Goal: Communication & Community: Participate in discussion

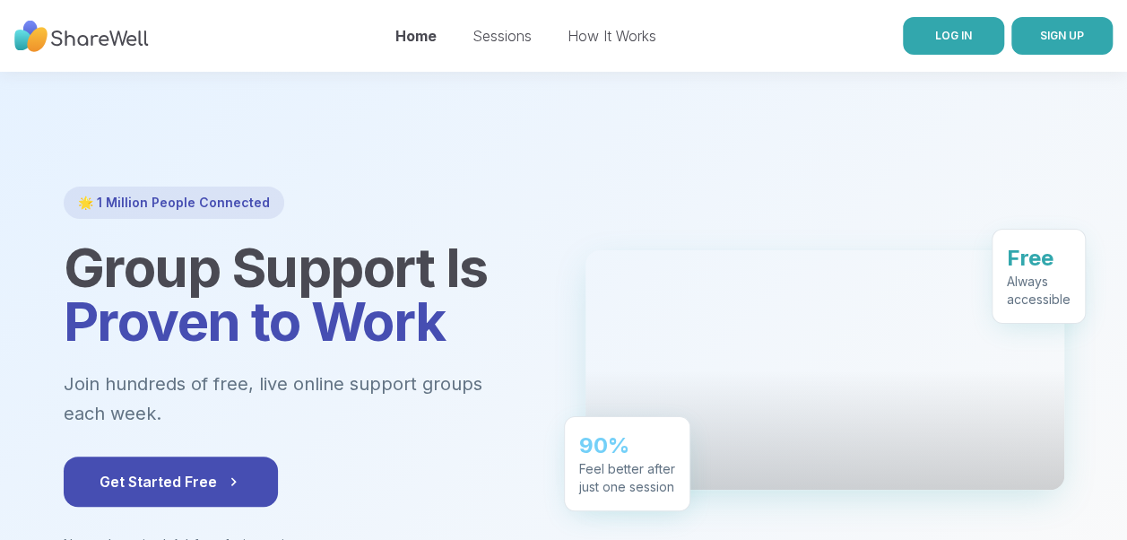
click at [946, 33] on span "LOG IN" at bounding box center [954, 35] width 37 height 13
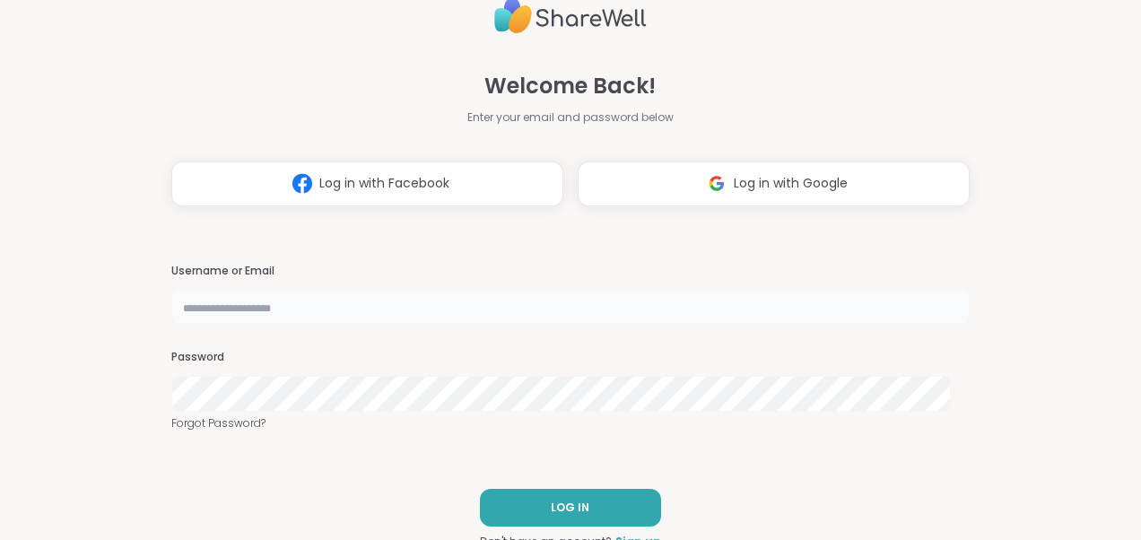
click at [213, 304] on input "text" at bounding box center [570, 307] width 798 height 36
type input "*******"
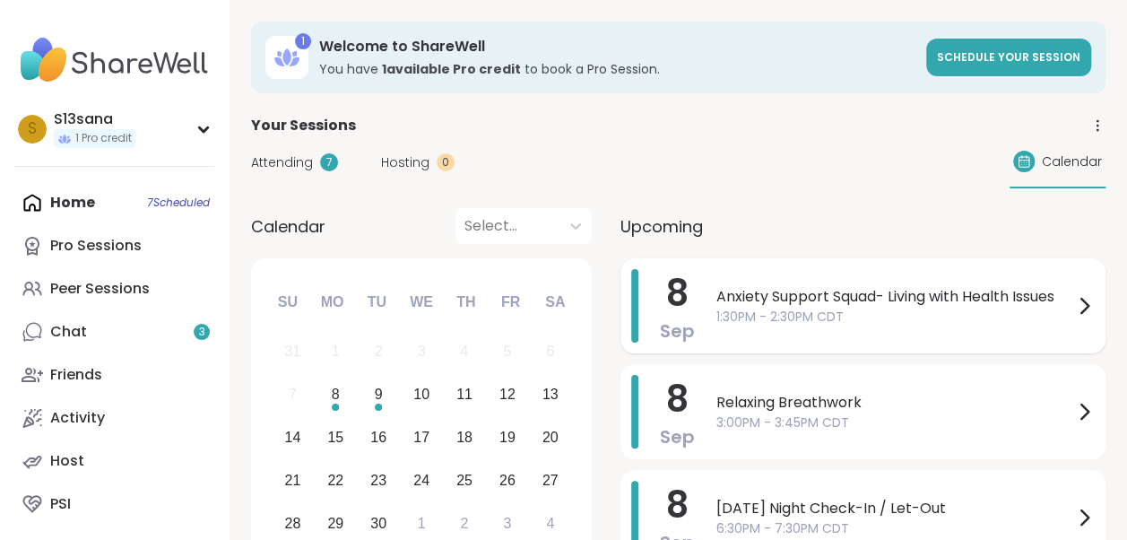
click at [802, 327] on div "Anxiety Support Squad- Living with Health Issues 1:30PM - 2:30PM CDT" at bounding box center [906, 306] width 379 height 74
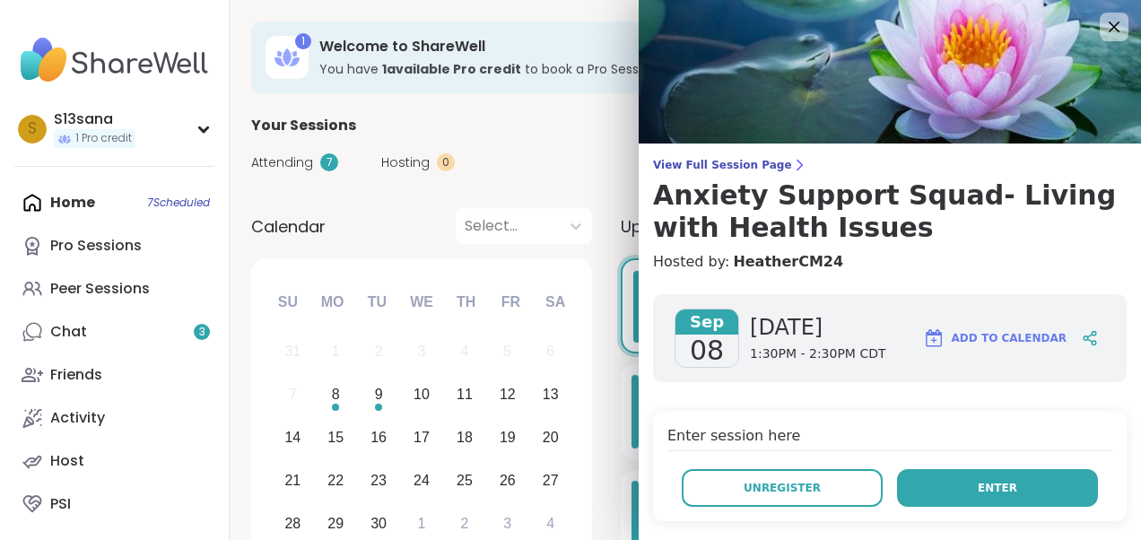
click at [980, 480] on span "Enter" at bounding box center [997, 488] width 39 height 16
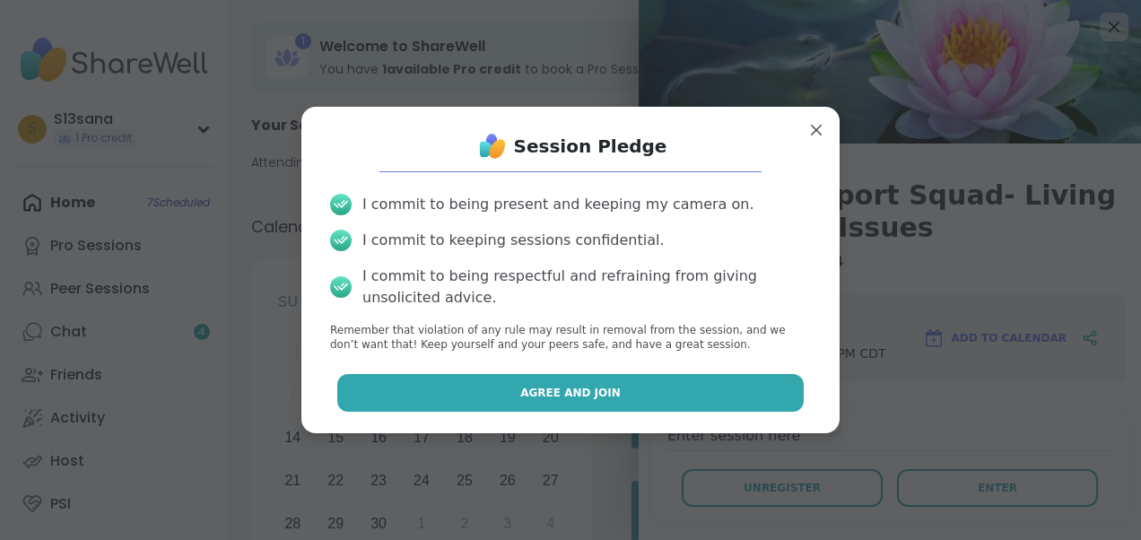
click at [544, 386] on span "Agree and Join" at bounding box center [570, 393] width 100 height 16
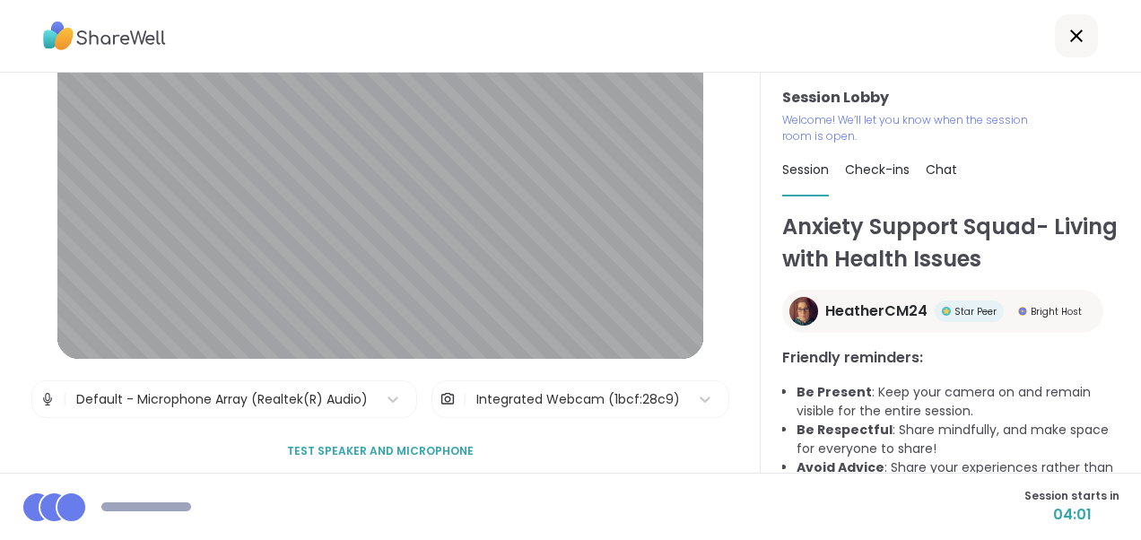
scroll to position [57, 0]
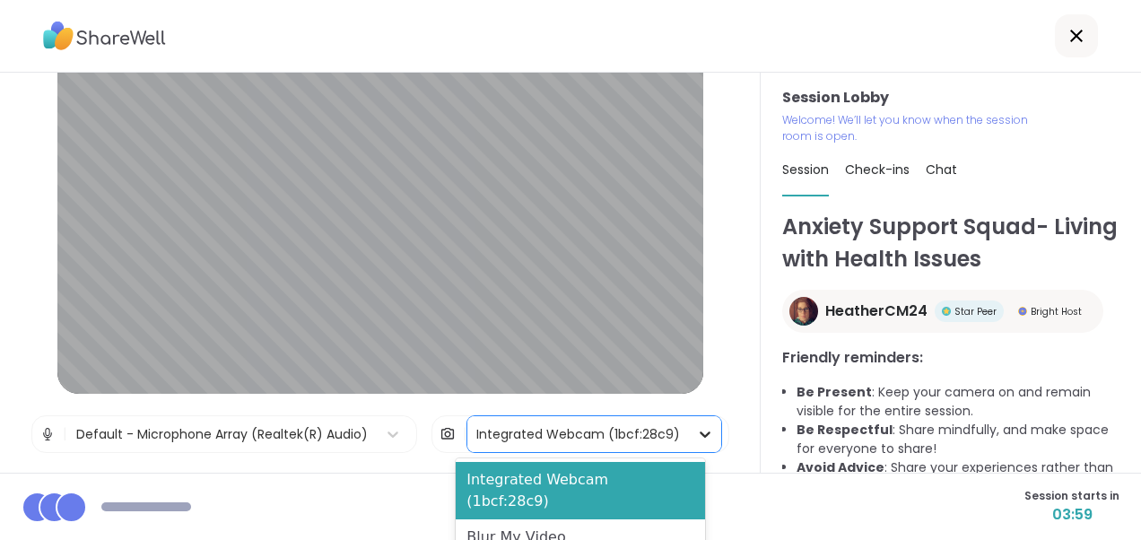
click at [696, 429] on icon at bounding box center [705, 434] width 18 height 18
click at [559, 519] on div "Blur My Video" at bounding box center [580, 537] width 249 height 36
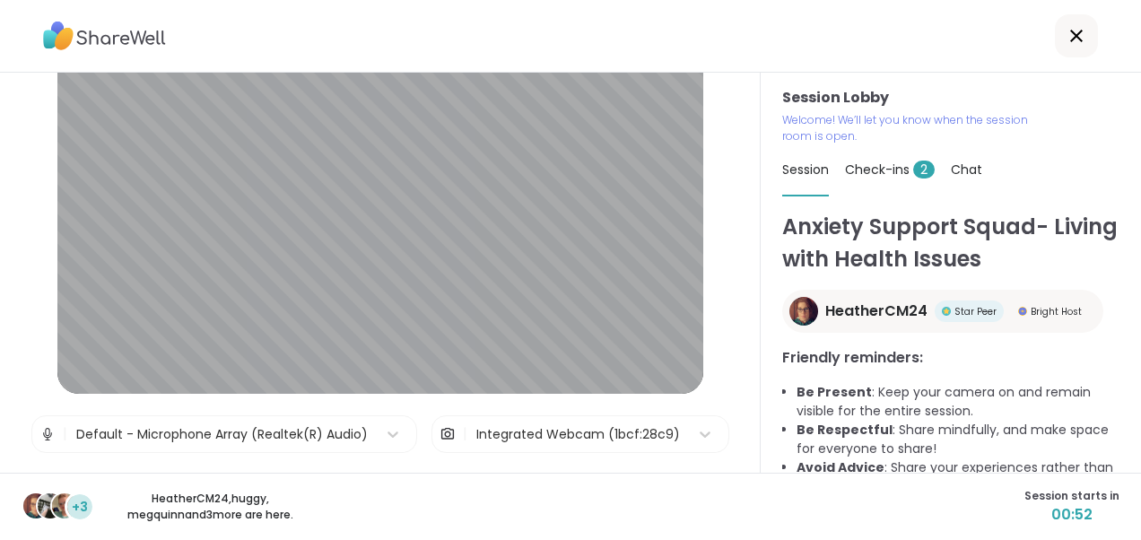
click at [648, 34] on div at bounding box center [570, 36] width 1141 height 73
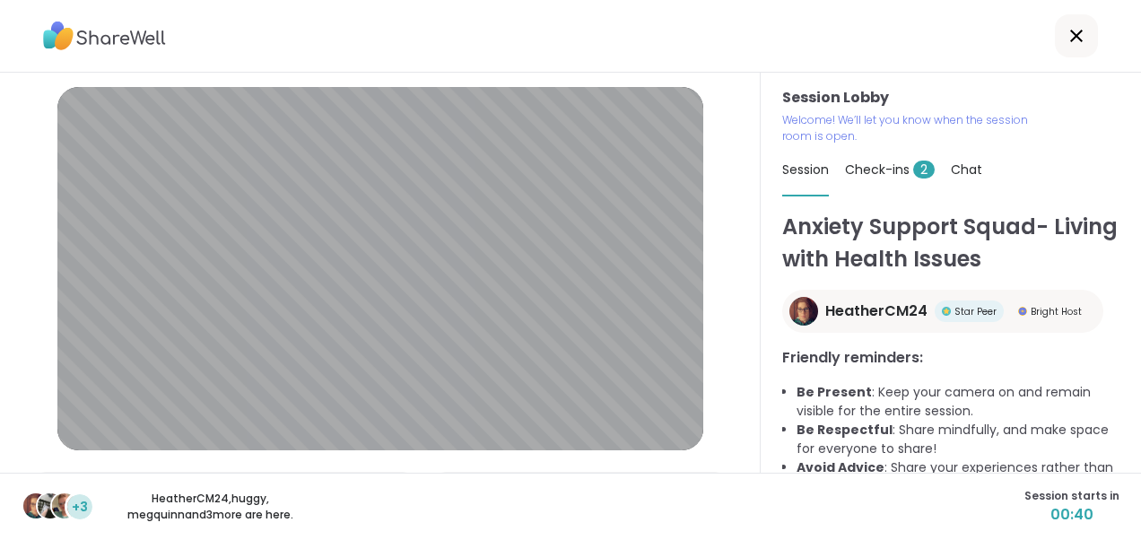
scroll to position [42, 0]
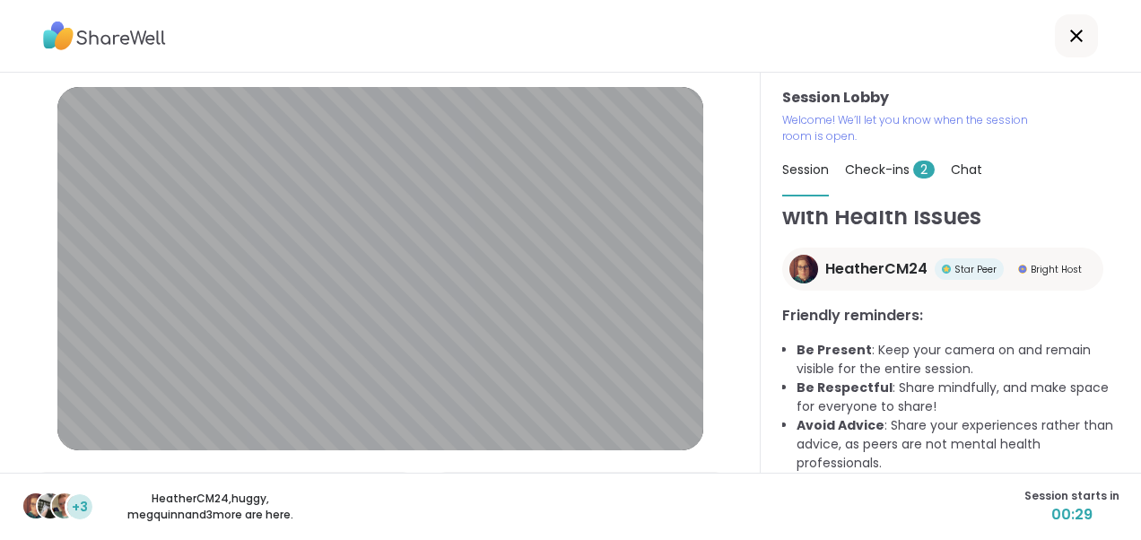
click at [691, 9] on div at bounding box center [570, 36] width 1141 height 73
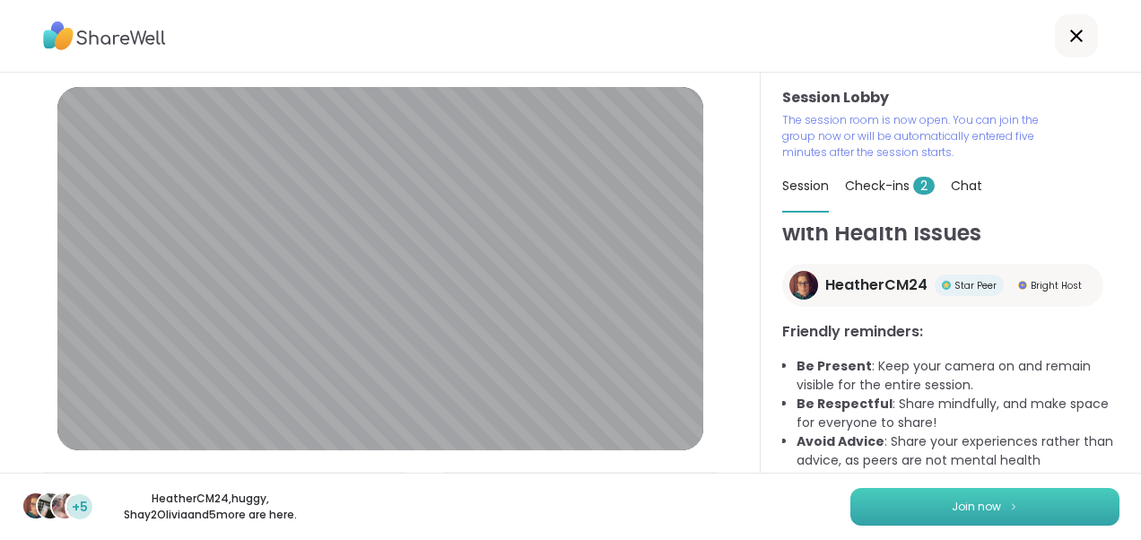
click at [900, 492] on button "Join now" at bounding box center [984, 507] width 269 height 38
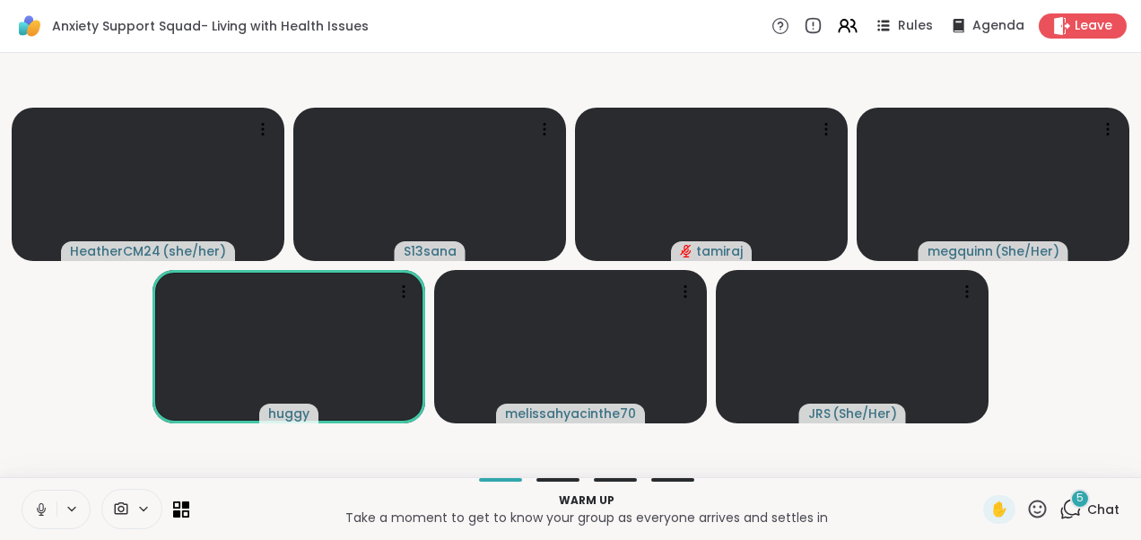
click at [47, 510] on icon at bounding box center [41, 509] width 16 height 16
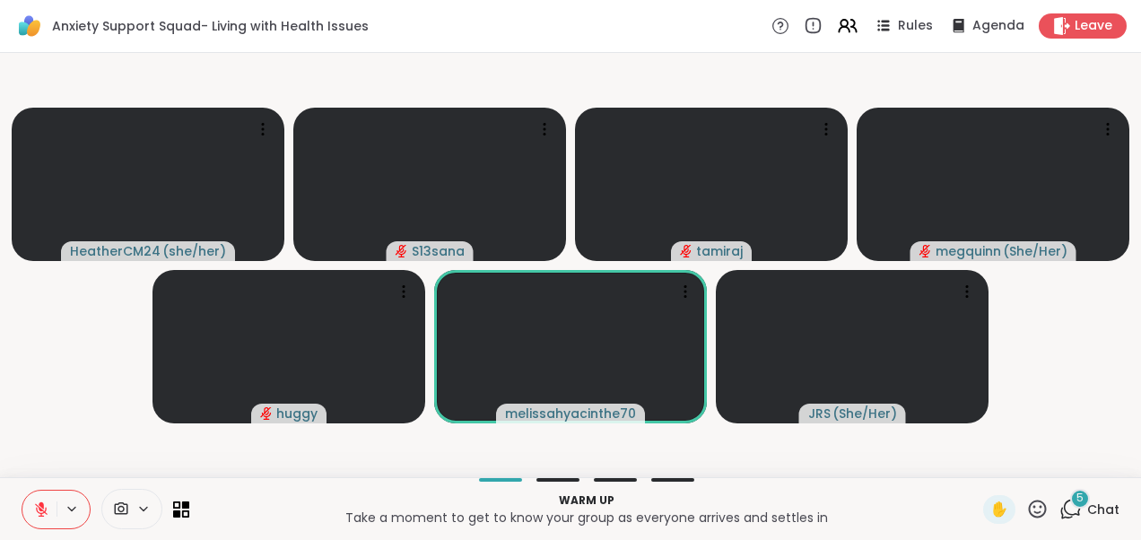
click at [1059, 510] on icon at bounding box center [1070, 509] width 22 height 22
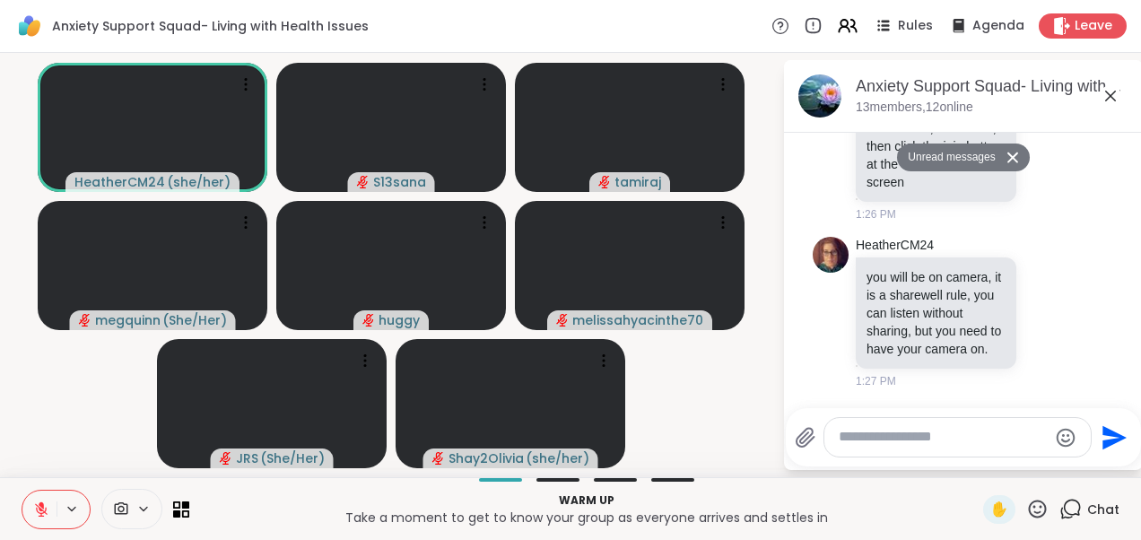
scroll to position [692, 0]
click at [1113, 99] on icon at bounding box center [1110, 96] width 11 height 11
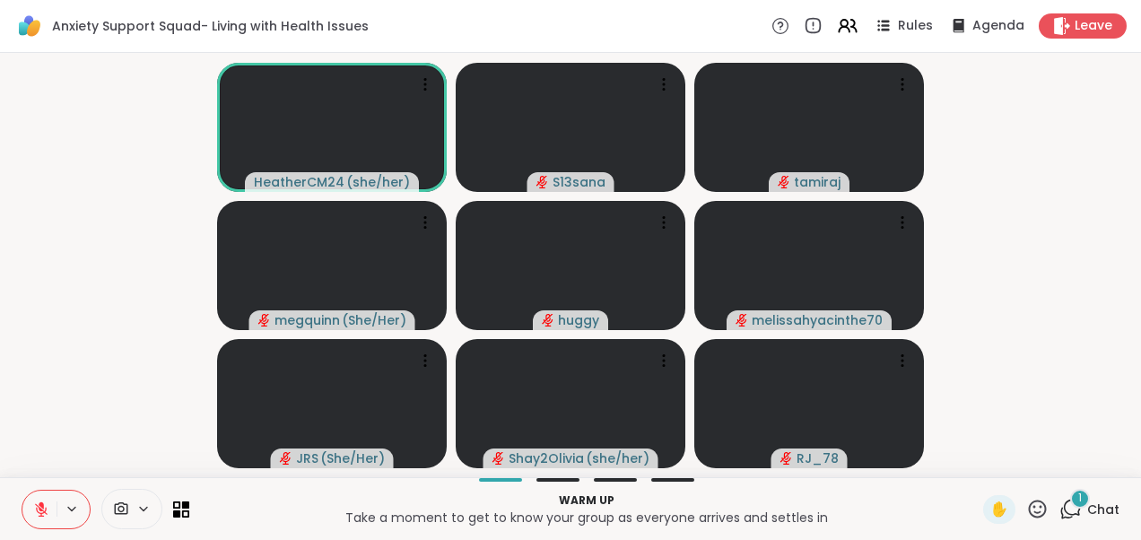
click at [1069, 510] on div "1 Chat" at bounding box center [1089, 509] width 60 height 29
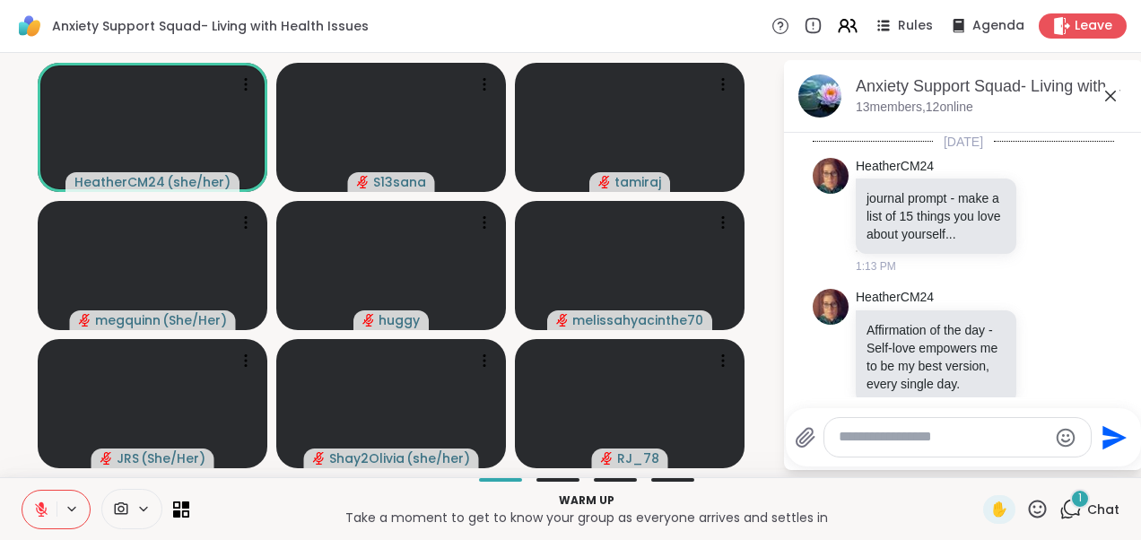
scroll to position [805, 0]
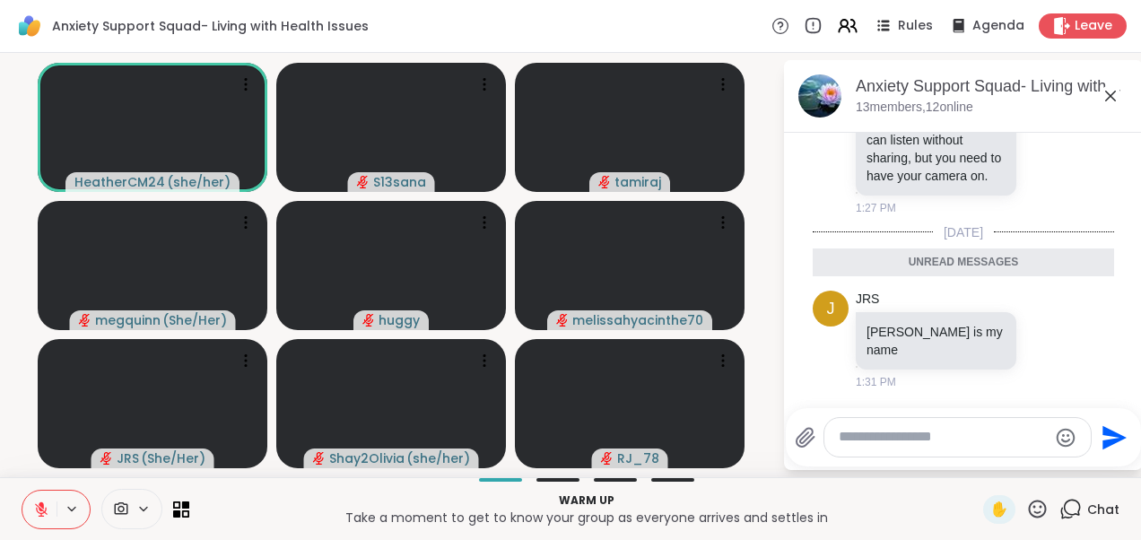
click at [1111, 97] on icon at bounding box center [1110, 96] width 11 height 11
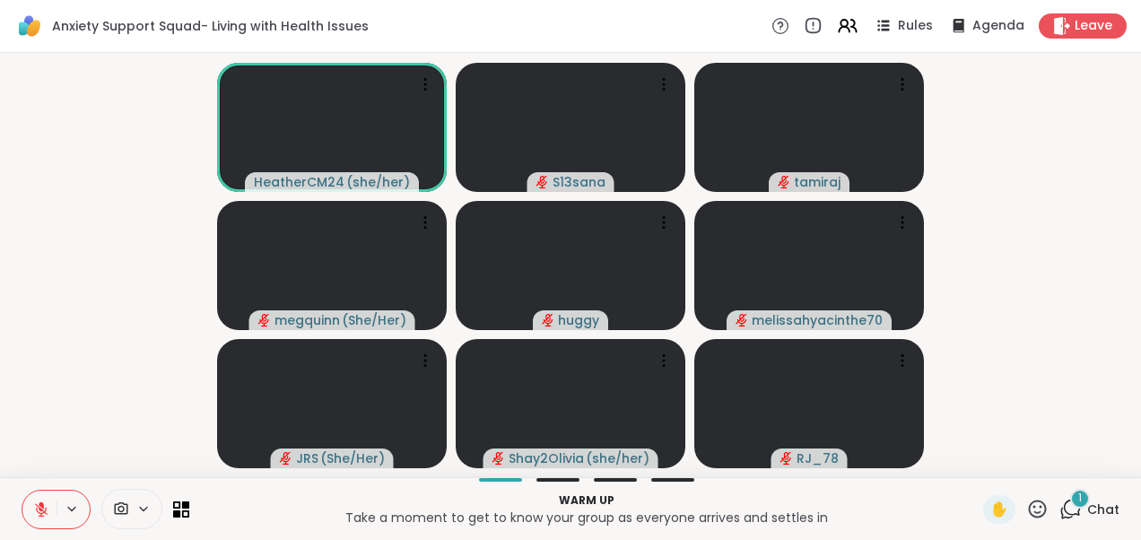
click at [1064, 509] on icon at bounding box center [1070, 509] width 22 height 22
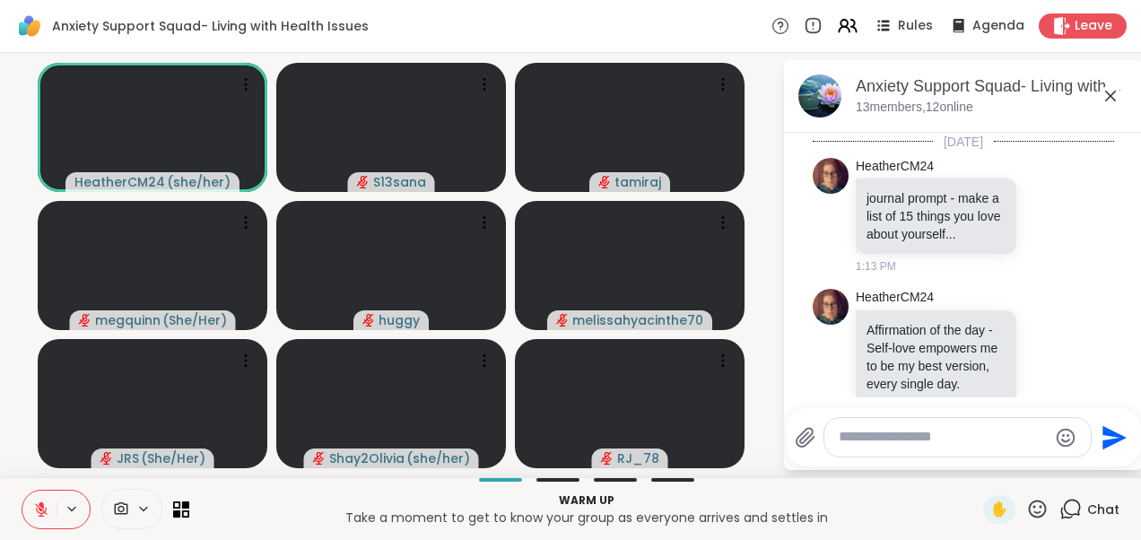
scroll to position [944, 0]
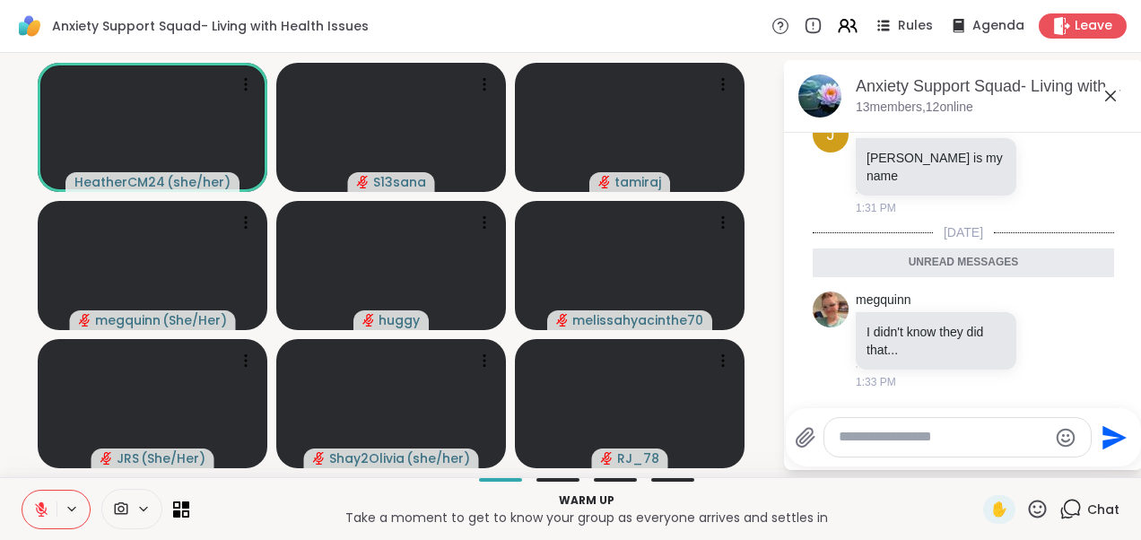
click at [1107, 93] on icon at bounding box center [1110, 96] width 11 height 11
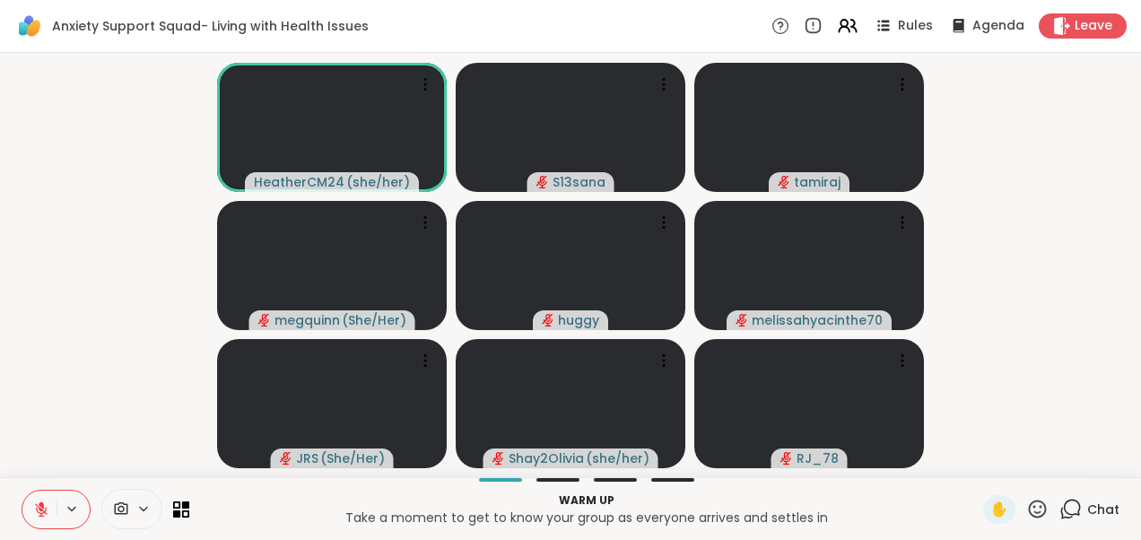
click at [1026, 219] on video-player-container "HeatherCM24 ( she/her ) S13sana [PERSON_NAME] ( She/Her ) huggy melissahyacinth…" at bounding box center [570, 265] width 1119 height 410
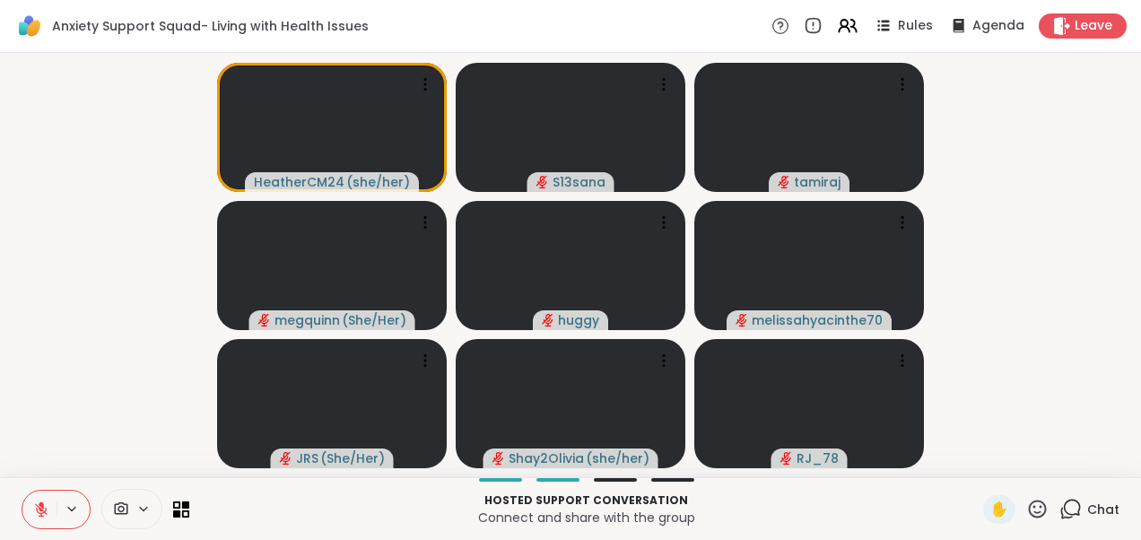
click at [1069, 506] on div "Chat" at bounding box center [1089, 509] width 60 height 29
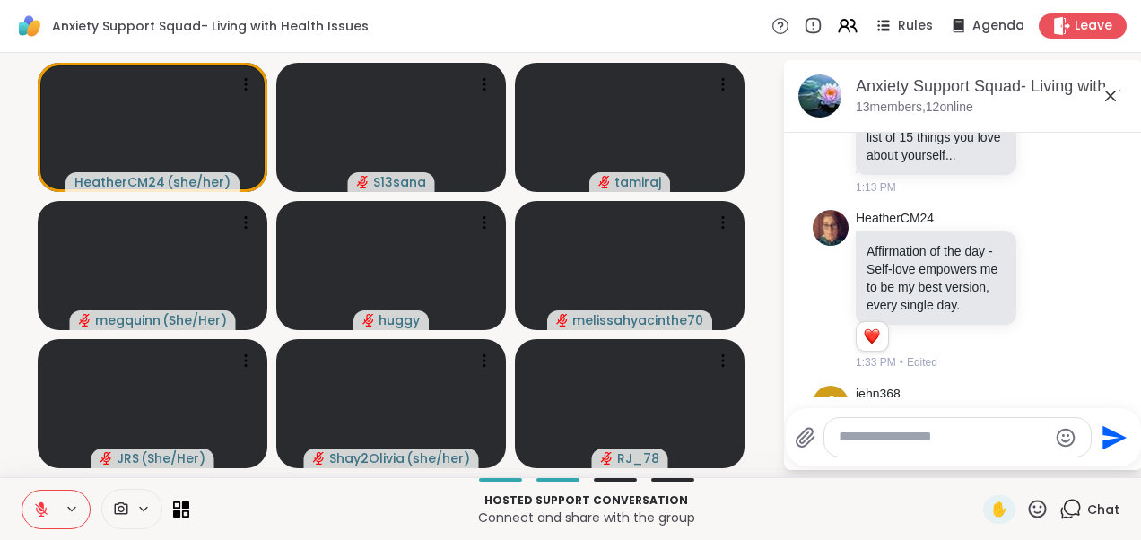
scroll to position [83, 0]
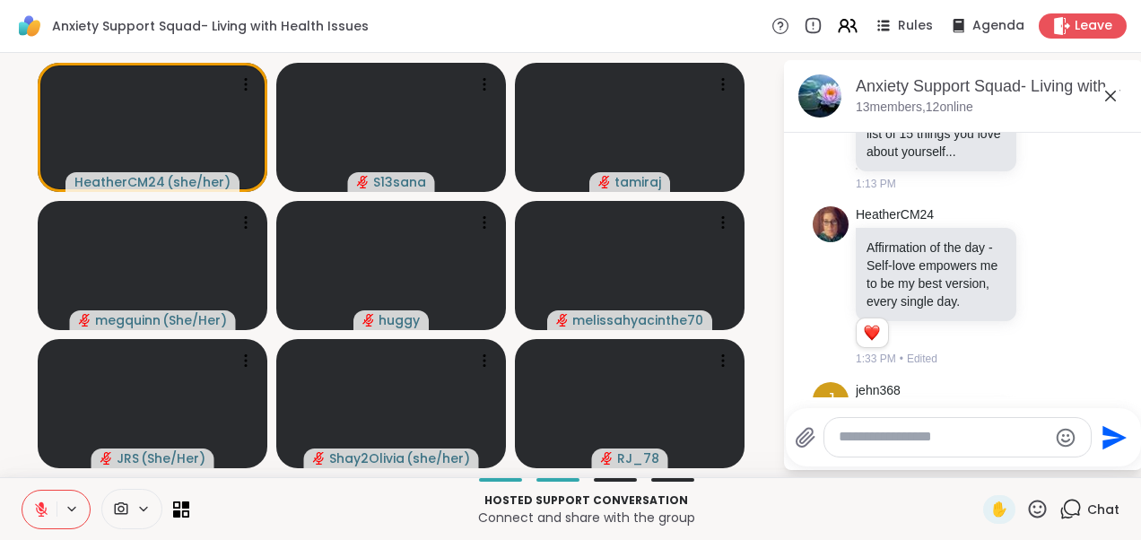
click at [1110, 93] on icon at bounding box center [1111, 96] width 22 height 22
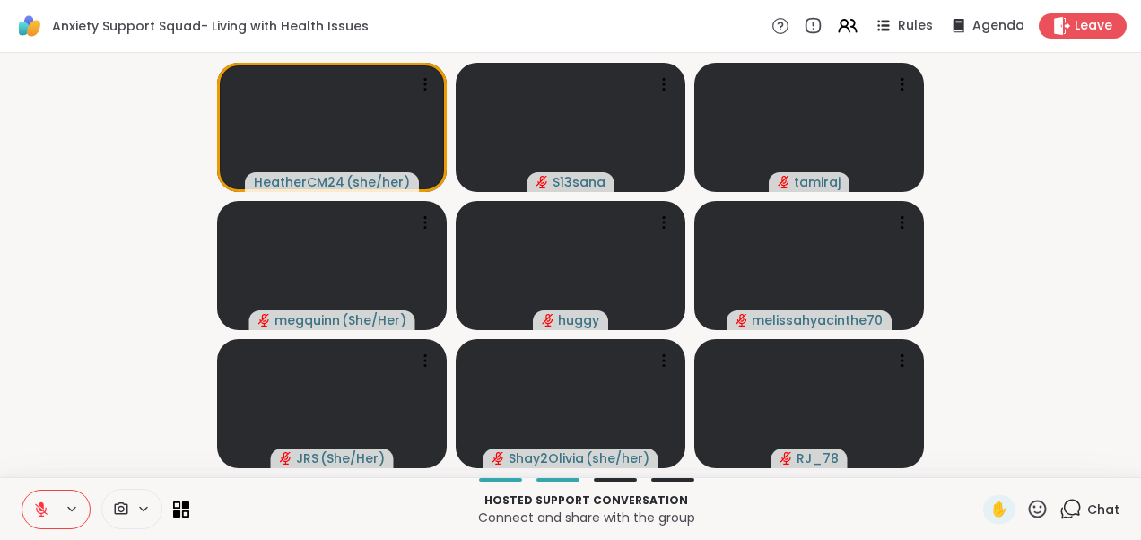
click at [78, 193] on video-player-container "HeatherCM24 ( she/her ) S13sana [PERSON_NAME] ( She/Her ) huggy melissahyacinth…" at bounding box center [570, 265] width 1119 height 410
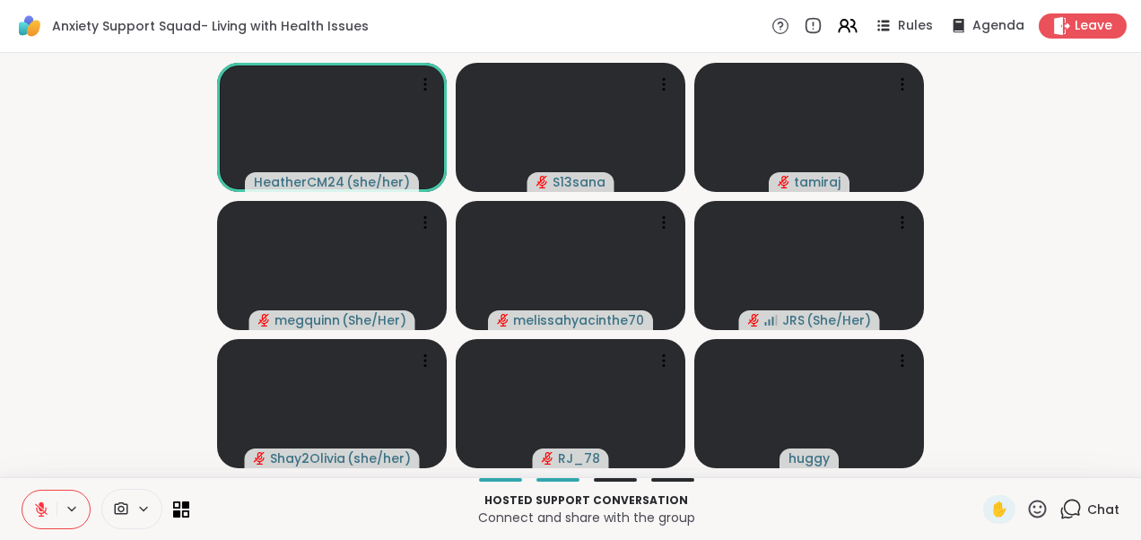
click at [45, 511] on icon at bounding box center [41, 509] width 16 height 16
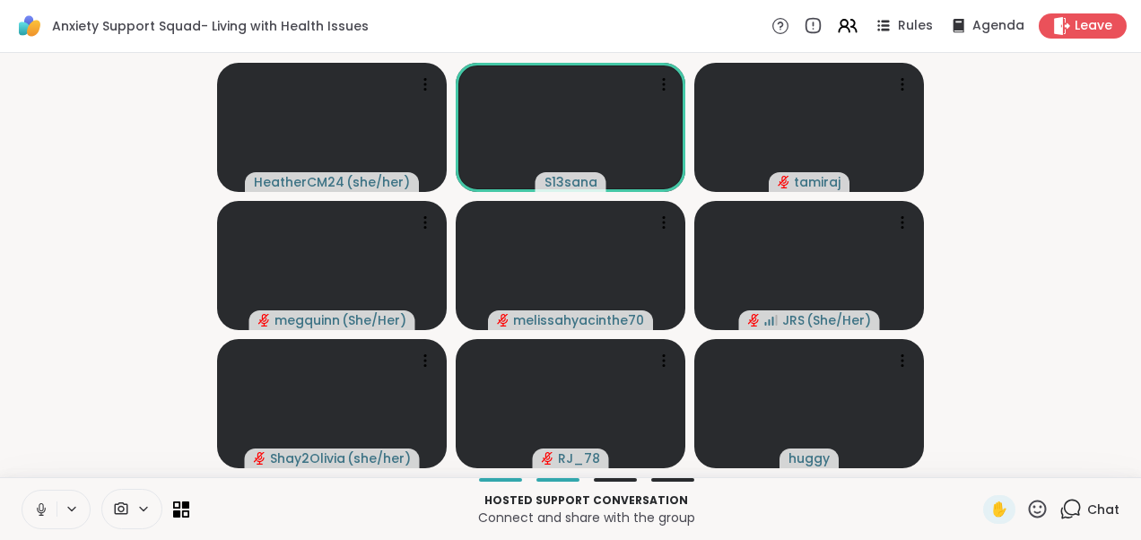
click at [39, 499] on button at bounding box center [39, 510] width 34 height 38
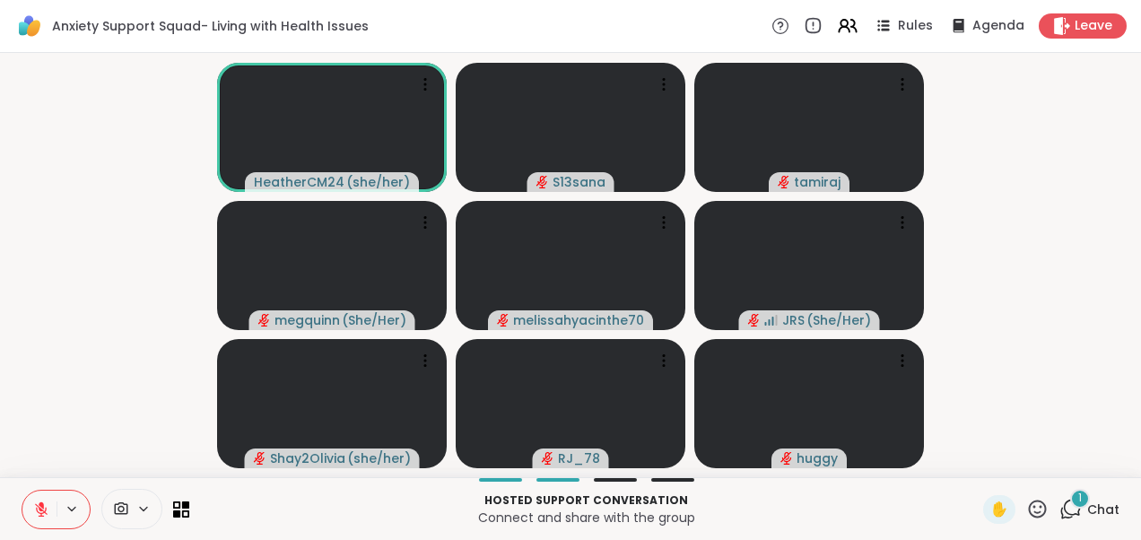
click at [1064, 500] on icon at bounding box center [1072, 508] width 17 height 16
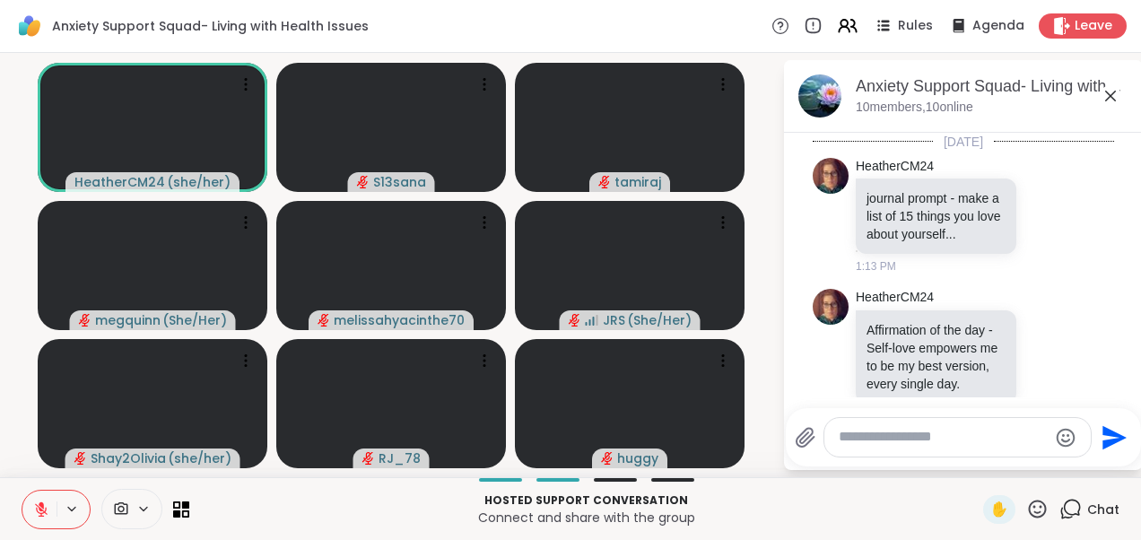
scroll to position [1058, 0]
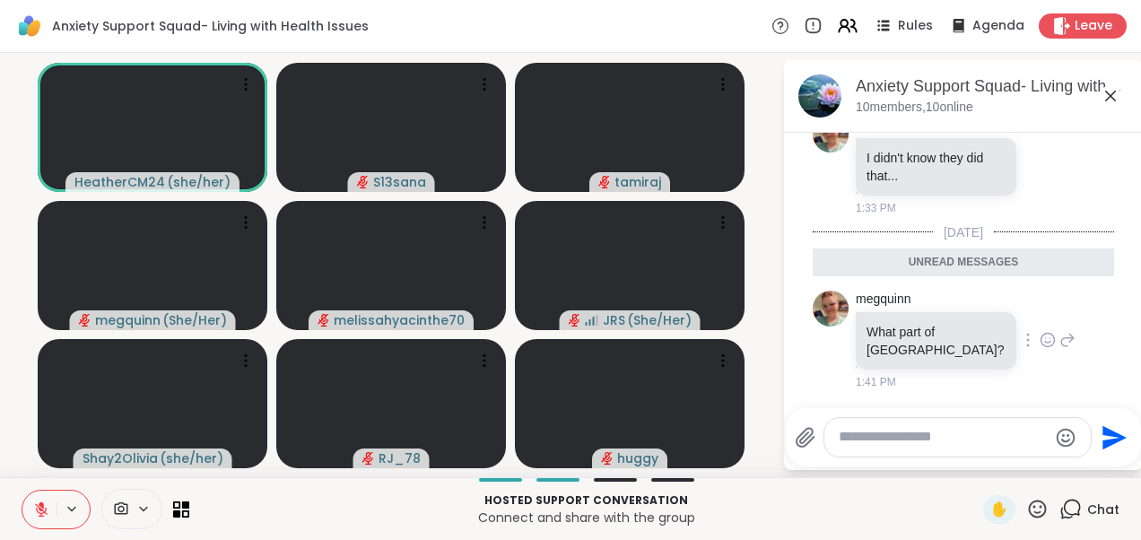
click at [1059, 336] on icon at bounding box center [1067, 340] width 16 height 22
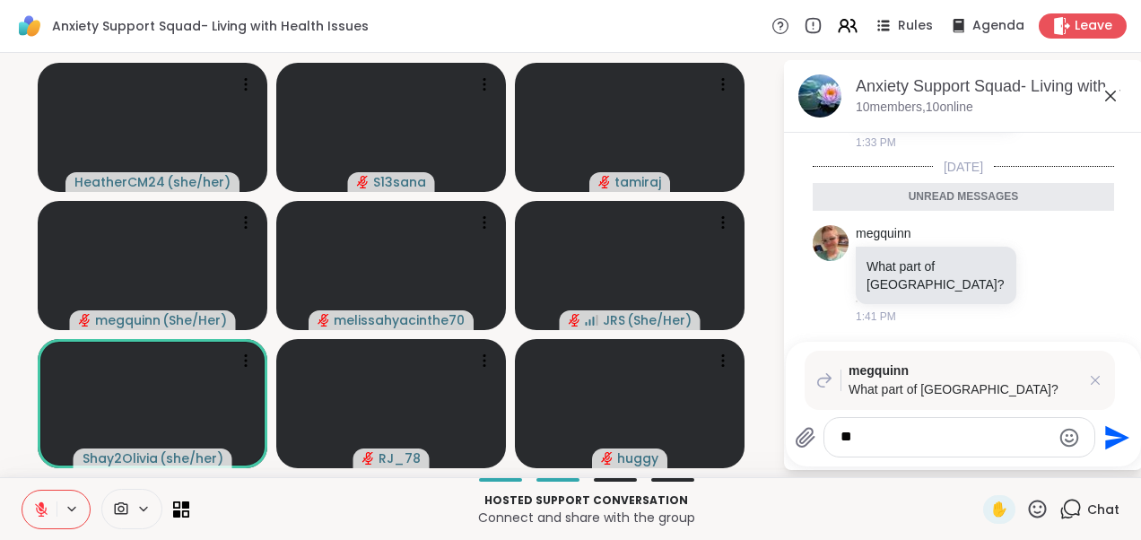
type textarea "*"
type textarea "********"
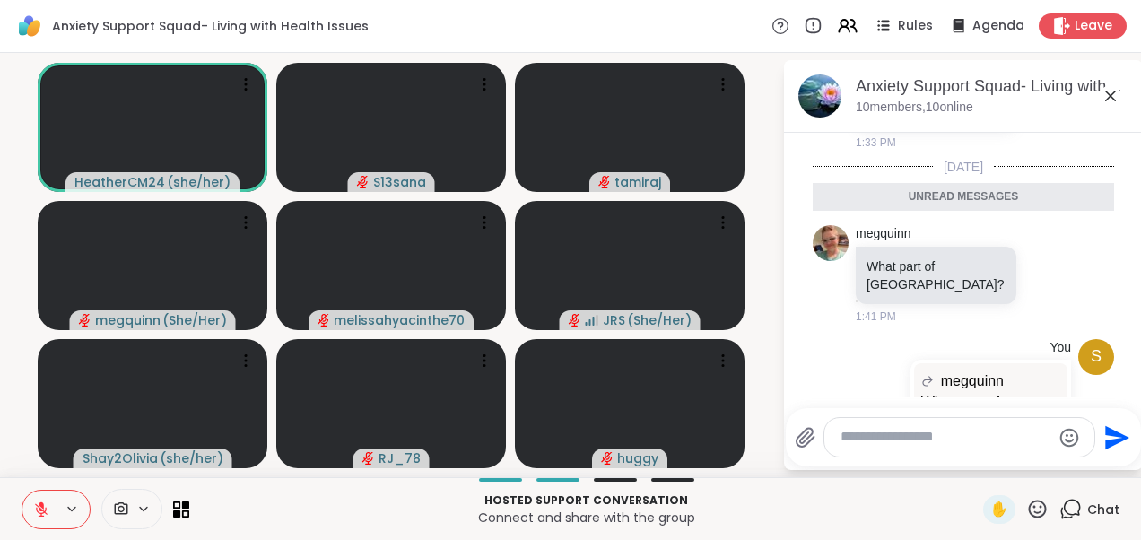
scroll to position [1192, 0]
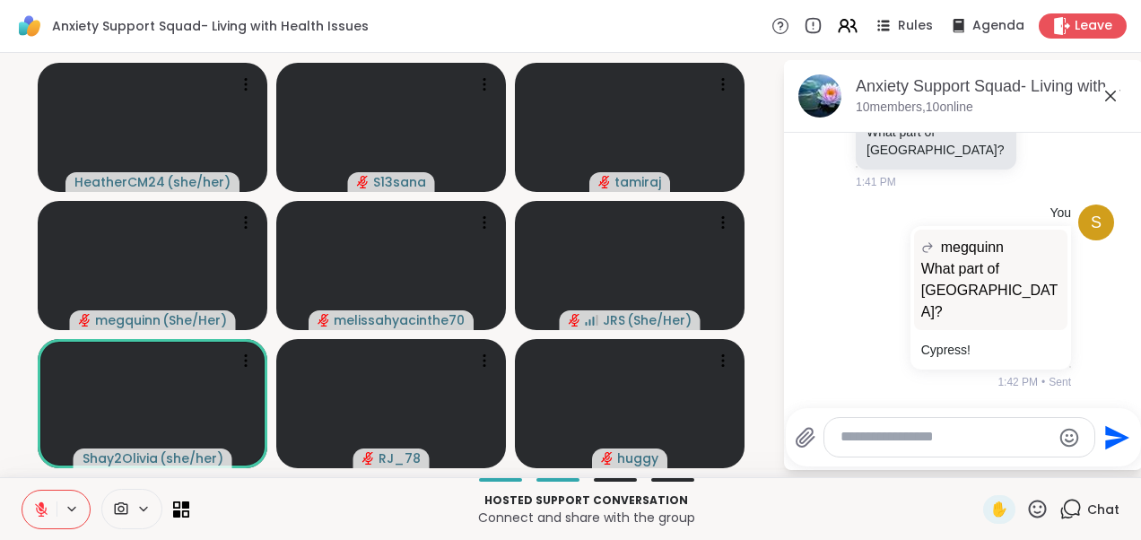
click at [1119, 96] on icon at bounding box center [1111, 96] width 22 height 22
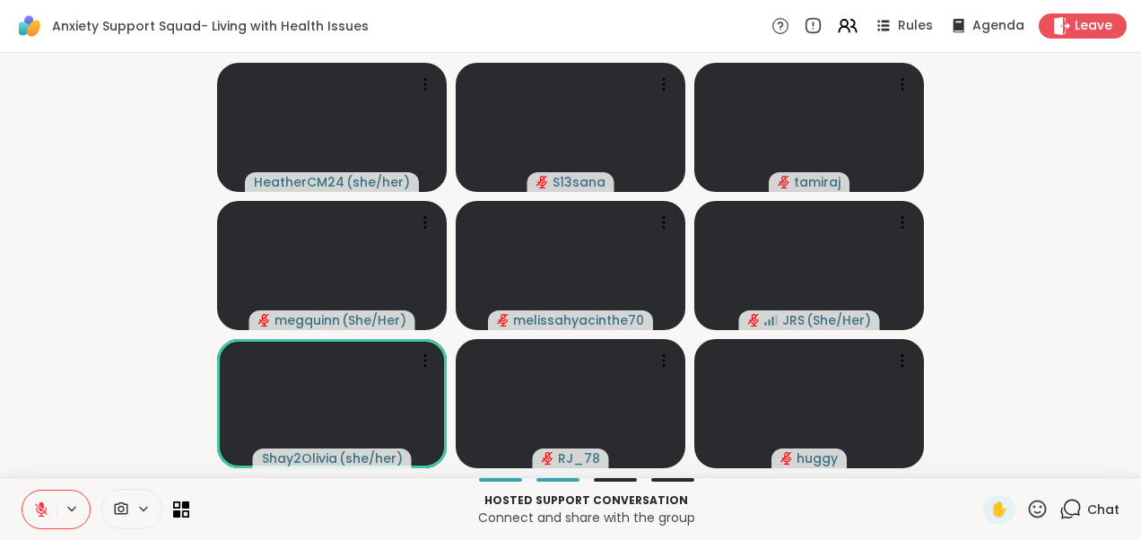
click at [75, 301] on video-player-container "HeatherCM24 ( she/her ) S13sana [PERSON_NAME] ( She/Her ) melissahyacinthe70 JR…" at bounding box center [570, 265] width 1119 height 410
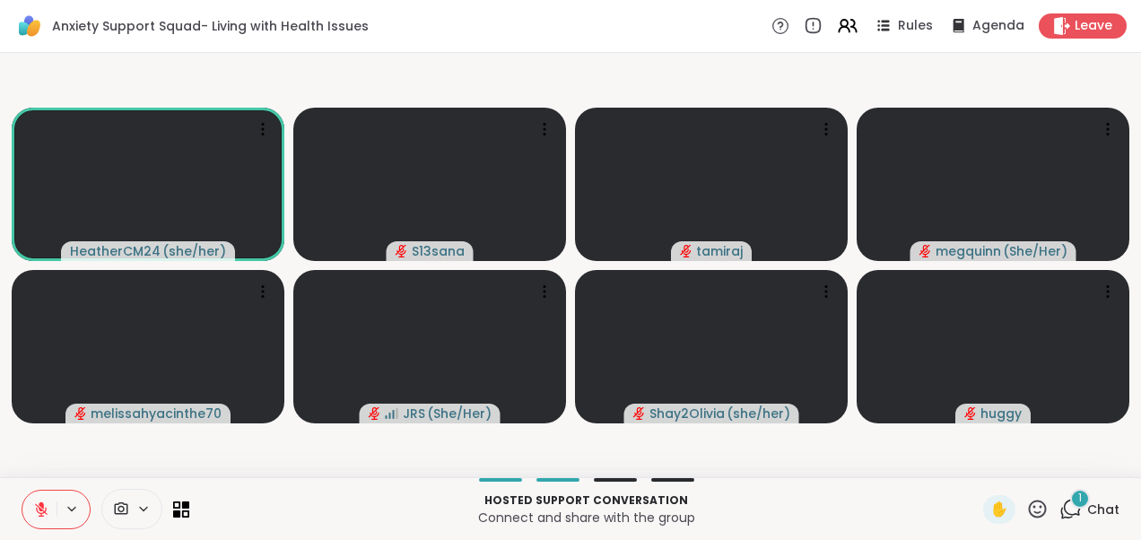
click at [45, 513] on icon at bounding box center [41, 509] width 13 height 13
click at [44, 504] on icon at bounding box center [41, 509] width 16 height 16
click at [1059, 504] on icon at bounding box center [1070, 509] width 22 height 22
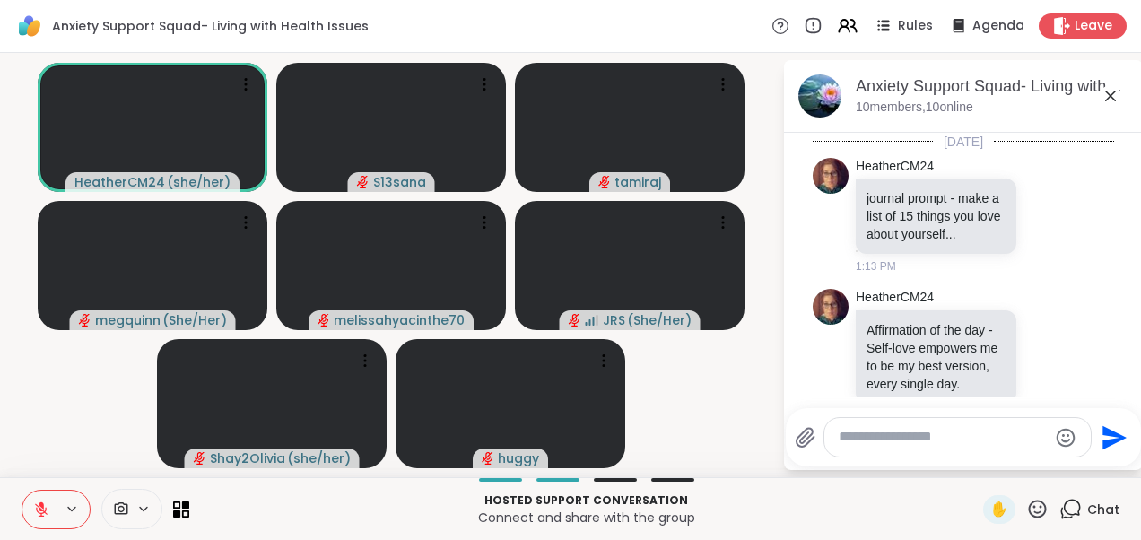
scroll to position [1383, 0]
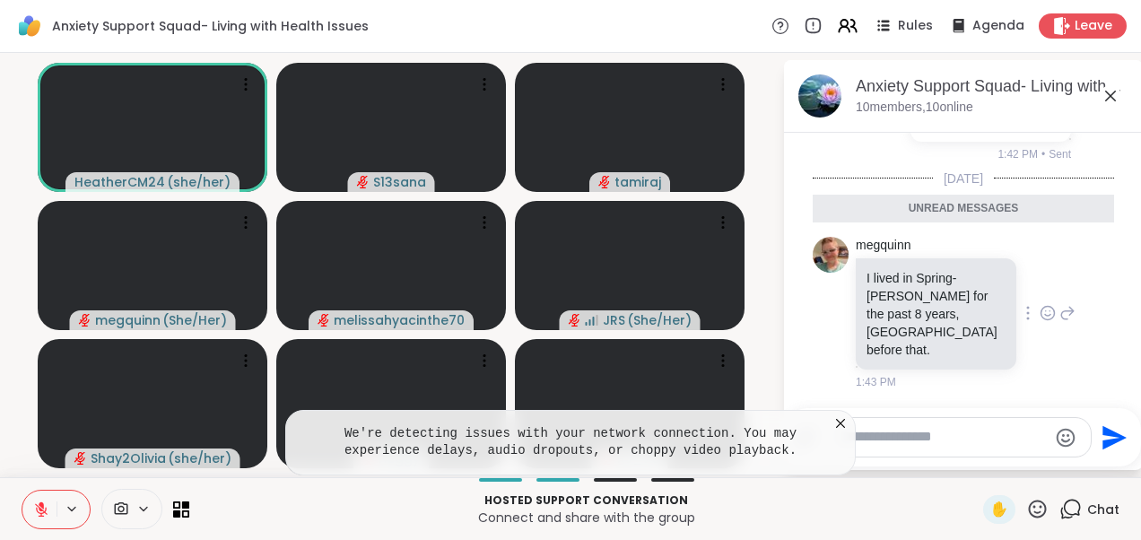
click at [1040, 322] on icon at bounding box center [1048, 313] width 16 height 18
click at [1000, 292] on div "Select Reaction: Thumbs up" at bounding box center [1008, 284] width 16 height 16
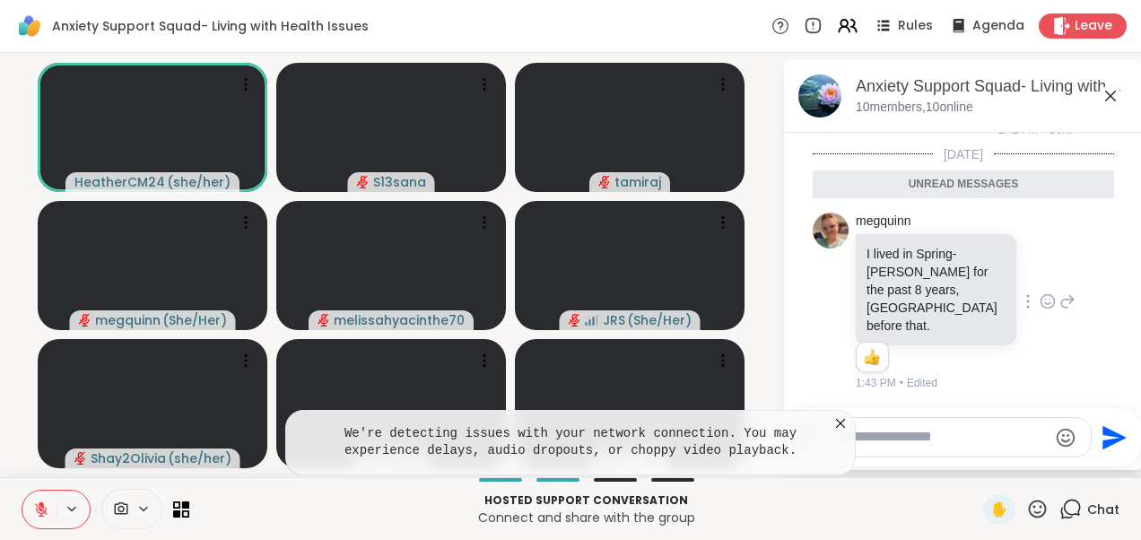
scroll to position [1409, 0]
click at [1112, 96] on icon at bounding box center [1111, 96] width 22 height 22
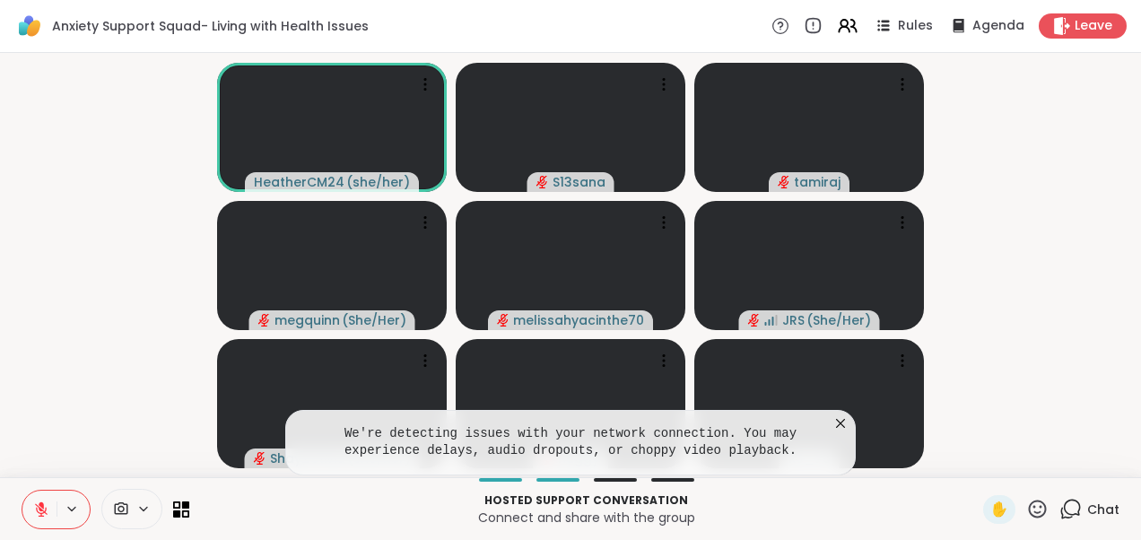
click at [843, 422] on icon at bounding box center [840, 423] width 9 height 9
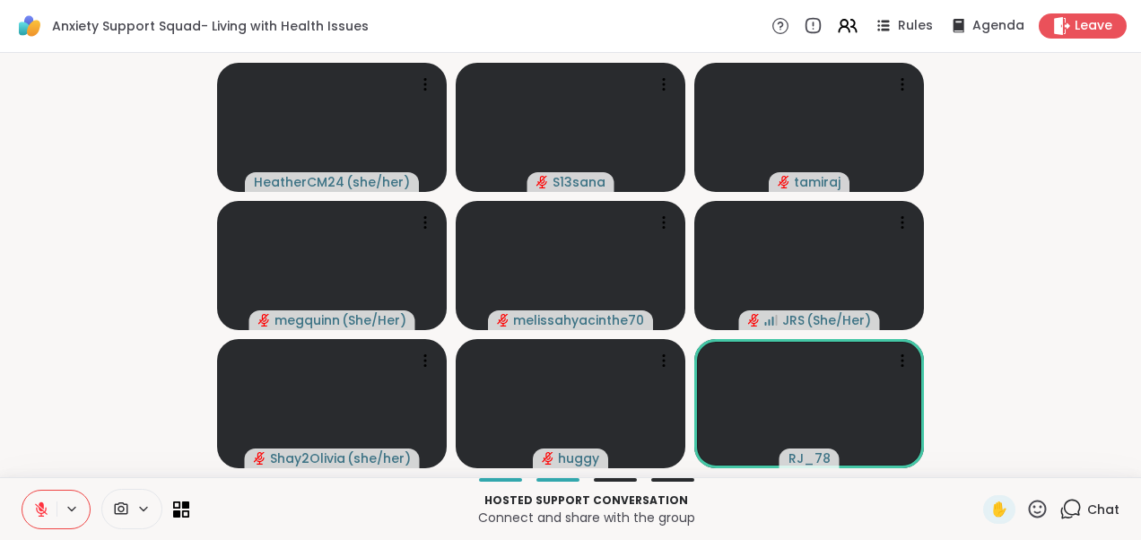
click at [1029, 400] on video-player-container "HeatherCM24 ( she/her ) S13sana [PERSON_NAME] ( She/Her ) melissahyacinthe70 JR…" at bounding box center [570, 265] width 1119 height 410
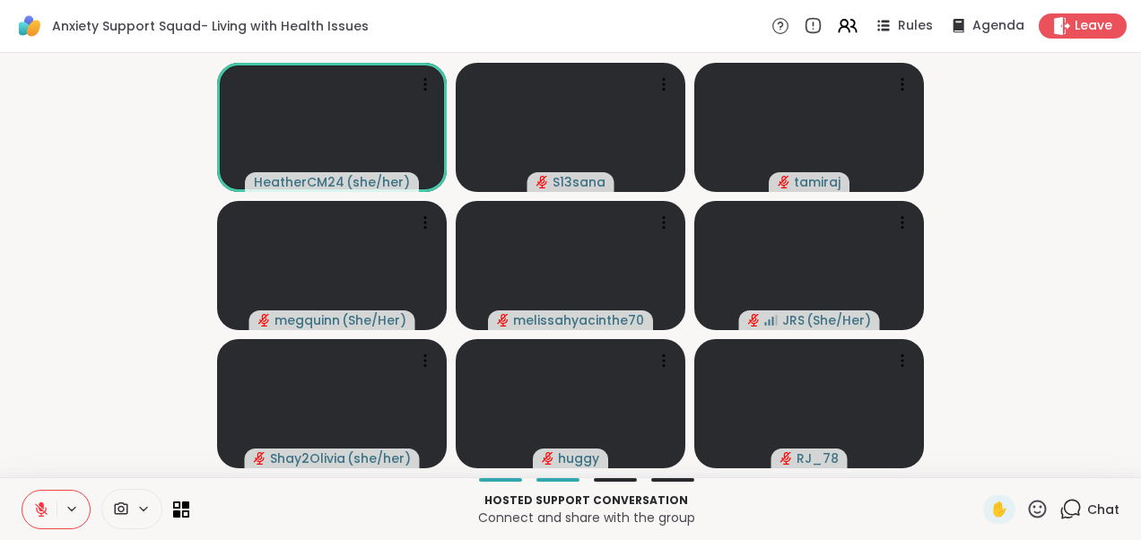
click at [91, 358] on video-player-container "HeatherCM24 ( she/her ) S13sana [PERSON_NAME] ( She/Her ) melissahyacinthe70 JR…" at bounding box center [570, 265] width 1119 height 410
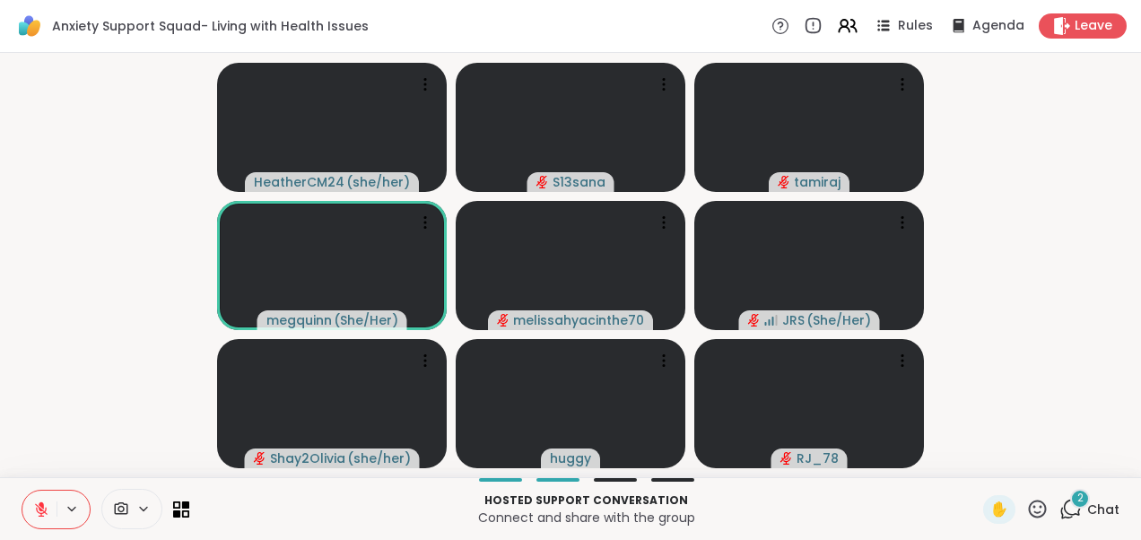
click at [1087, 511] on span "Chat" at bounding box center [1103, 509] width 32 height 18
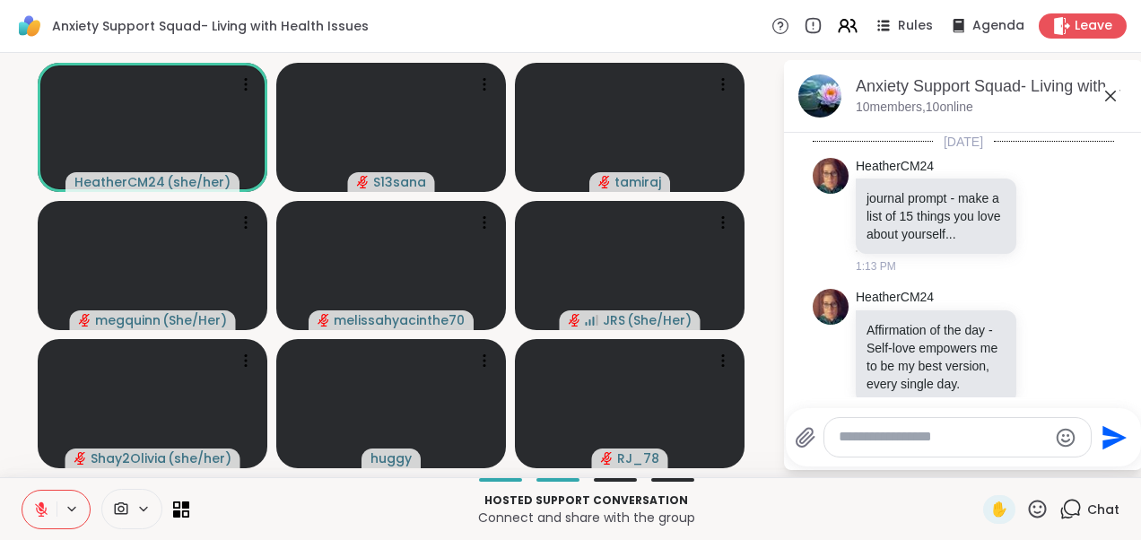
scroll to position [1653, 0]
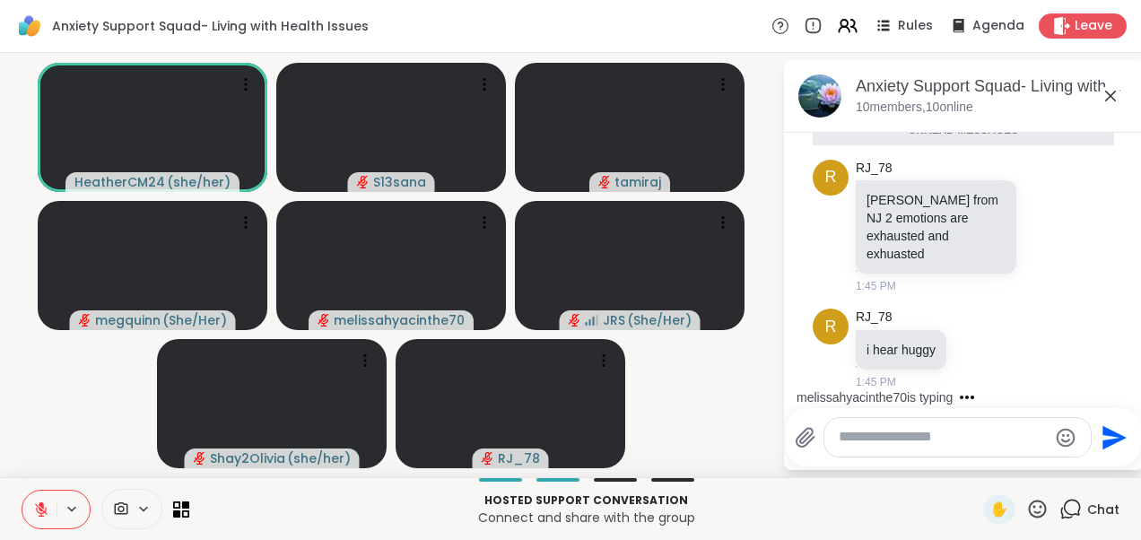
click at [1111, 101] on icon at bounding box center [1111, 96] width 22 height 22
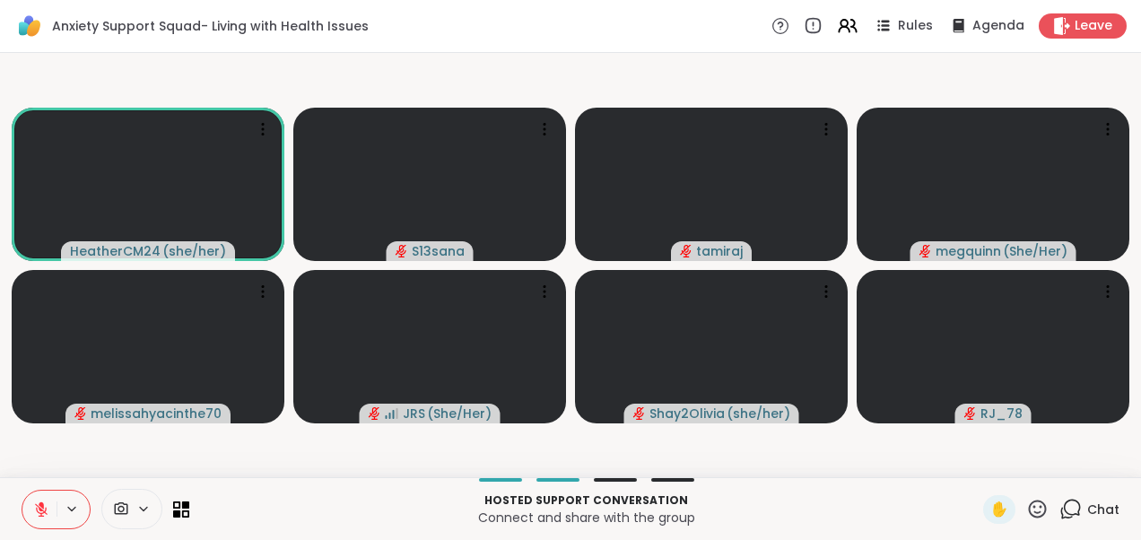
click at [337, 440] on video-player-container "HeatherCM24 ( she/her ) S13sana [PERSON_NAME] ( She/Her ) melissahyacinthe70 JR…" at bounding box center [570, 265] width 1119 height 410
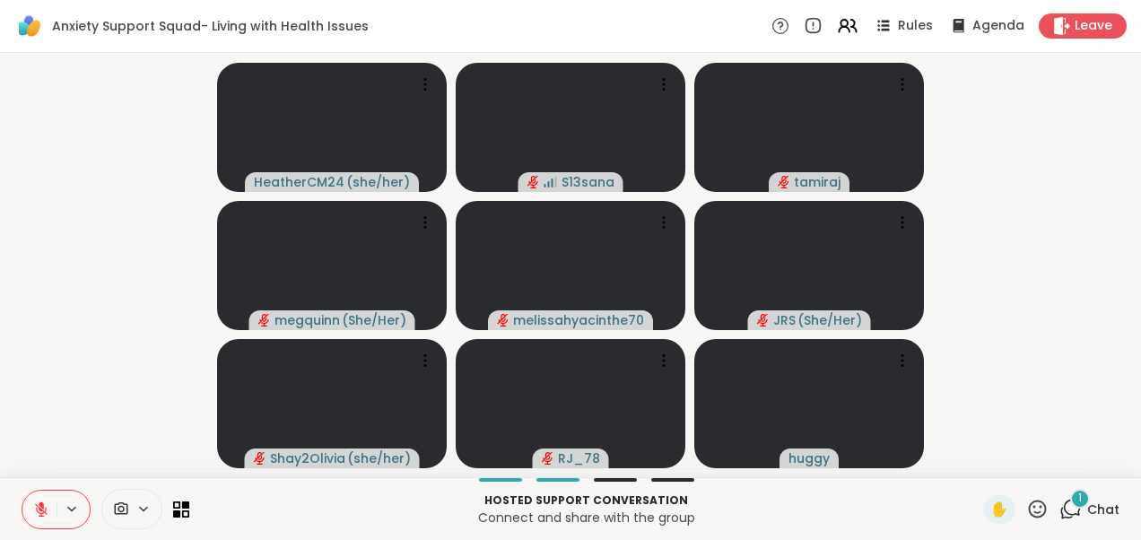
click at [1070, 504] on div "1" at bounding box center [1080, 499] width 20 height 20
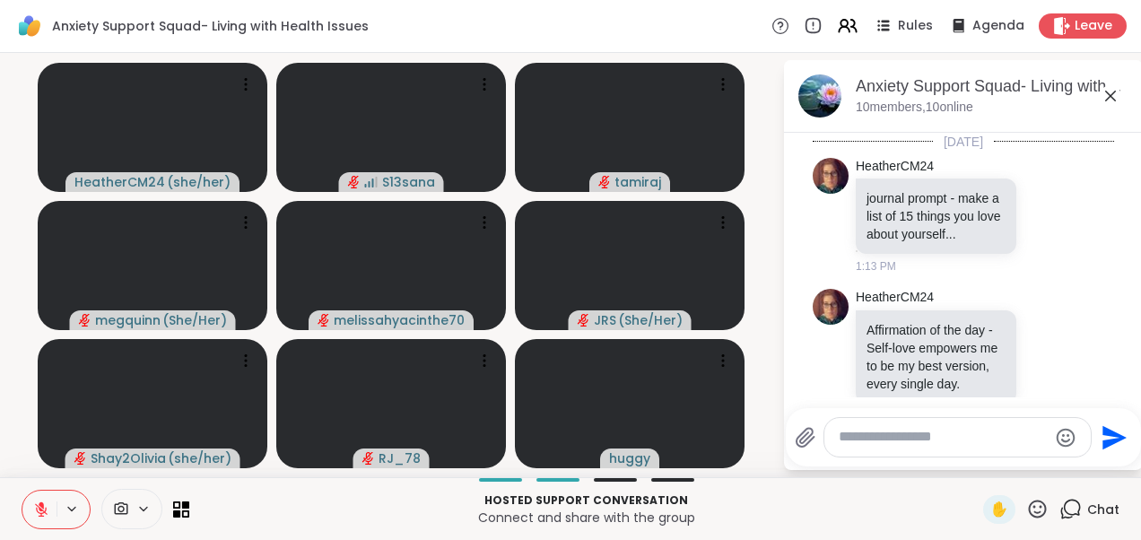
scroll to position [1748, 0]
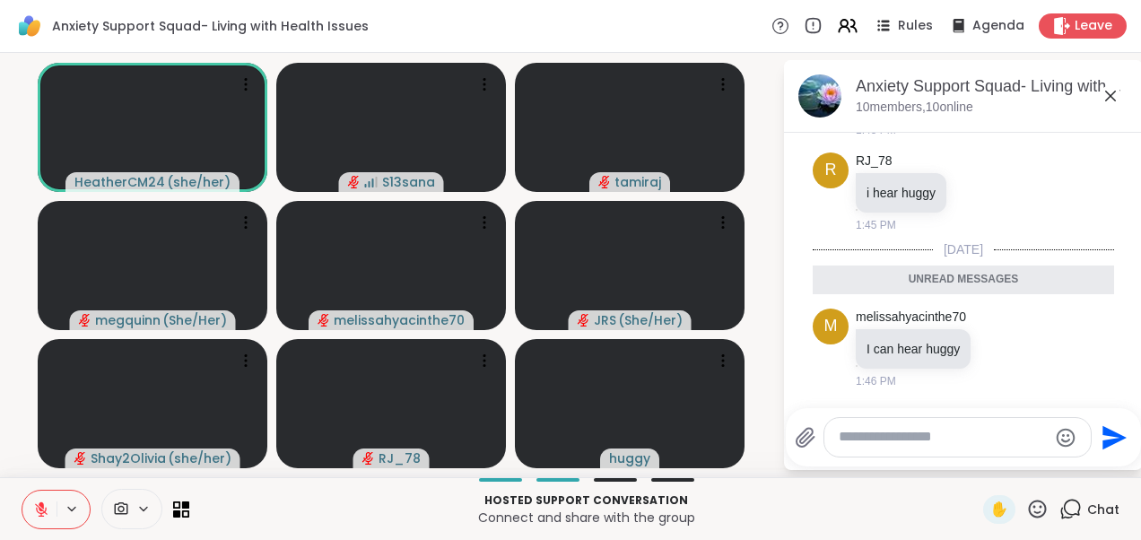
click at [1107, 100] on icon at bounding box center [1111, 96] width 22 height 22
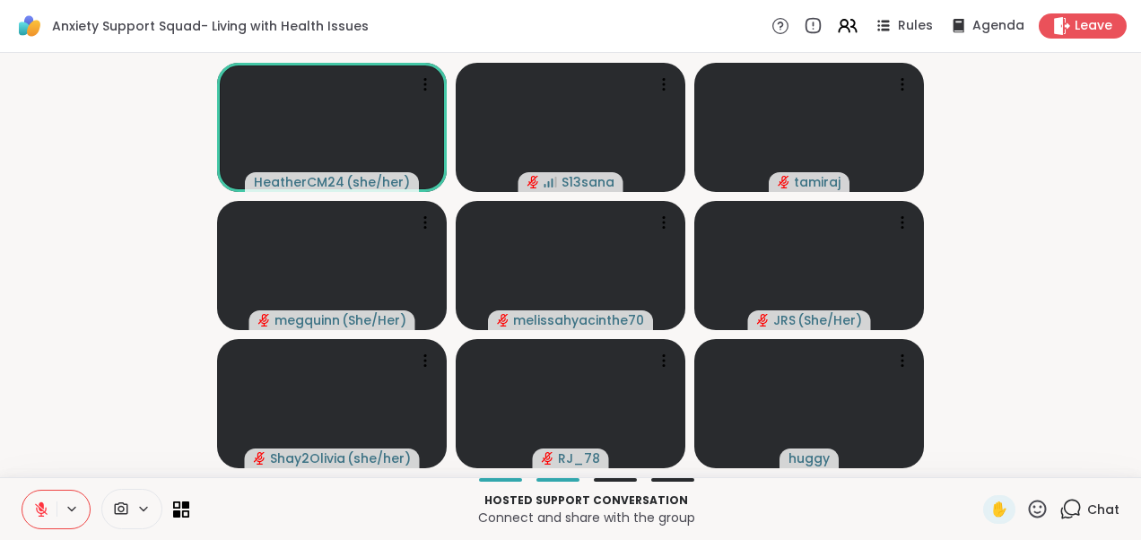
click at [127, 320] on video-player-container "HeatherCM24 ( she/her ) S13sana [PERSON_NAME] ( She/Her ) melissahyacinthe70 JR…" at bounding box center [570, 265] width 1119 height 410
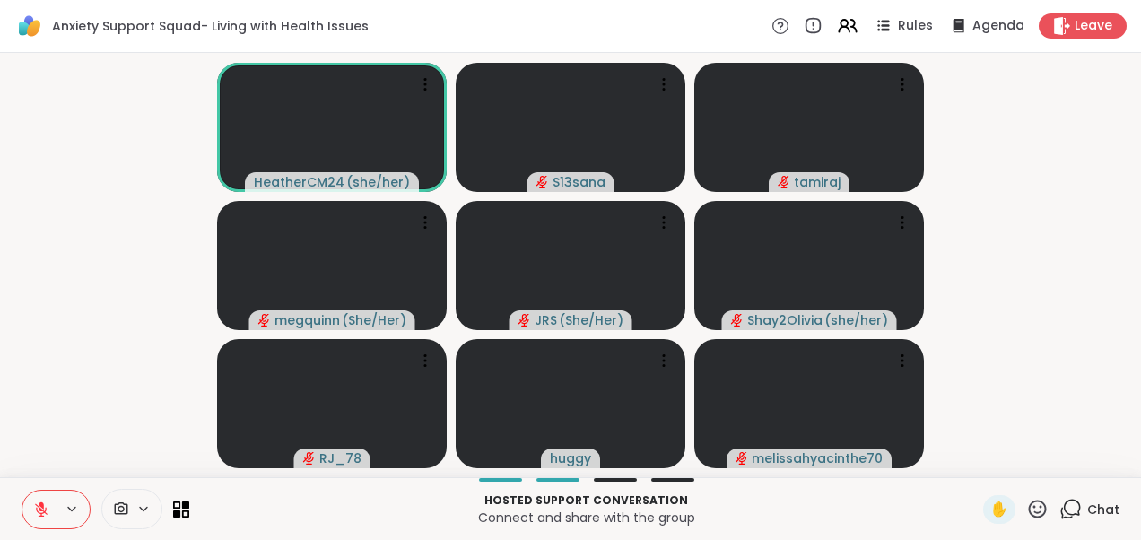
click at [36, 267] on video-player-container "HeatherCM24 ( she/her ) S13sana [PERSON_NAME] ( She/[PERSON_NAME] ( She/Her ) S…" at bounding box center [570, 265] width 1119 height 410
click at [1070, 507] on div "1" at bounding box center [1080, 499] width 20 height 20
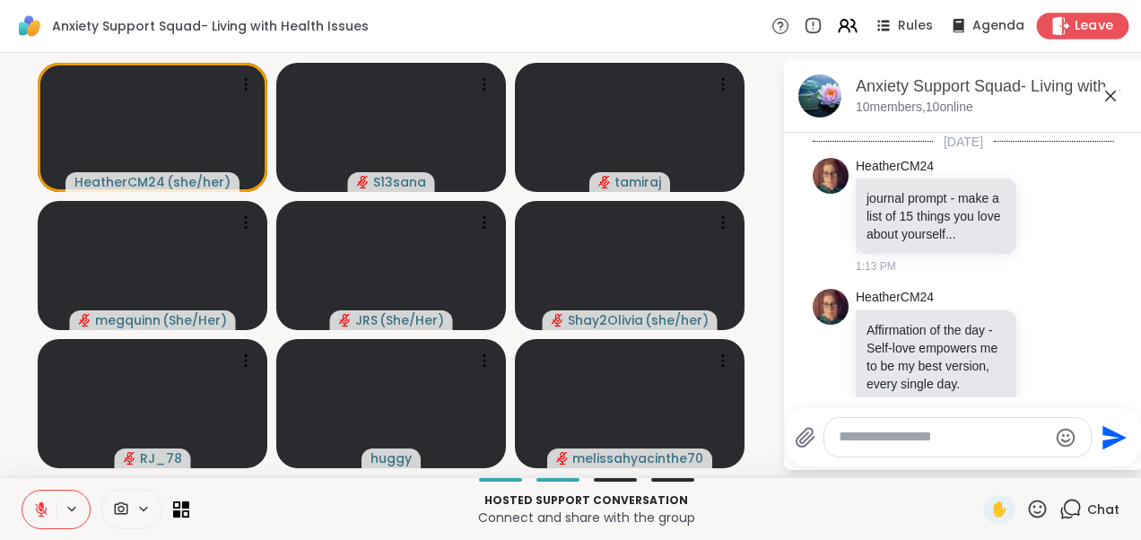
scroll to position [1869, 0]
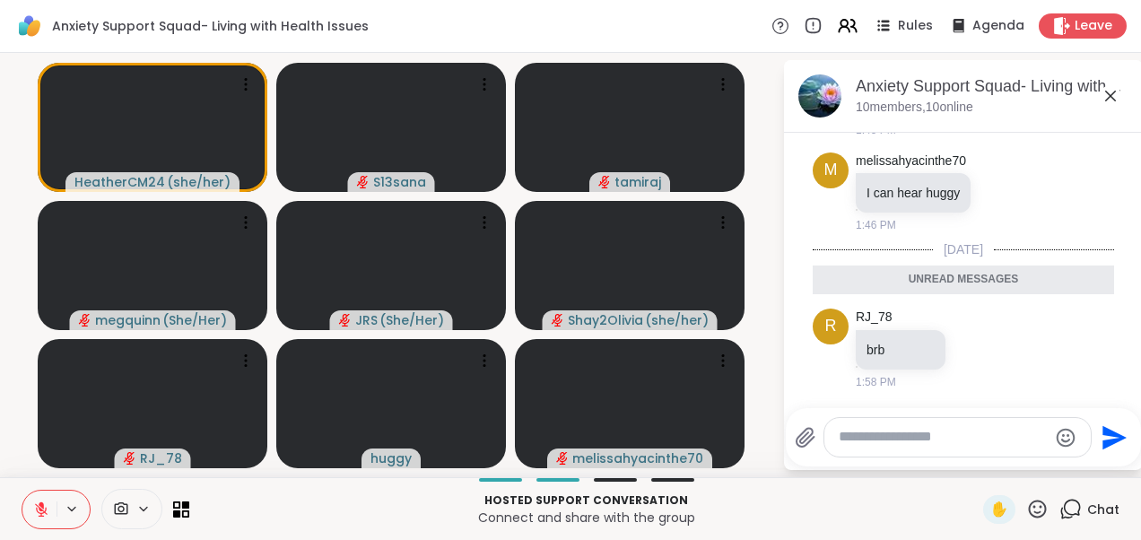
click at [1111, 96] on icon at bounding box center [1110, 96] width 11 height 11
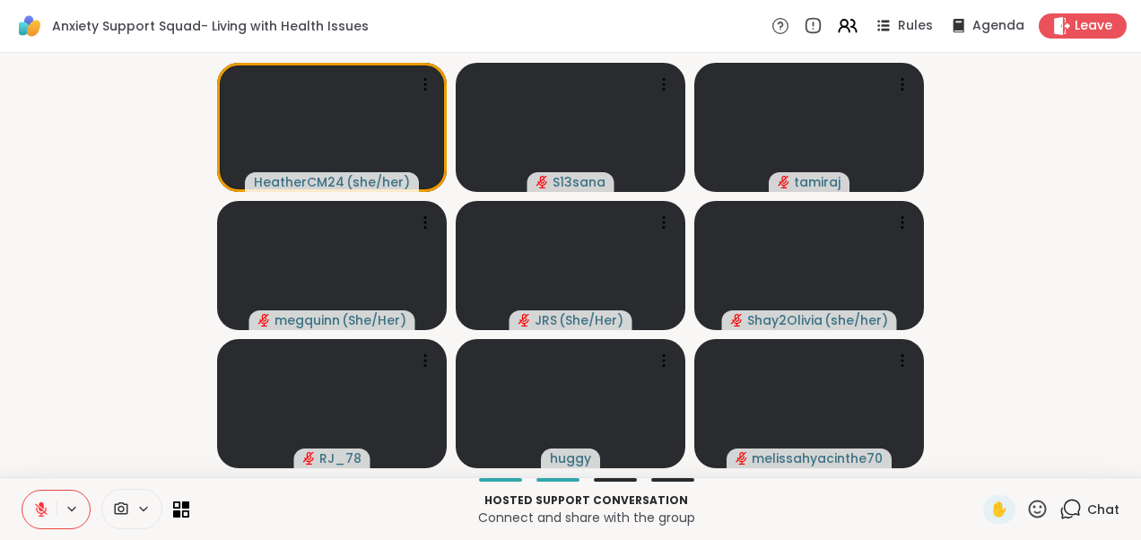
click at [146, 221] on video-player-container "HeatherCM24 ( she/her ) S13sana [PERSON_NAME] ( She/[PERSON_NAME] ( She/Her ) S…" at bounding box center [570, 265] width 1119 height 410
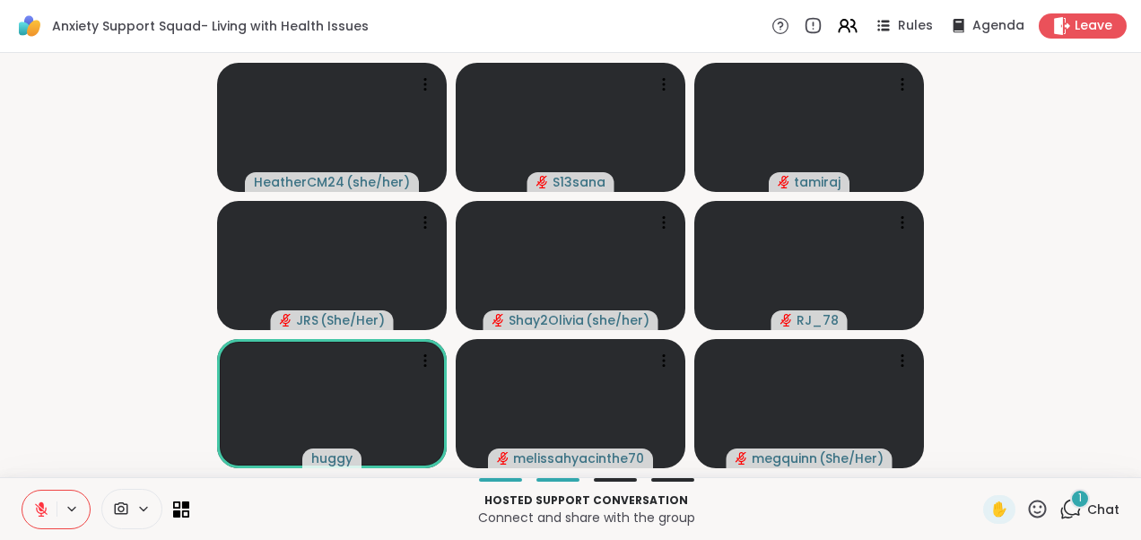
click at [1070, 502] on div "1" at bounding box center [1080, 499] width 20 height 20
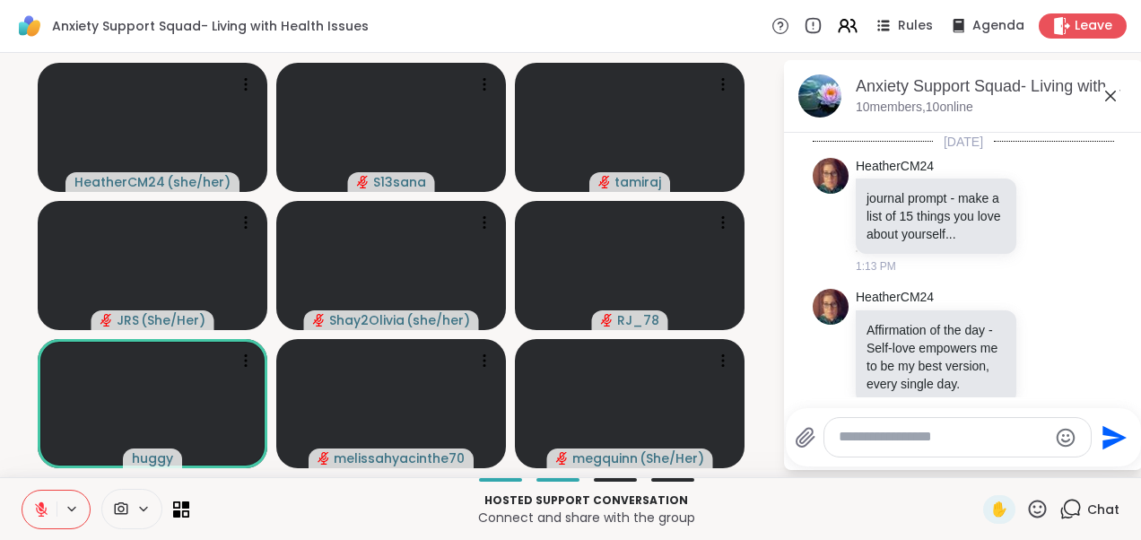
scroll to position [1982, 0]
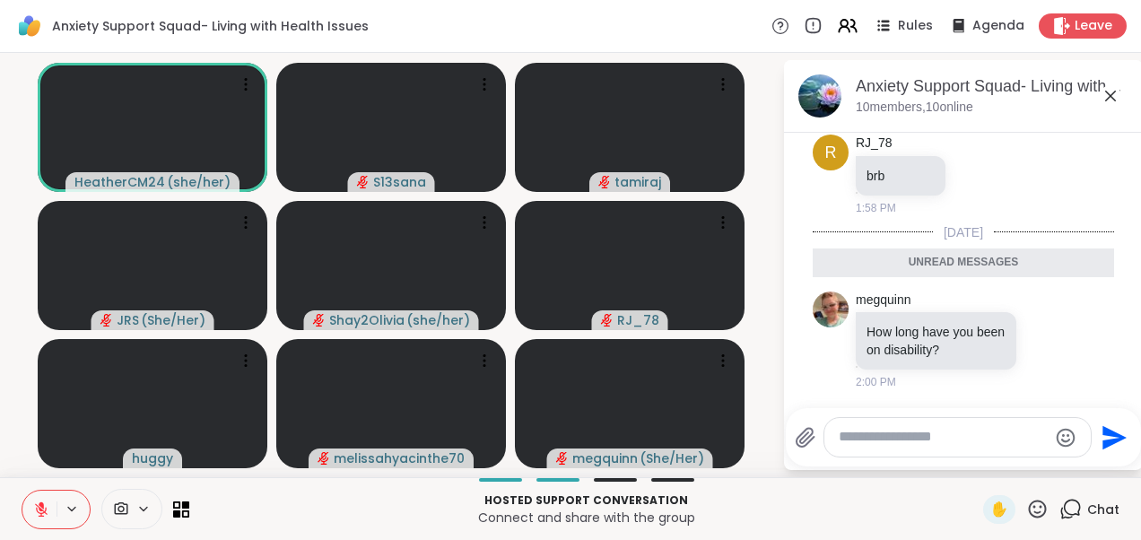
click at [1110, 91] on icon at bounding box center [1111, 96] width 22 height 22
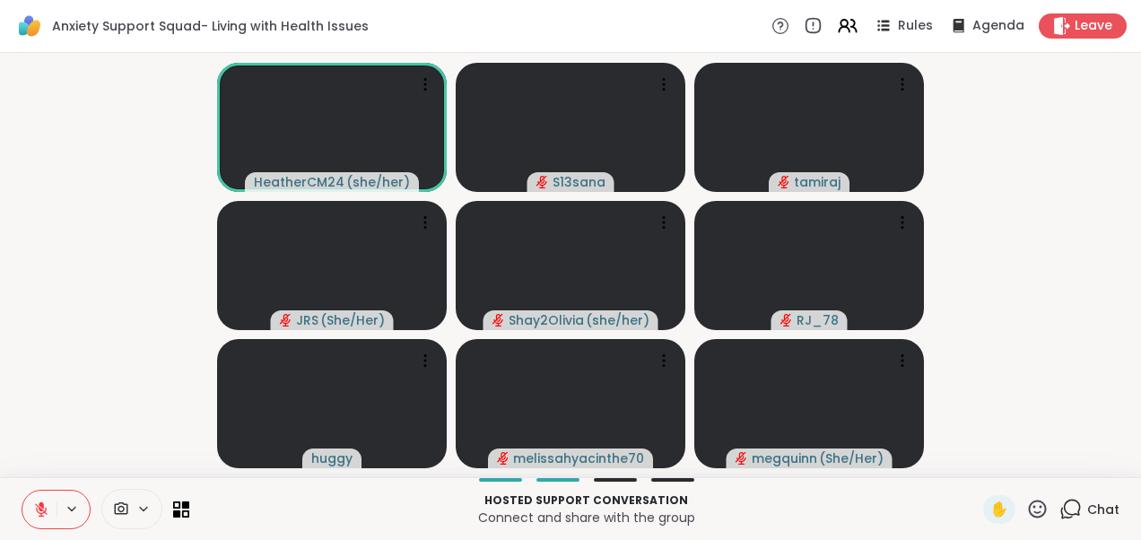
click at [166, 312] on video-player-container "HeatherCM24 ( she/her ) S13sana [PERSON_NAME] ( She/Her ) Shay2Olivia ( she/her…" at bounding box center [570, 265] width 1119 height 410
click at [1069, 335] on video-player-container "HeatherCM24 ( she/her ) S13sana [PERSON_NAME] ( She/Her ) Shay2Olivia ( she/her…" at bounding box center [570, 265] width 1119 height 410
click at [1073, 504] on div "1" at bounding box center [1080, 499] width 20 height 20
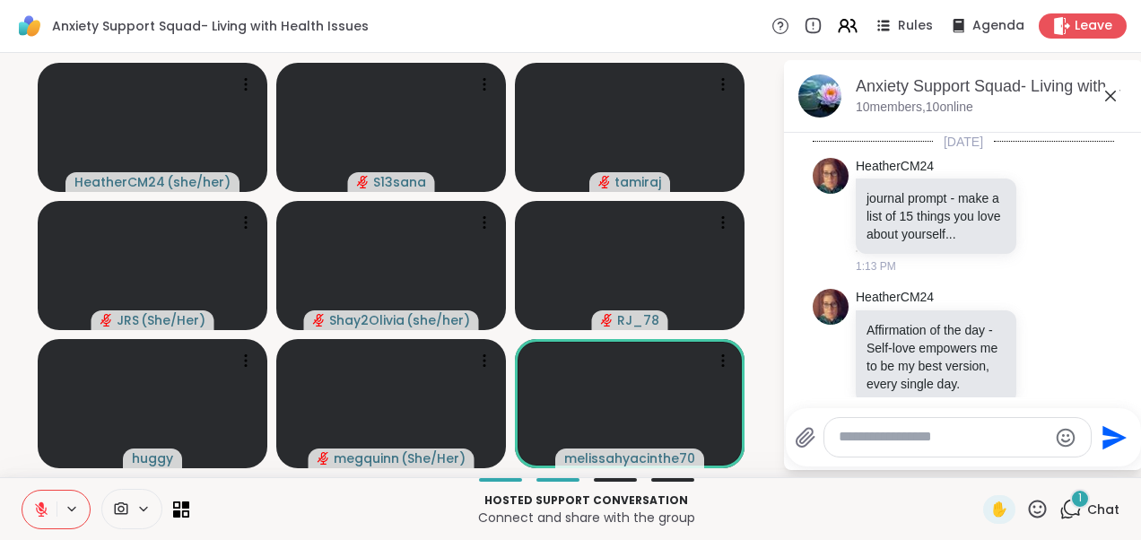
scroll to position [2095, 0]
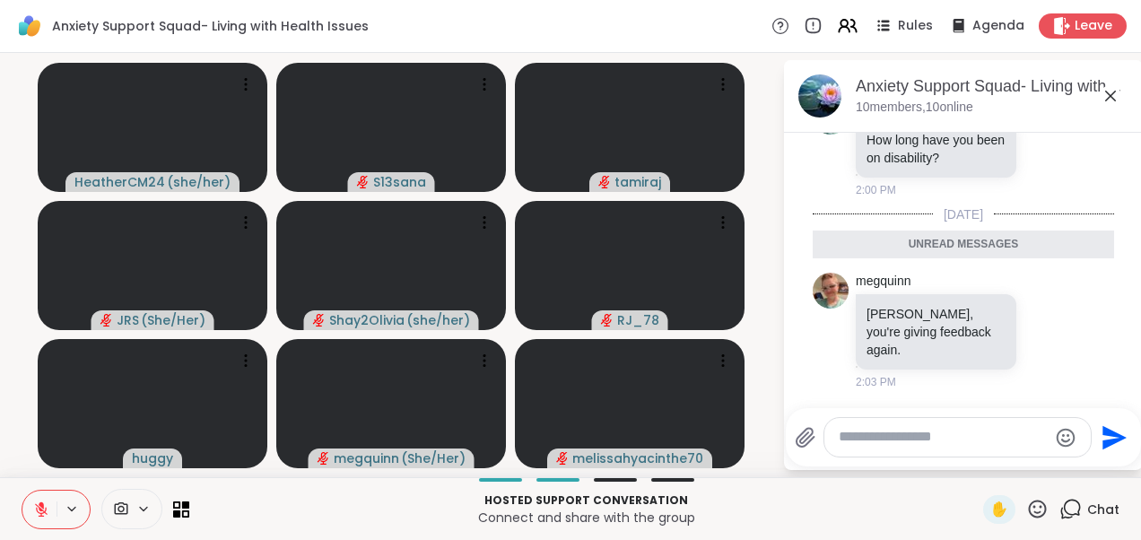
click at [1107, 98] on icon at bounding box center [1111, 96] width 22 height 22
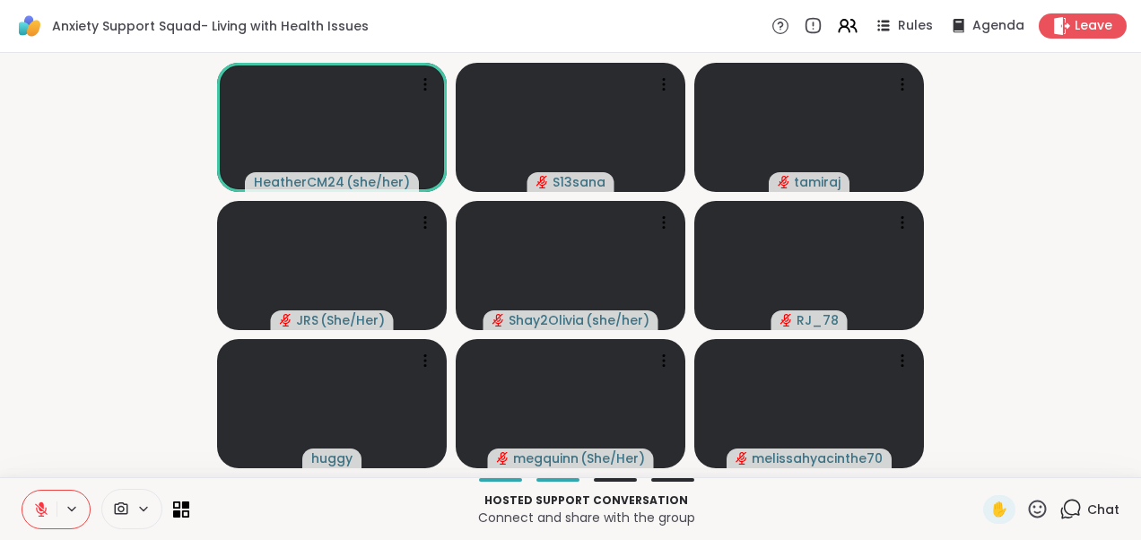
click at [66, 263] on video-player-container "HeatherCM24 ( she/her ) S13sana [PERSON_NAME] ( She/Her ) Shay2Olivia ( she/her…" at bounding box center [570, 265] width 1119 height 410
click at [1059, 510] on icon at bounding box center [1070, 509] width 22 height 22
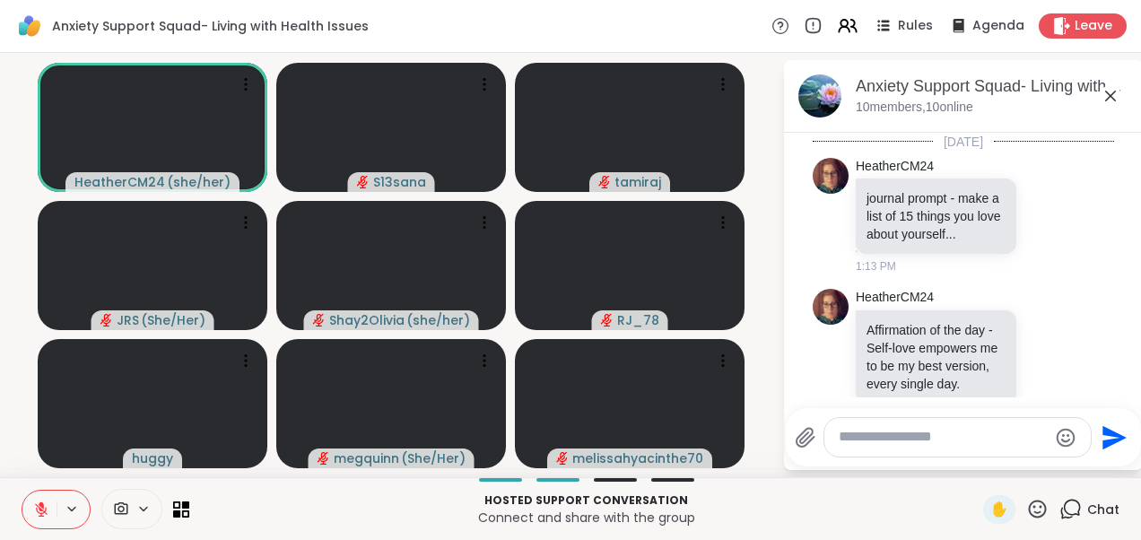
scroll to position [2189, 0]
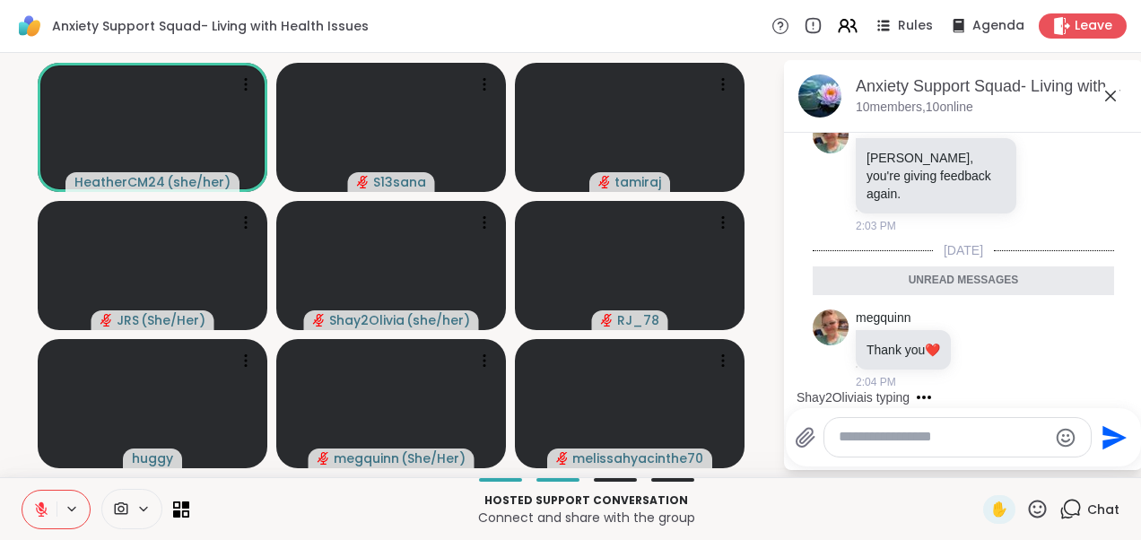
click at [1112, 91] on icon at bounding box center [1111, 96] width 22 height 22
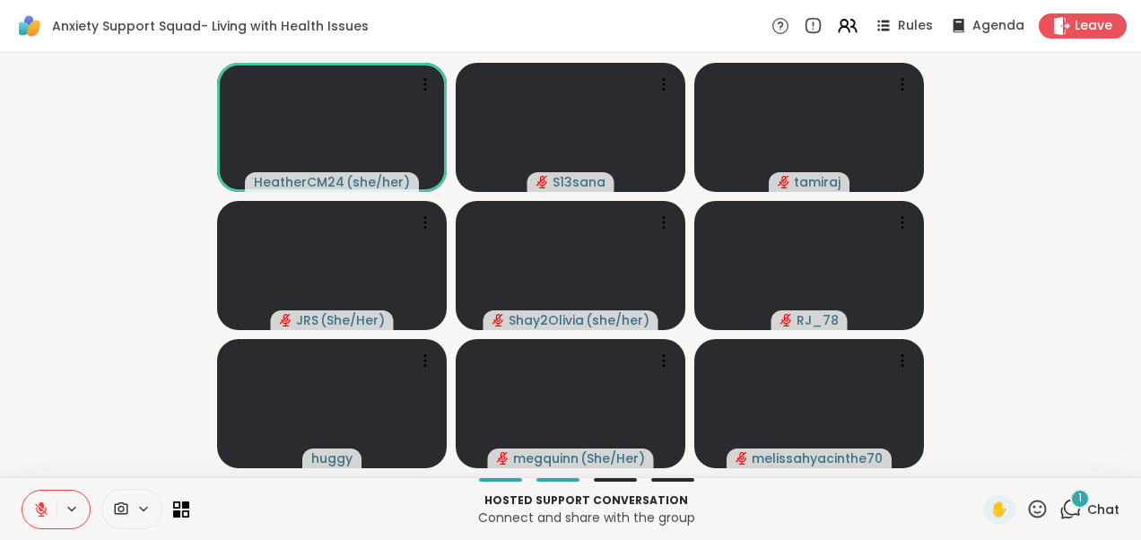
click at [1070, 504] on div "1" at bounding box center [1080, 499] width 20 height 20
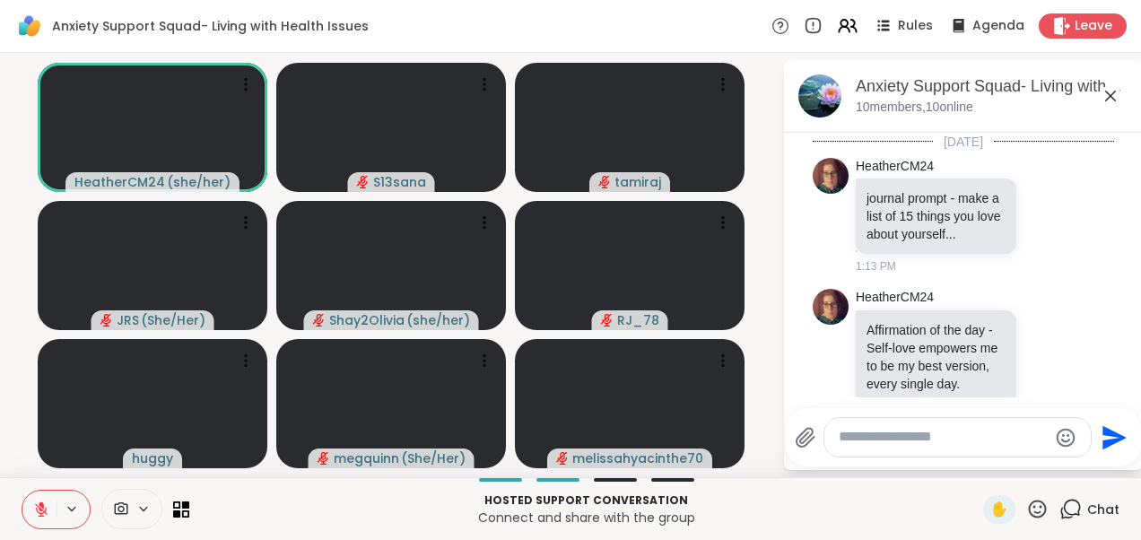
scroll to position [2320, 0]
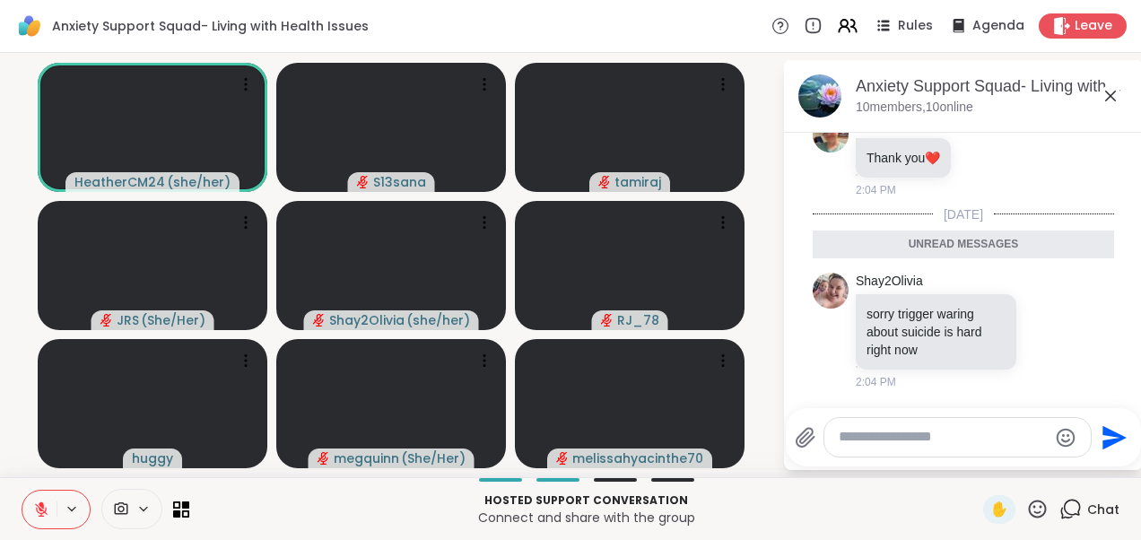
click at [1117, 96] on icon at bounding box center [1111, 96] width 22 height 22
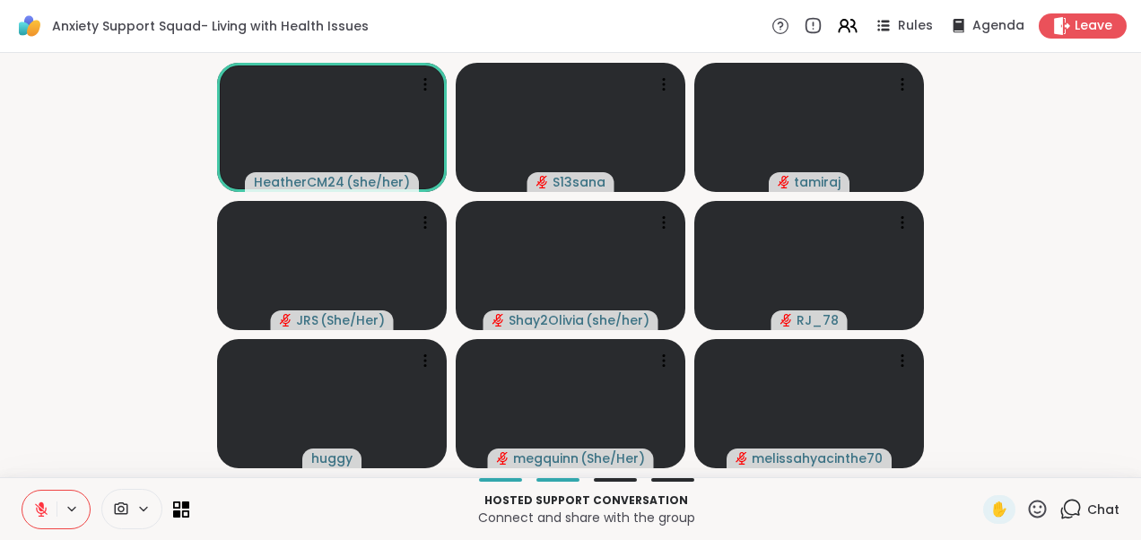
click at [206, 294] on video-player-container "HeatherCM24 ( she/her ) S13sana [PERSON_NAME] ( She/Her ) Shay2Olivia ( she/her…" at bounding box center [570, 265] width 1119 height 410
click at [1070, 500] on div "1" at bounding box center [1080, 499] width 20 height 20
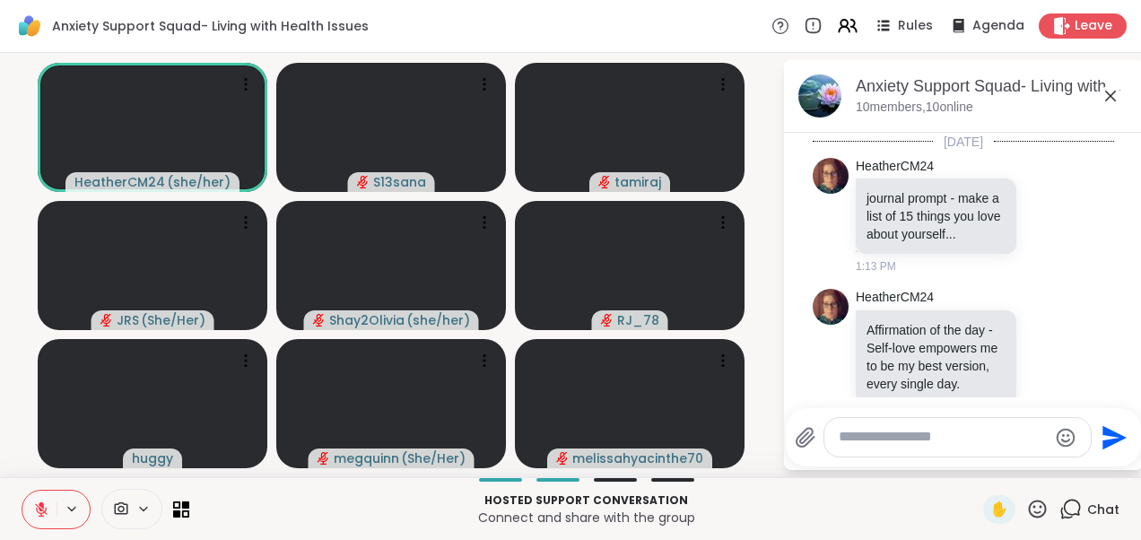
scroll to position [2555, 0]
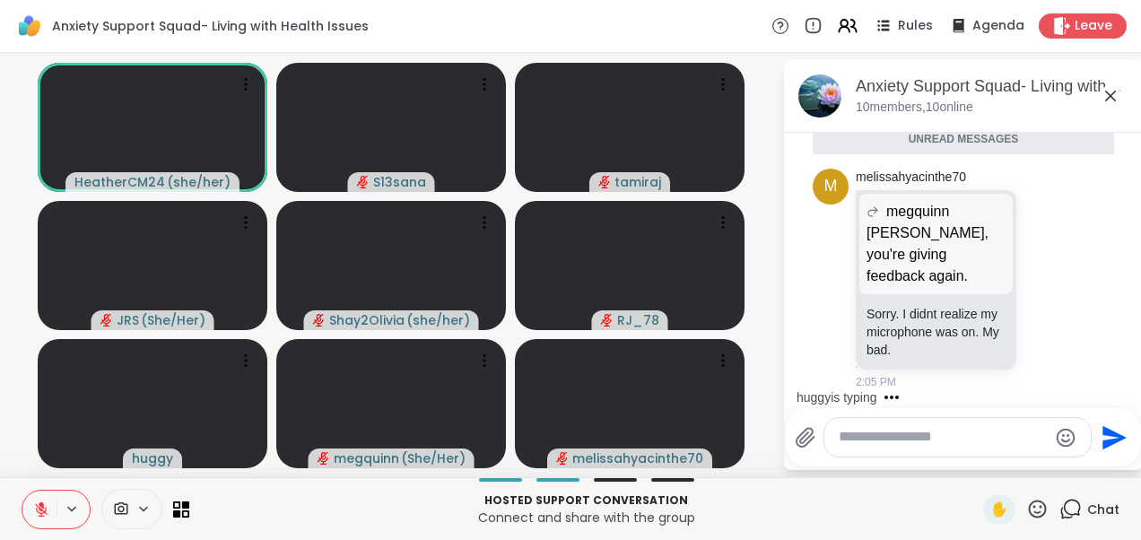
click at [1110, 90] on icon at bounding box center [1111, 96] width 22 height 22
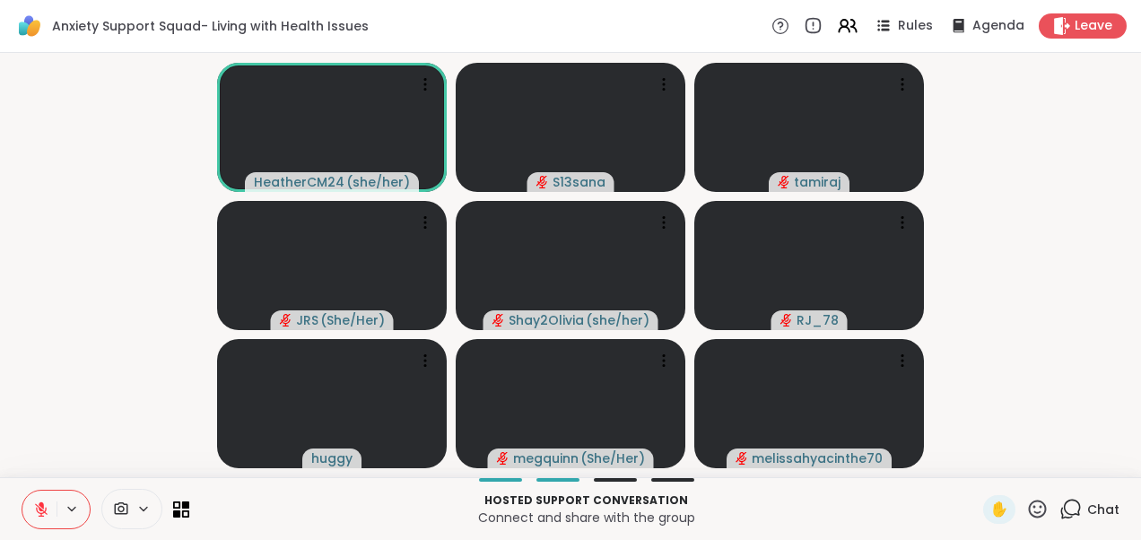
click at [125, 296] on video-player-container "HeatherCM24 ( she/her ) S13sana [PERSON_NAME] ( She/Her ) Shay2Olivia ( she/her…" at bounding box center [570, 265] width 1119 height 410
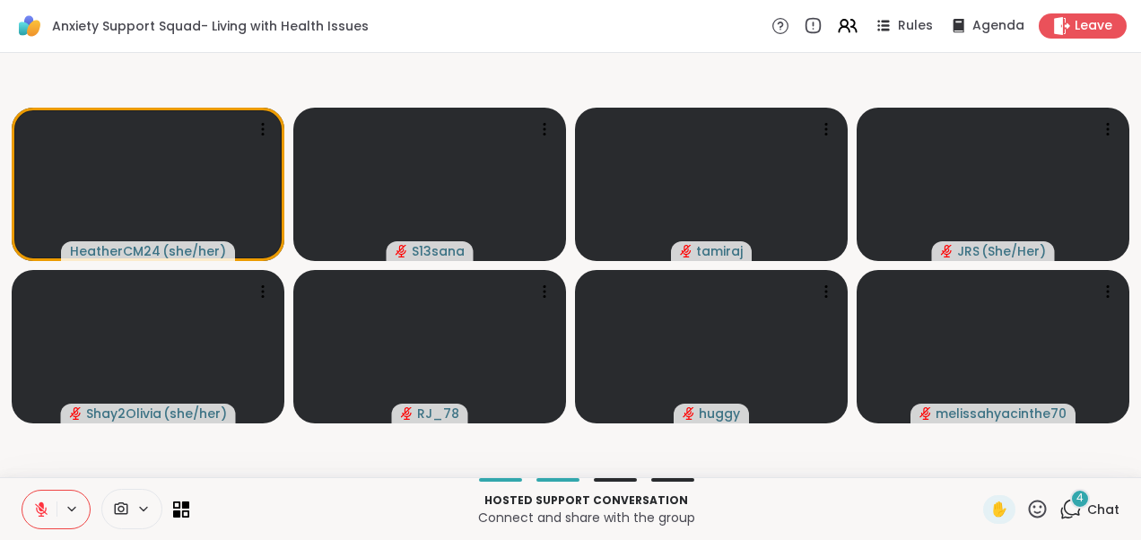
click at [46, 504] on icon at bounding box center [41, 509] width 16 height 16
click at [41, 509] on icon at bounding box center [41, 510] width 5 height 4
click at [1068, 509] on icon at bounding box center [1070, 509] width 22 height 22
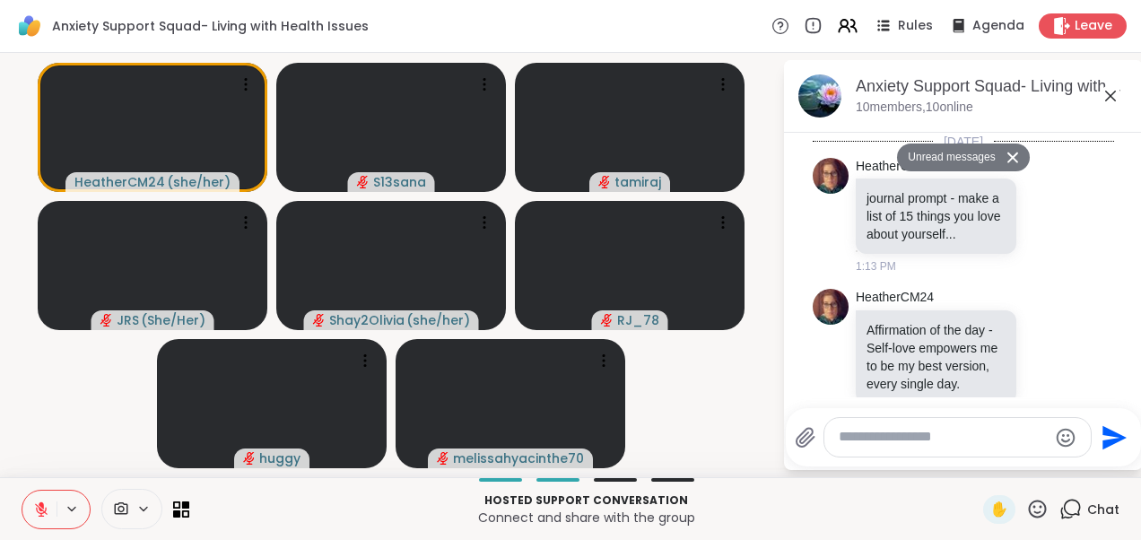
scroll to position [3356, 0]
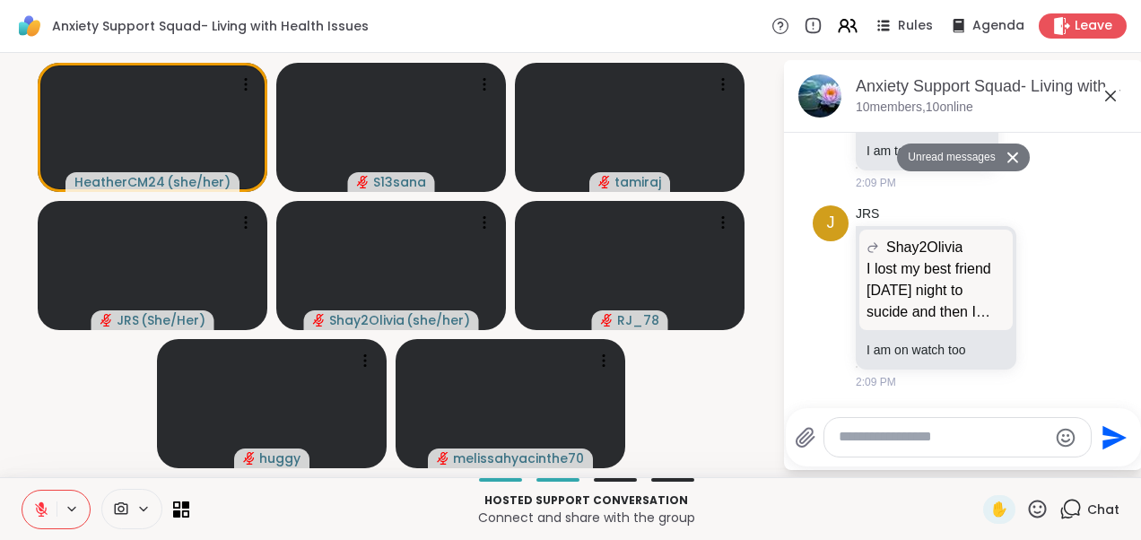
click at [918, 441] on textarea "Type your message" at bounding box center [943, 437] width 209 height 19
type textarea "**********"
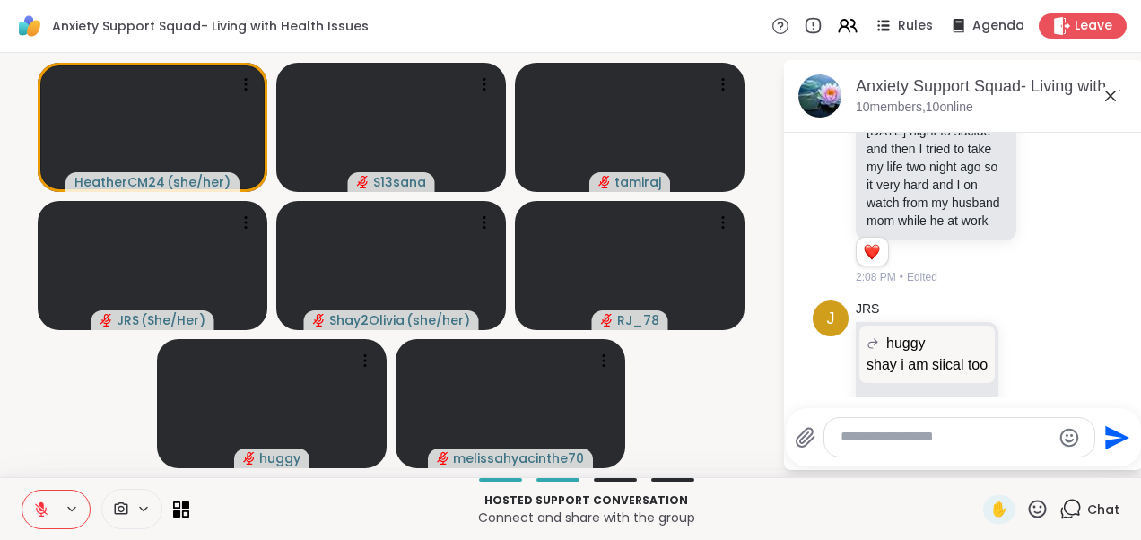
scroll to position [3408, 0]
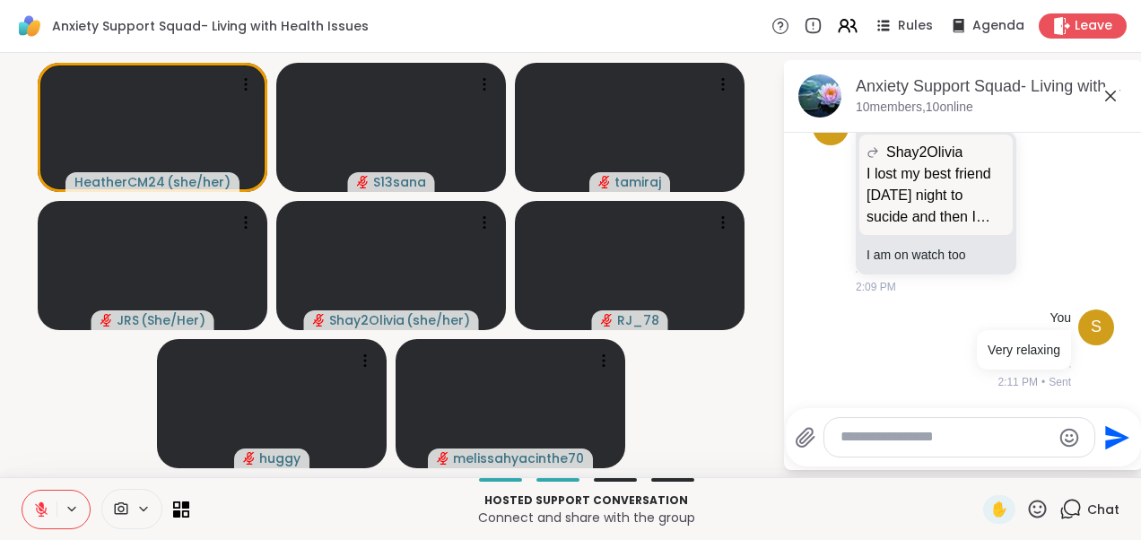
click at [1112, 90] on icon at bounding box center [1111, 96] width 22 height 22
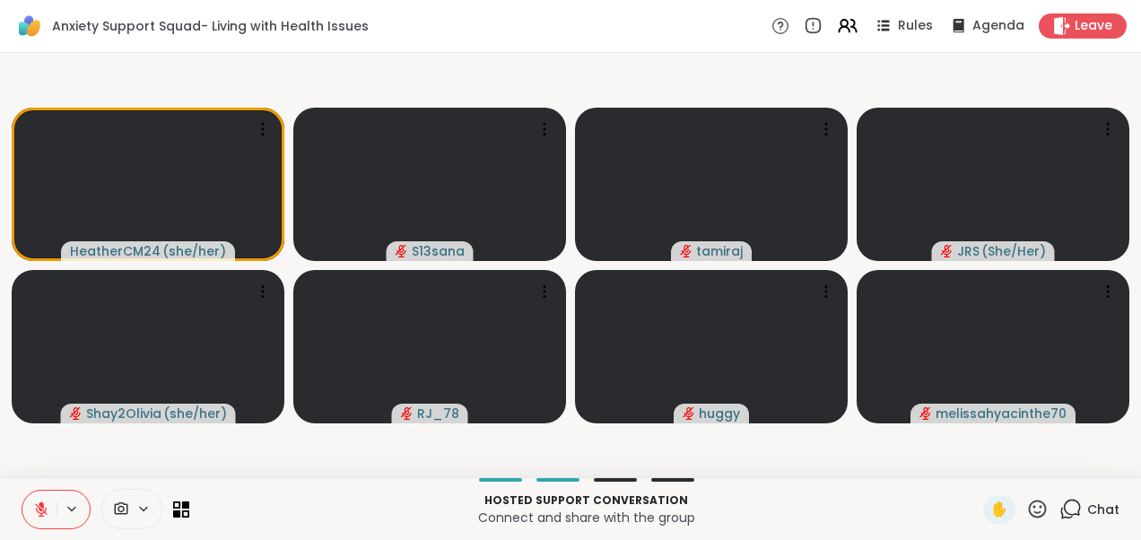
click at [392, 72] on video-player-container "HeatherCM24 ( she/her ) S13sana [PERSON_NAME] ( She/Her ) Shay2Olivia ( she/her…" at bounding box center [570, 265] width 1119 height 410
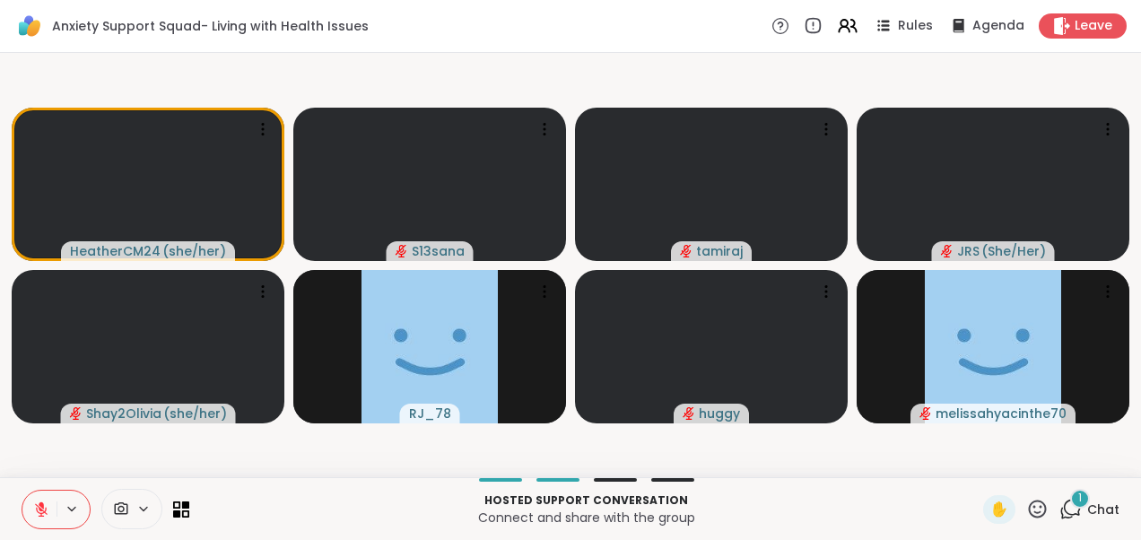
click at [1070, 506] on div "1" at bounding box center [1080, 499] width 20 height 20
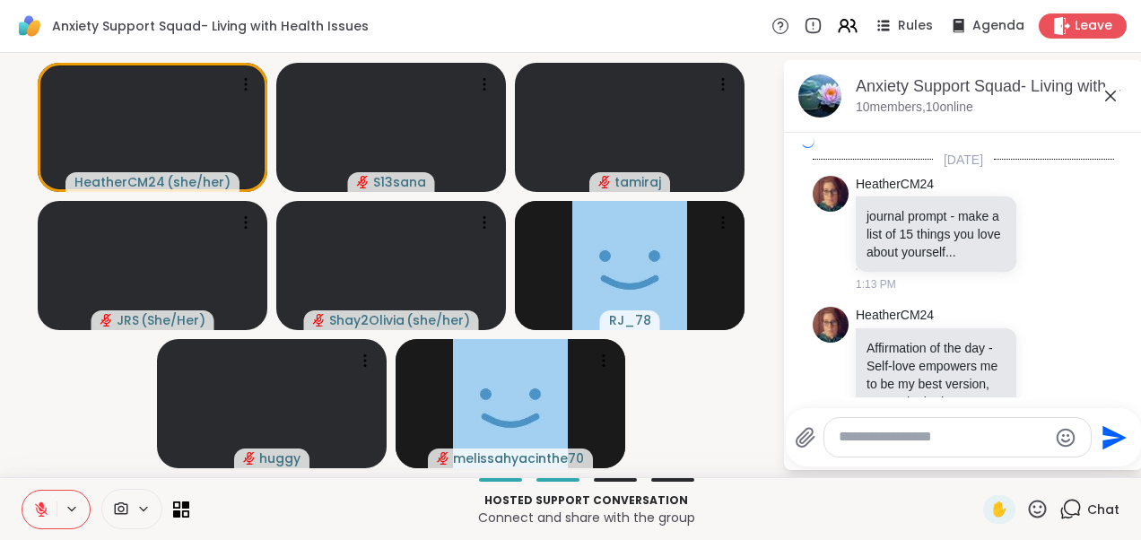
scroll to position [3547, 0]
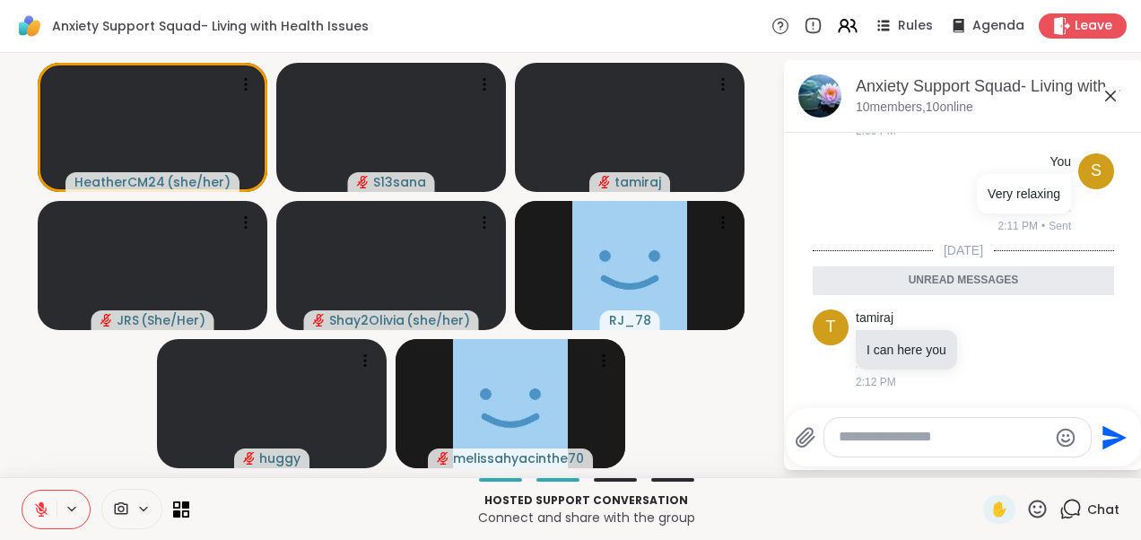
click at [1109, 93] on icon at bounding box center [1110, 96] width 11 height 11
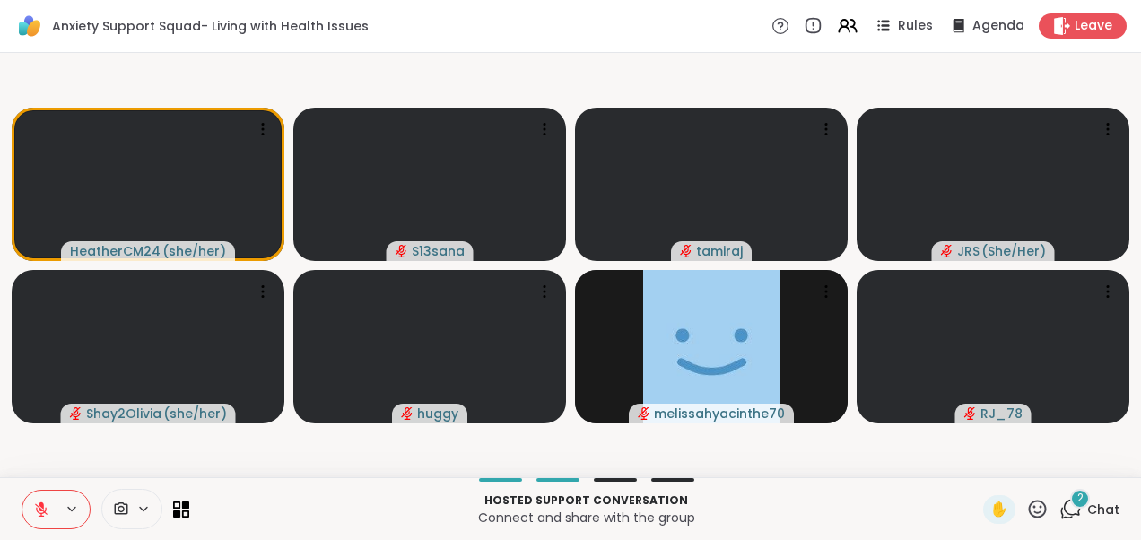
click at [1061, 518] on icon at bounding box center [1067, 514] width 12 height 12
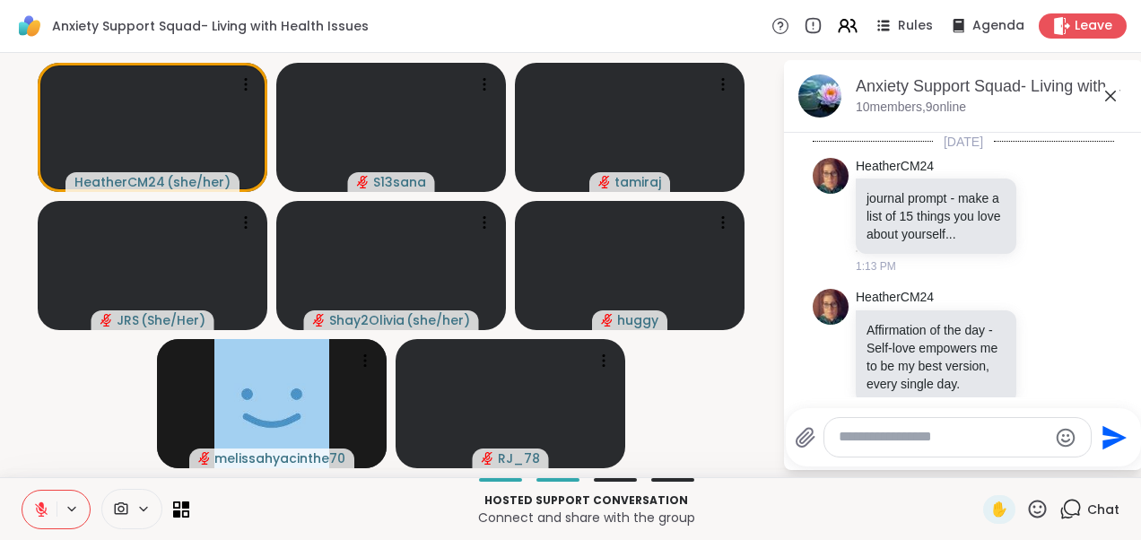
scroll to position [3755, 0]
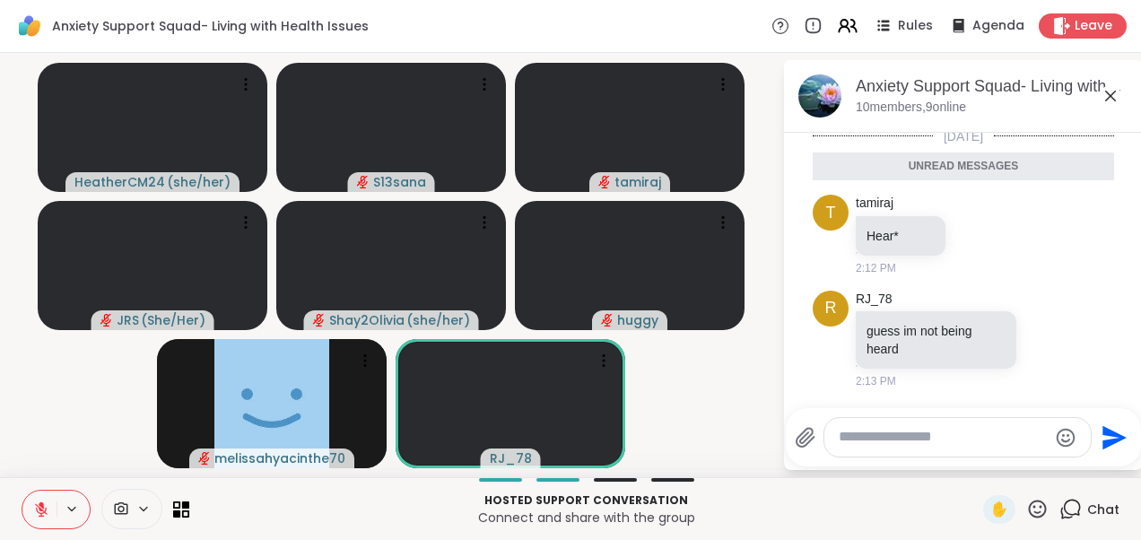
click at [1114, 99] on icon at bounding box center [1110, 96] width 11 height 11
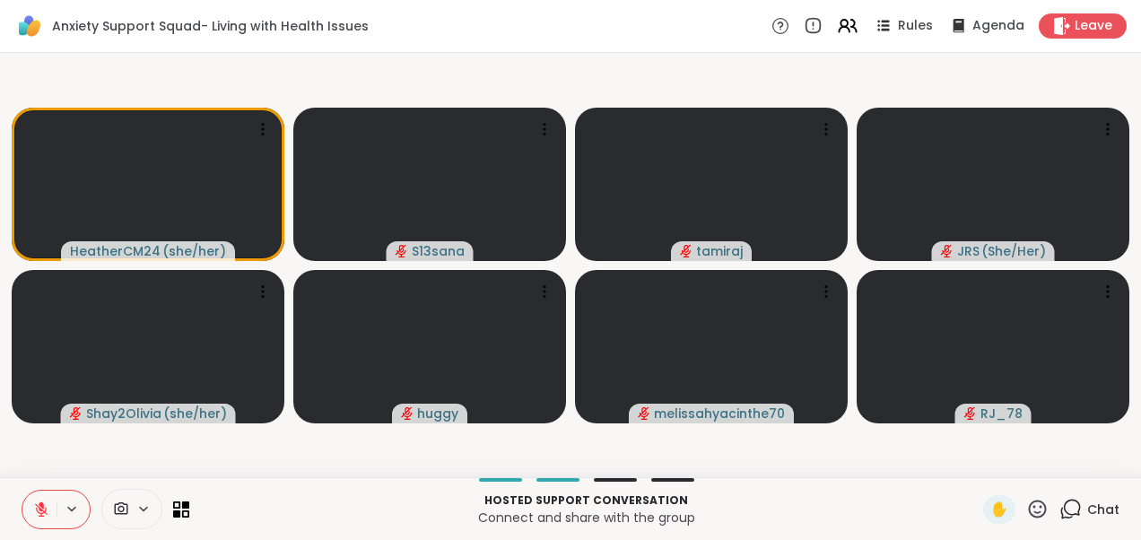
click at [1063, 503] on icon at bounding box center [1070, 509] width 22 height 22
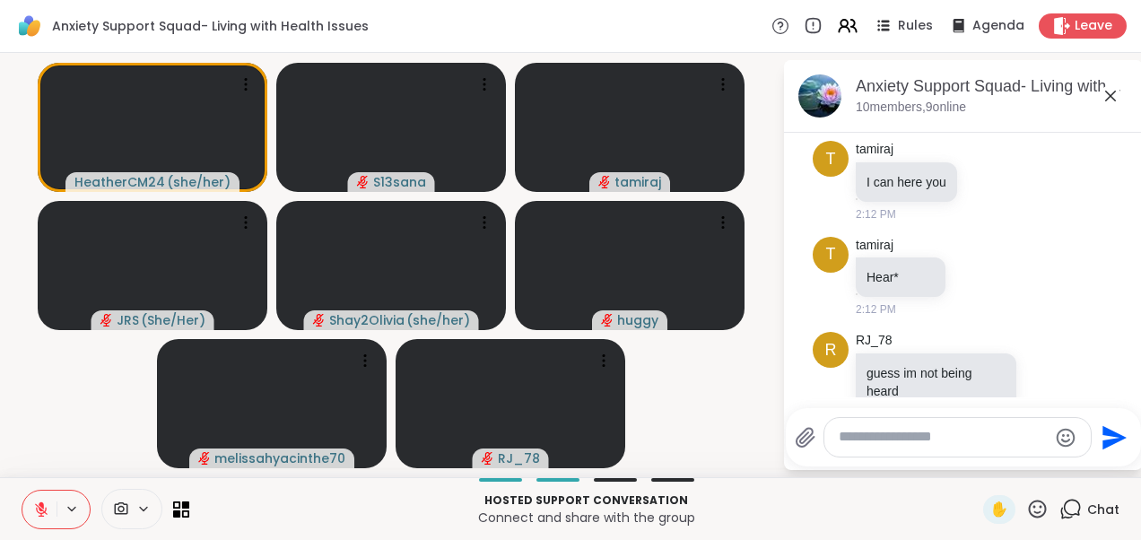
scroll to position [3694, 0]
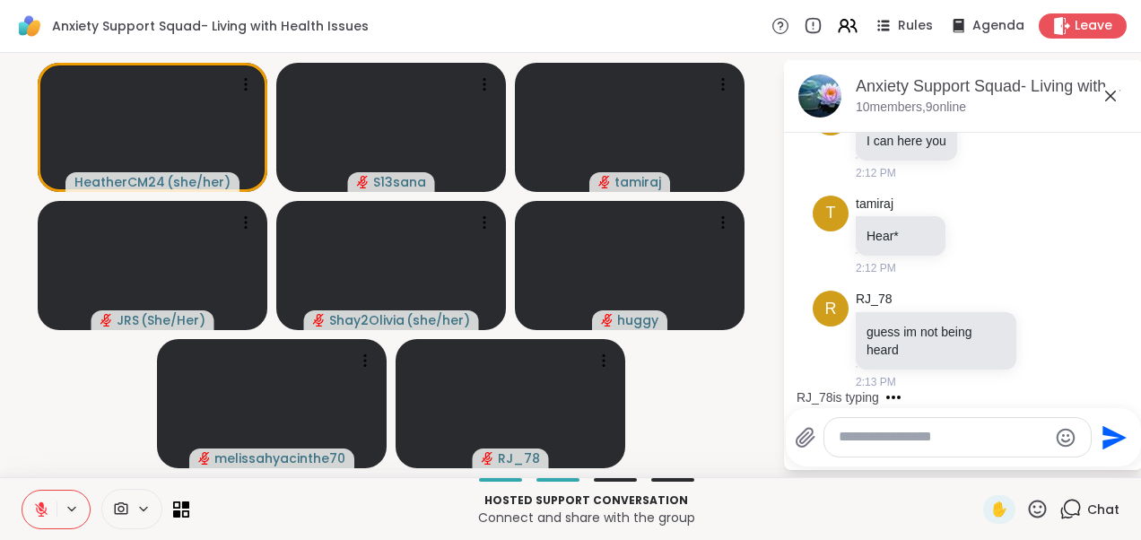
click at [1111, 96] on icon at bounding box center [1110, 96] width 11 height 11
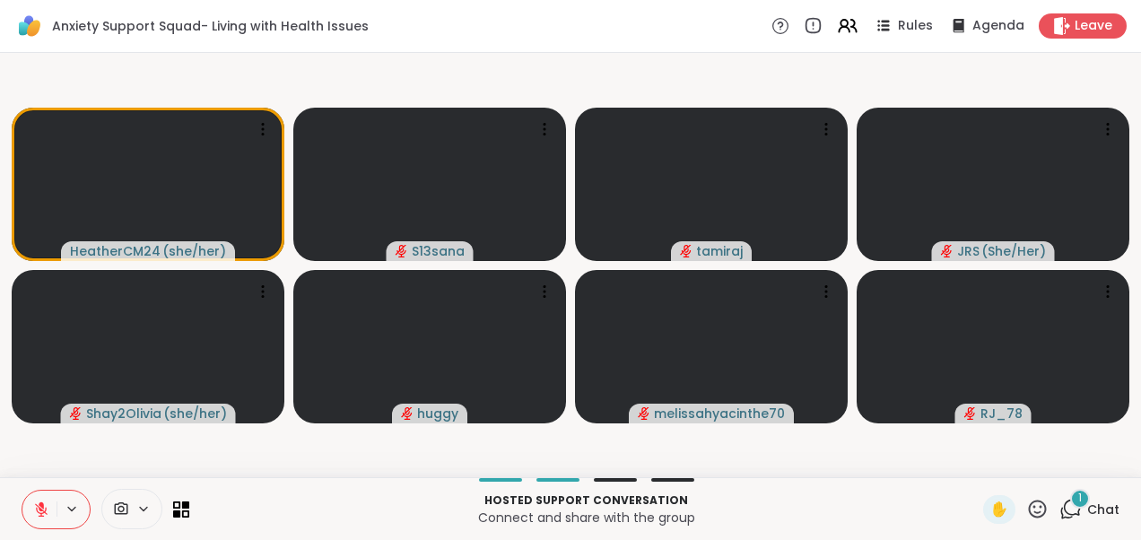
click at [1066, 513] on icon at bounding box center [1070, 509] width 22 height 22
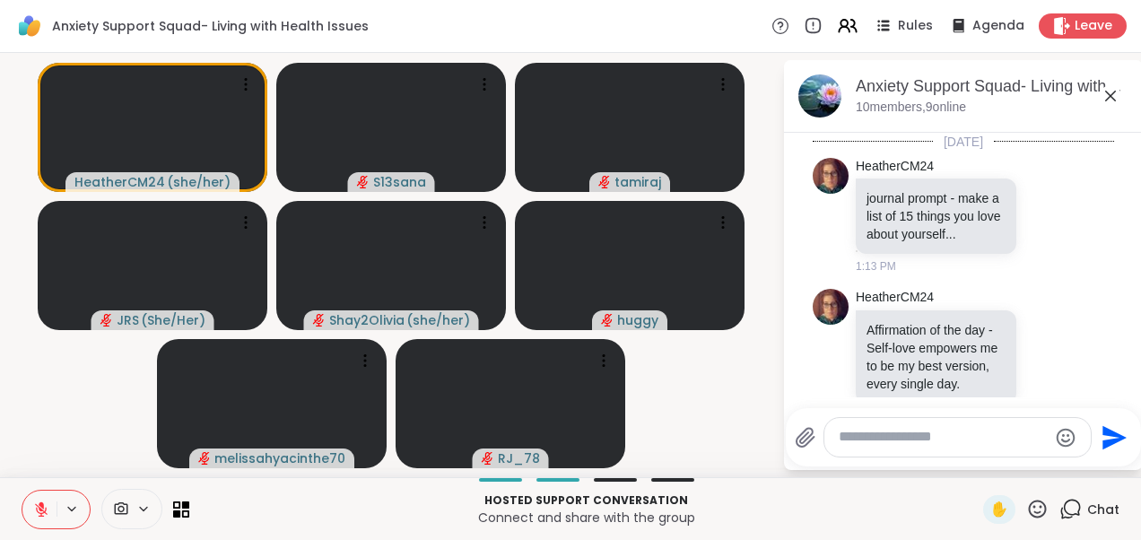
scroll to position [3868, 0]
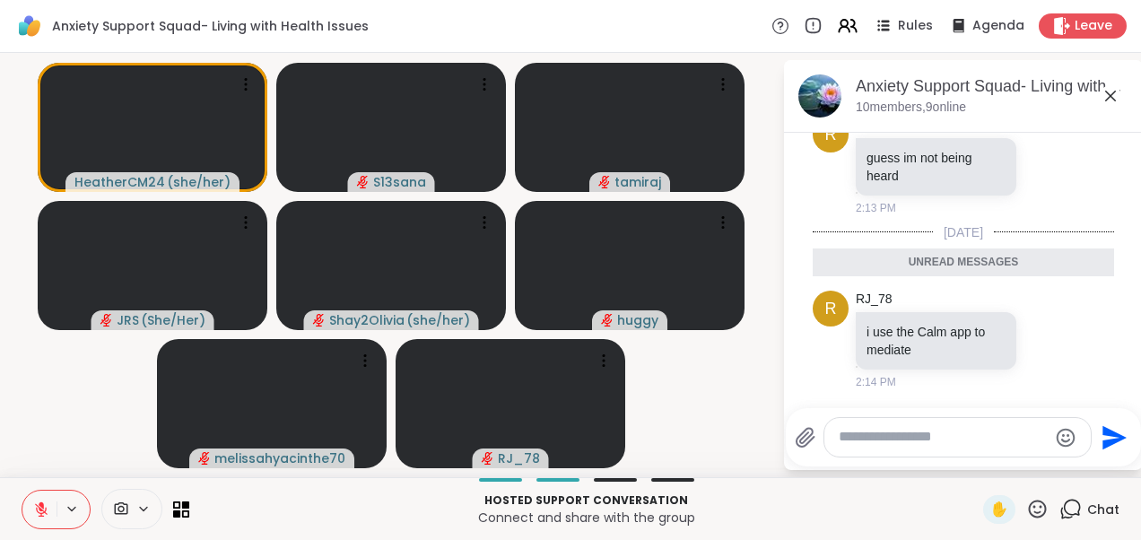
click at [1110, 100] on icon at bounding box center [1111, 96] width 22 height 22
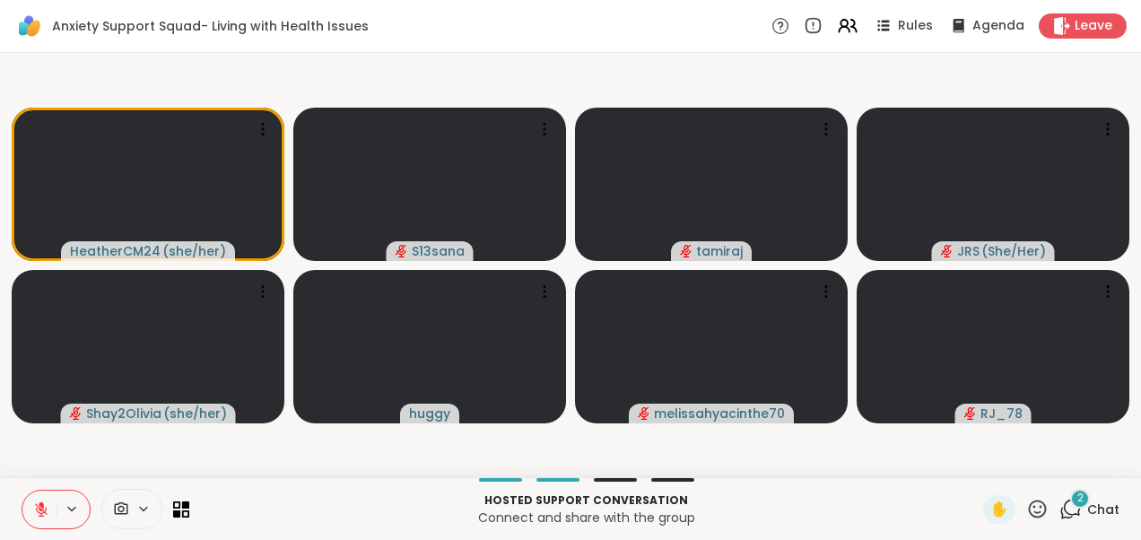
click at [1070, 499] on div "2" at bounding box center [1080, 499] width 20 height 20
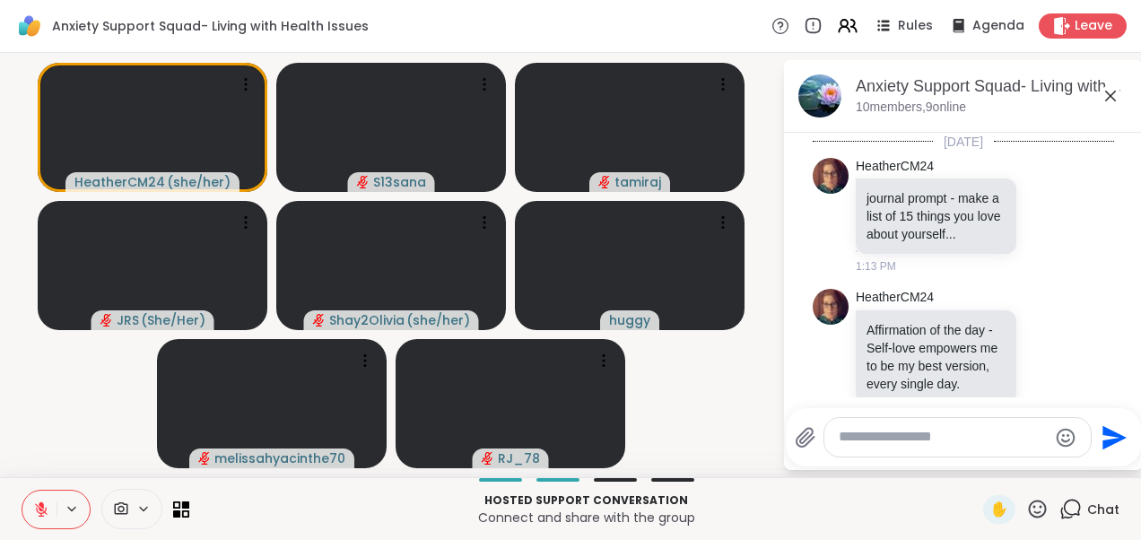
scroll to position [4058, 0]
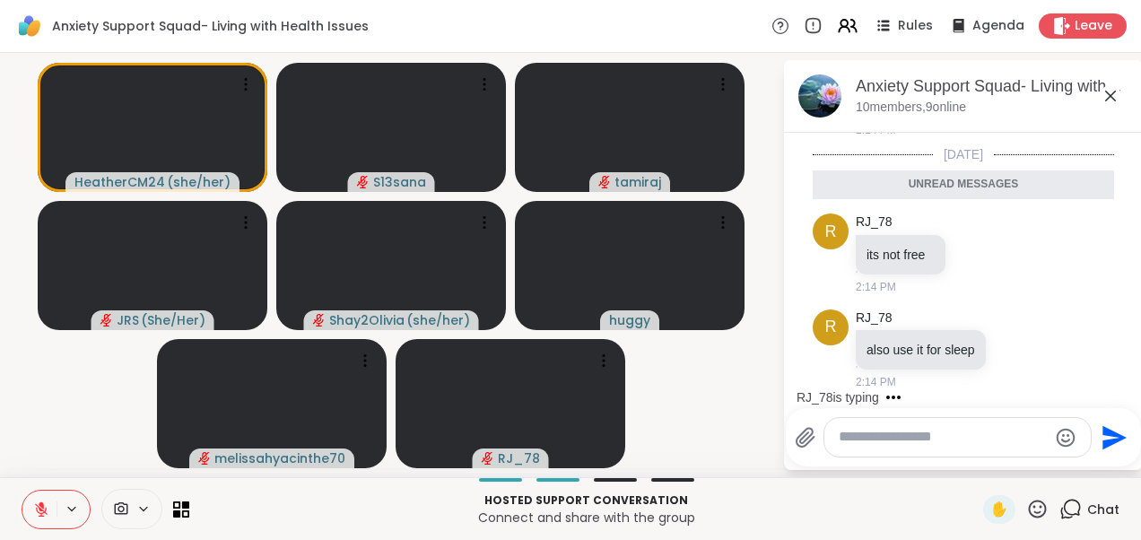
click at [1112, 94] on icon at bounding box center [1110, 96] width 11 height 11
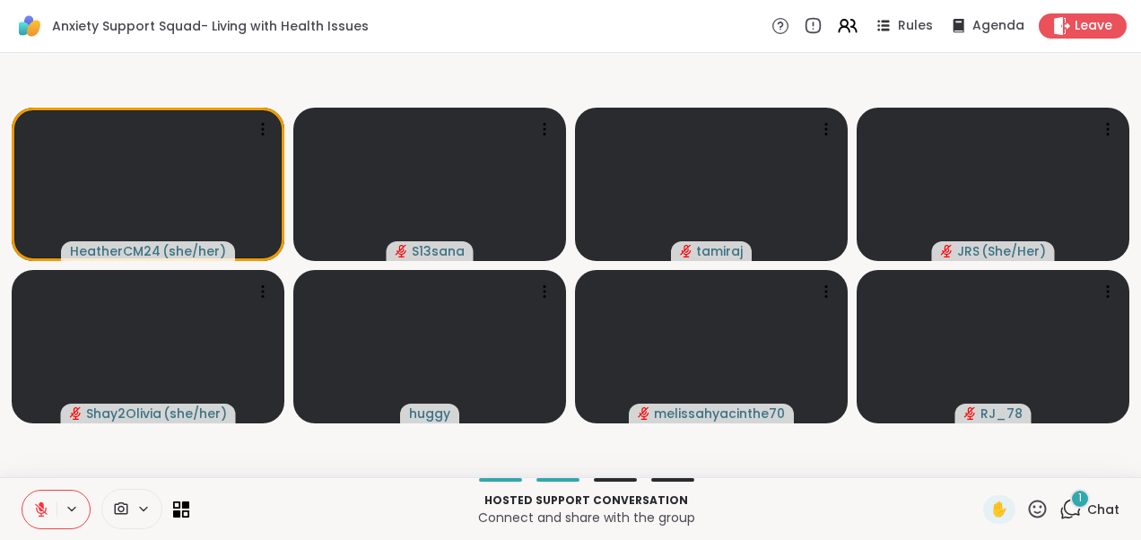
click at [1070, 500] on div "1" at bounding box center [1080, 499] width 20 height 20
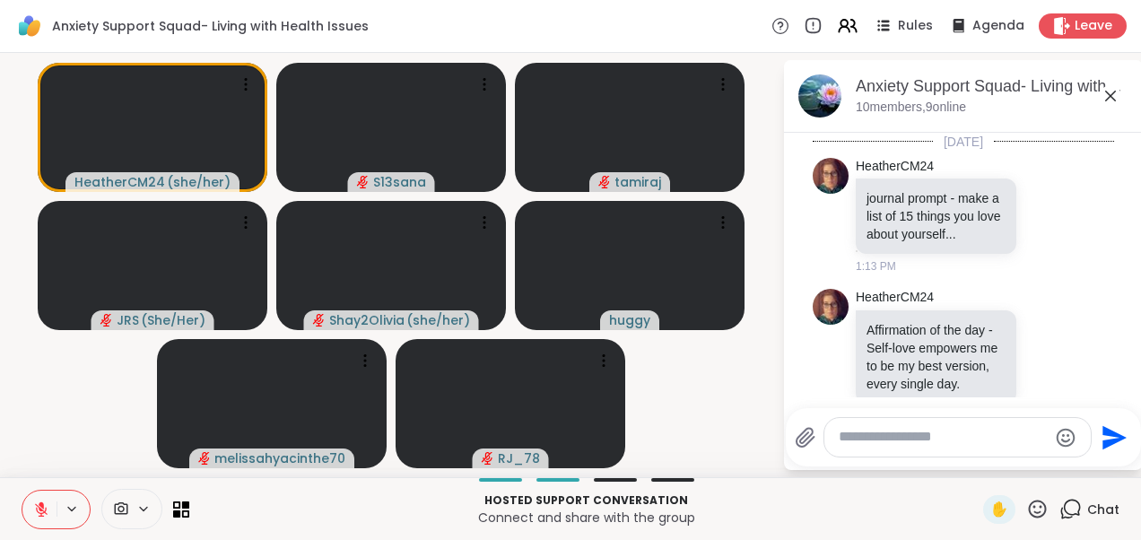
scroll to position [4153, 0]
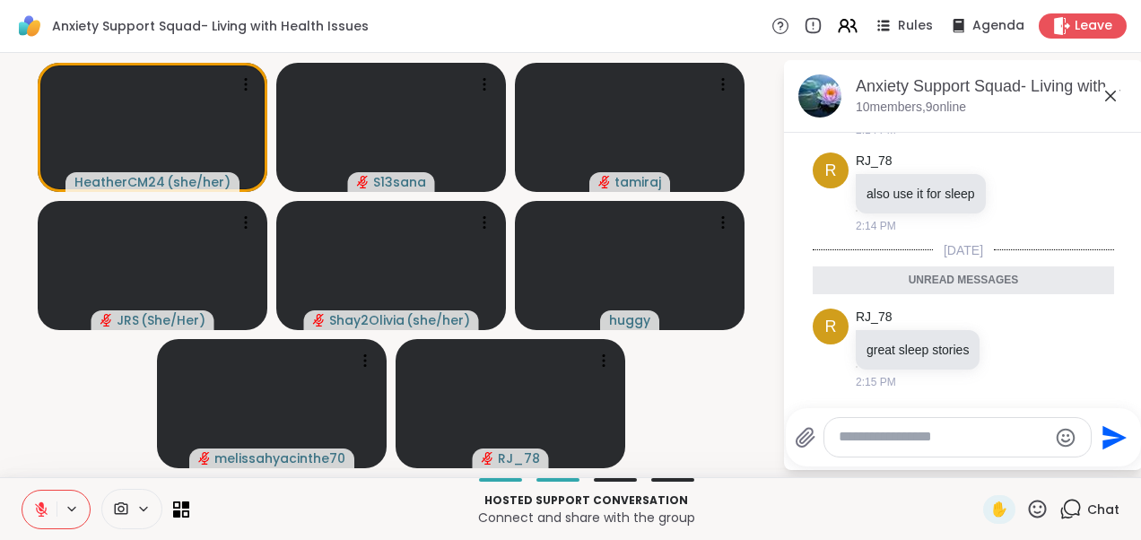
click at [1111, 99] on icon at bounding box center [1111, 96] width 22 height 22
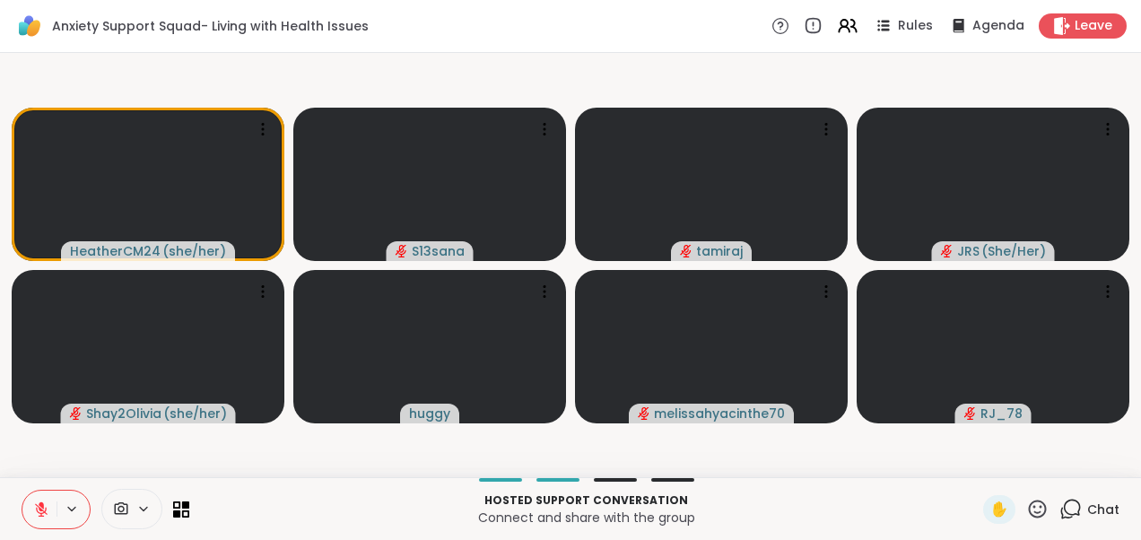
click at [533, 88] on video-player-container "HeatherCM24 ( she/her ) S13sana [PERSON_NAME] ( She/Her ) Shay2Olivia ( she/her…" at bounding box center [570, 265] width 1119 height 410
click at [1070, 507] on div "1" at bounding box center [1080, 499] width 20 height 20
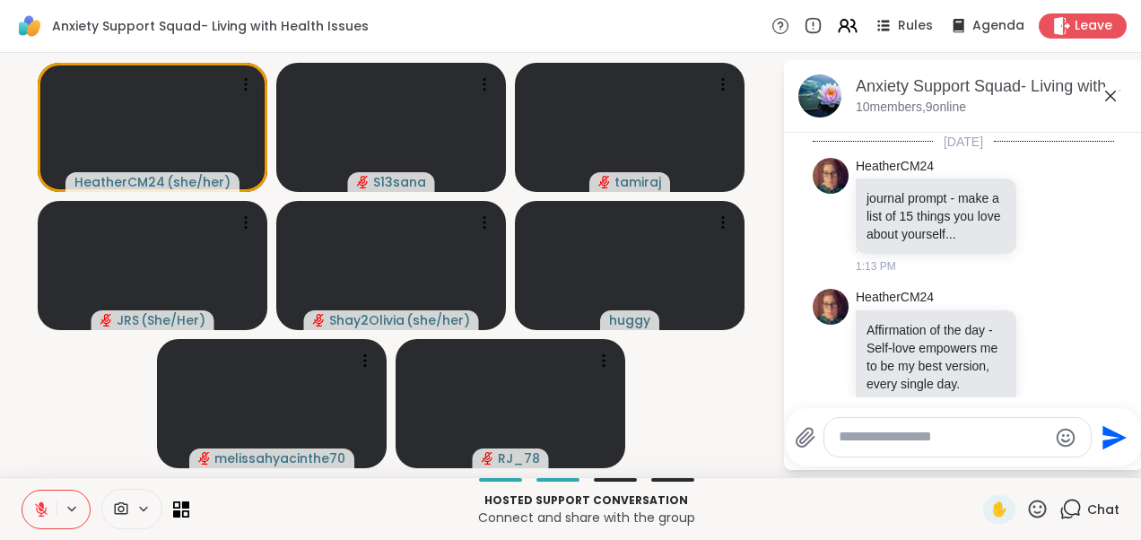
scroll to position [4266, 0]
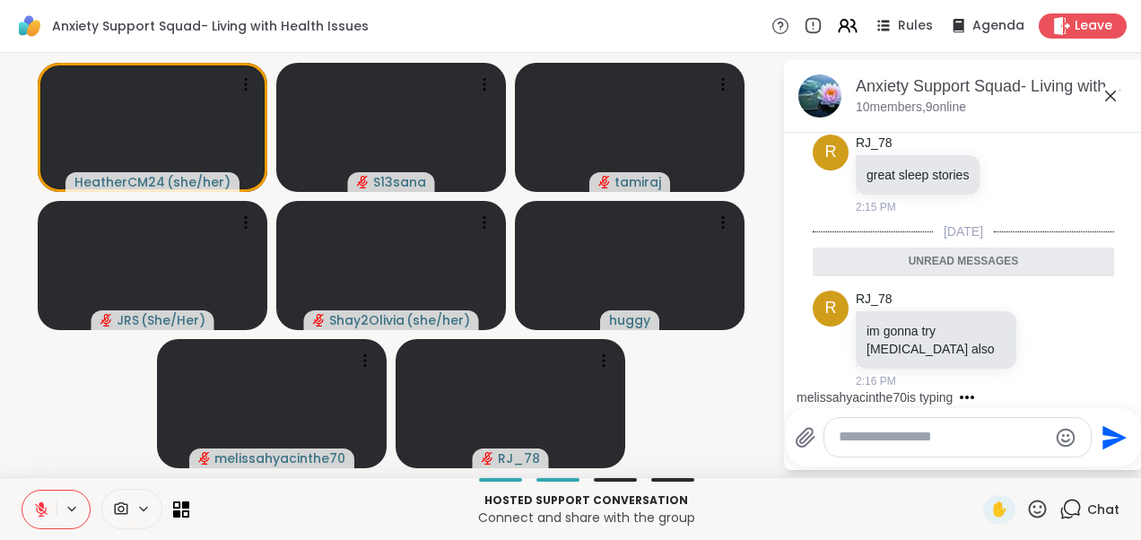
click at [1106, 93] on icon at bounding box center [1111, 96] width 22 height 22
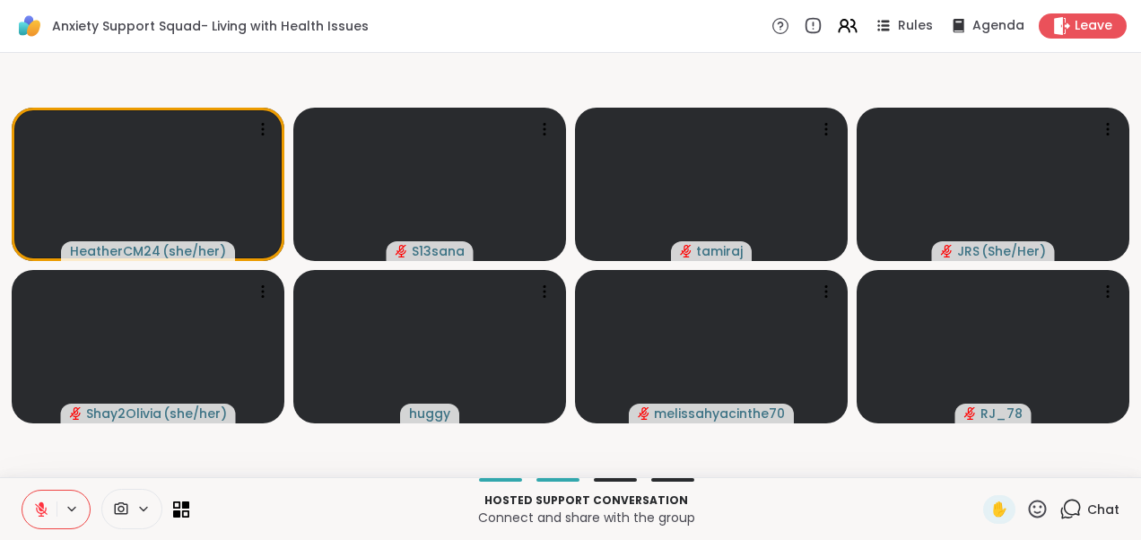
click at [457, 75] on video-player-container "HeatherCM24 ( she/her ) S13sana [PERSON_NAME] ( She/Her ) Shay2Olivia ( she/her…" at bounding box center [570, 265] width 1119 height 410
click at [1059, 503] on icon at bounding box center [1070, 509] width 22 height 22
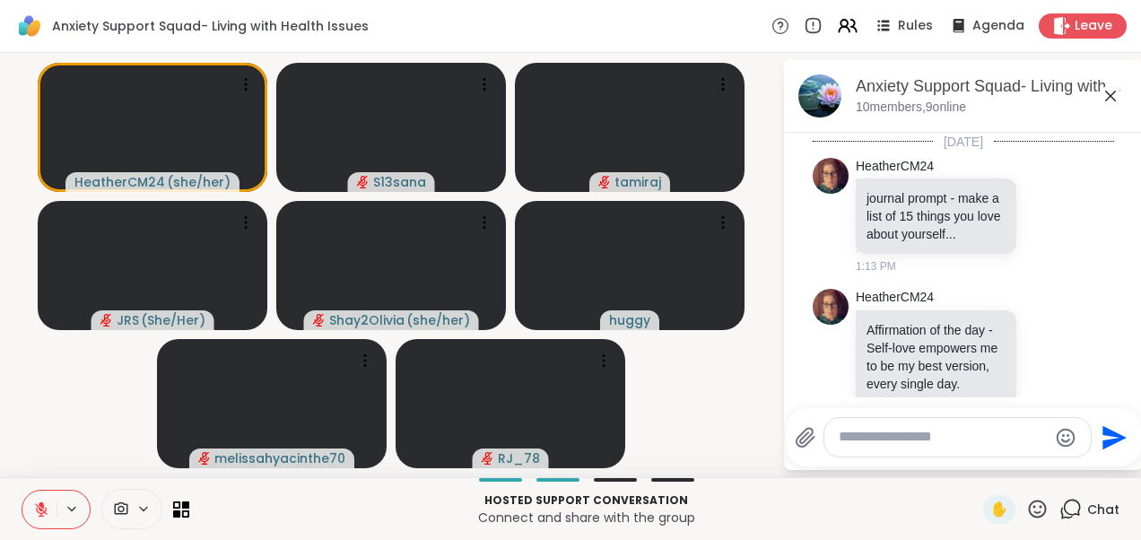
scroll to position [4379, 0]
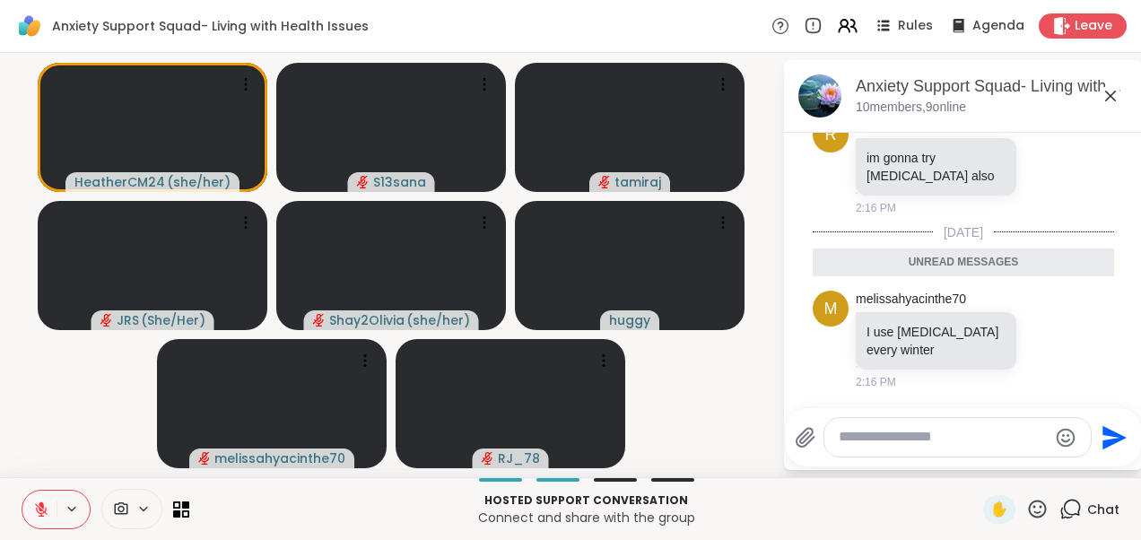
click at [1112, 99] on icon at bounding box center [1111, 96] width 22 height 22
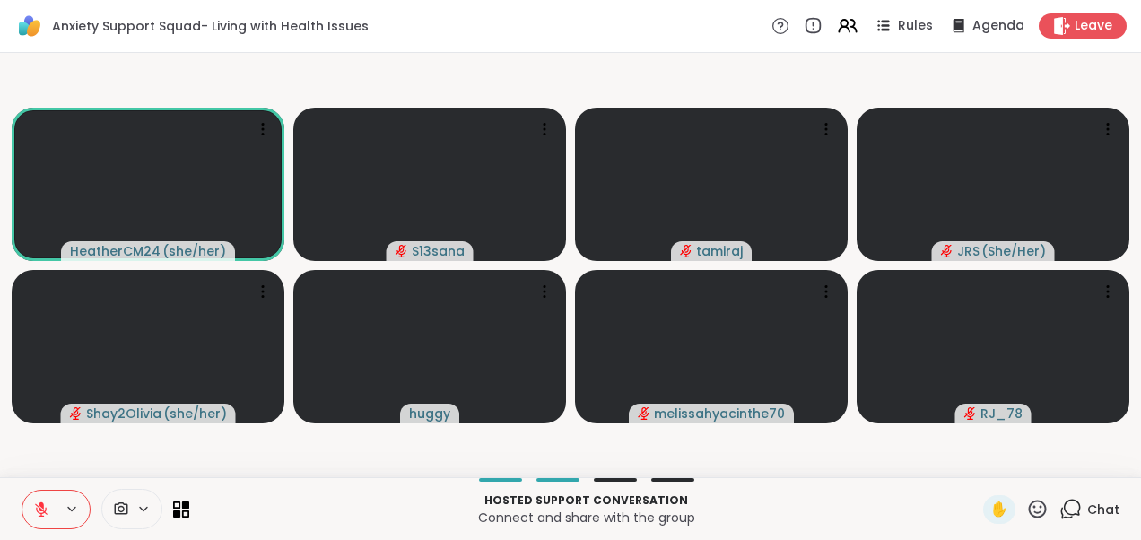
drag, startPoint x: 892, startPoint y: 233, endPoint x: 594, endPoint y: 474, distance: 384.0
click at [594, 474] on div "HeatherCM24 ( she/her ) S13sana [PERSON_NAME] ( She/Her ) Shay2Olivia ( she/her…" at bounding box center [570, 265] width 1141 height 424
click at [1070, 500] on div "1" at bounding box center [1080, 499] width 20 height 20
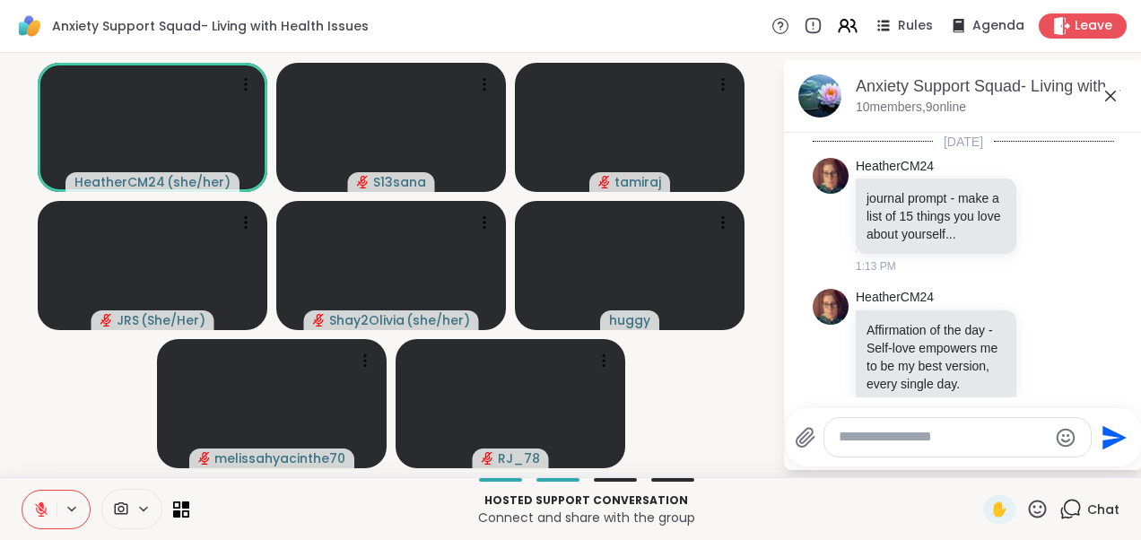
scroll to position [4528, 0]
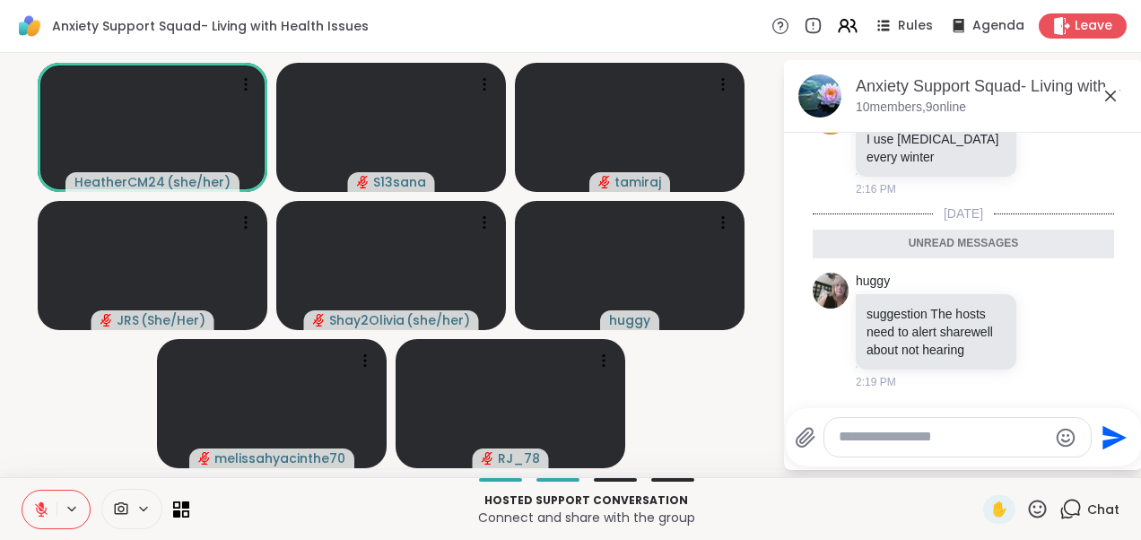
click at [1110, 90] on icon at bounding box center [1111, 96] width 22 height 22
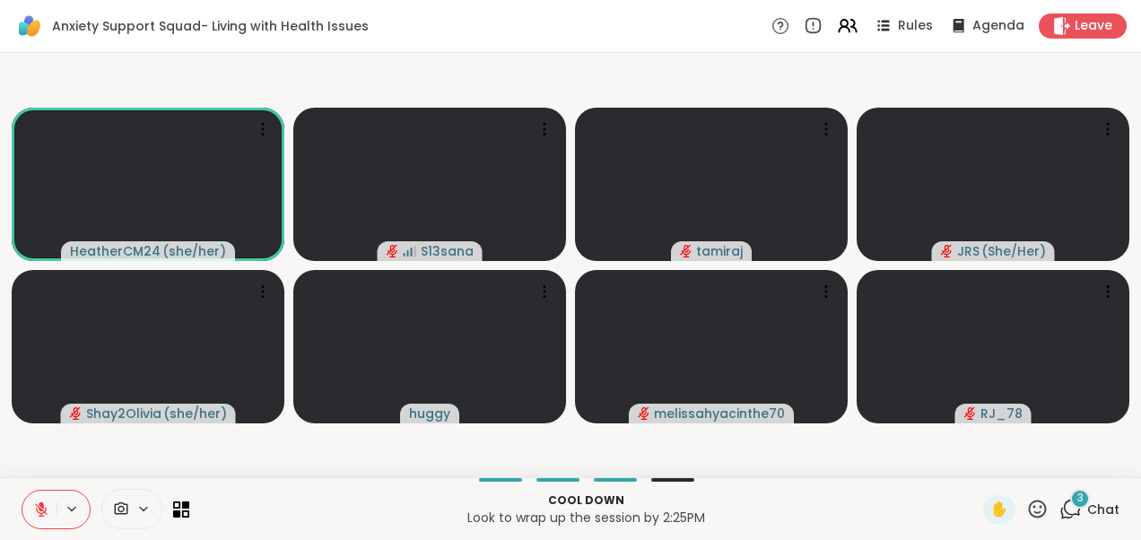
click at [593, 8] on div "Anxiety Support Squad- Living with Health Issues Rules Agenda Leave" at bounding box center [570, 26] width 1141 height 53
click at [34, 519] on button at bounding box center [39, 510] width 34 height 38
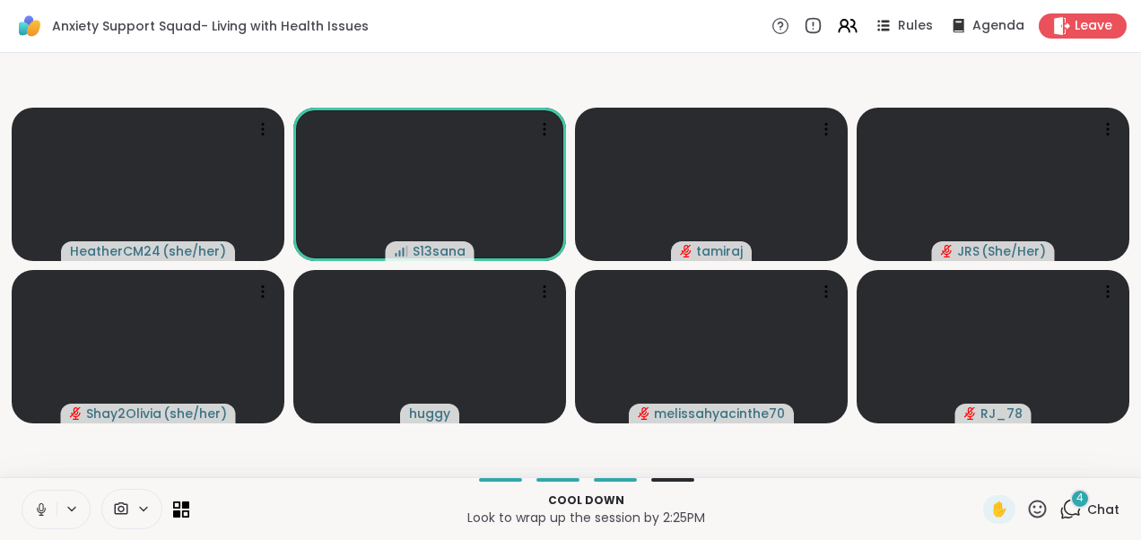
click at [34, 519] on button at bounding box center [39, 510] width 34 height 38
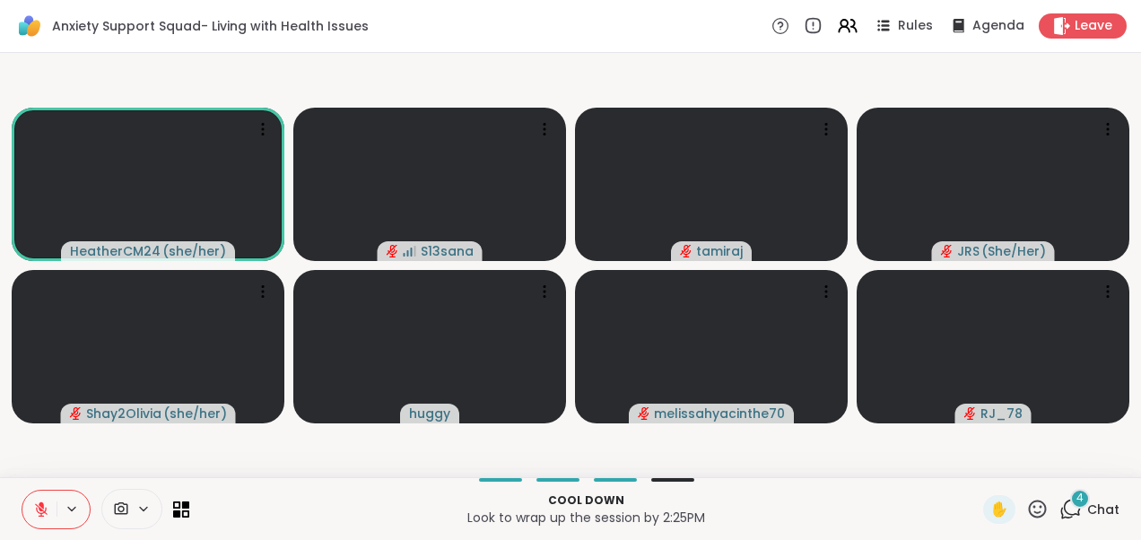
click at [1059, 513] on icon at bounding box center [1070, 509] width 22 height 22
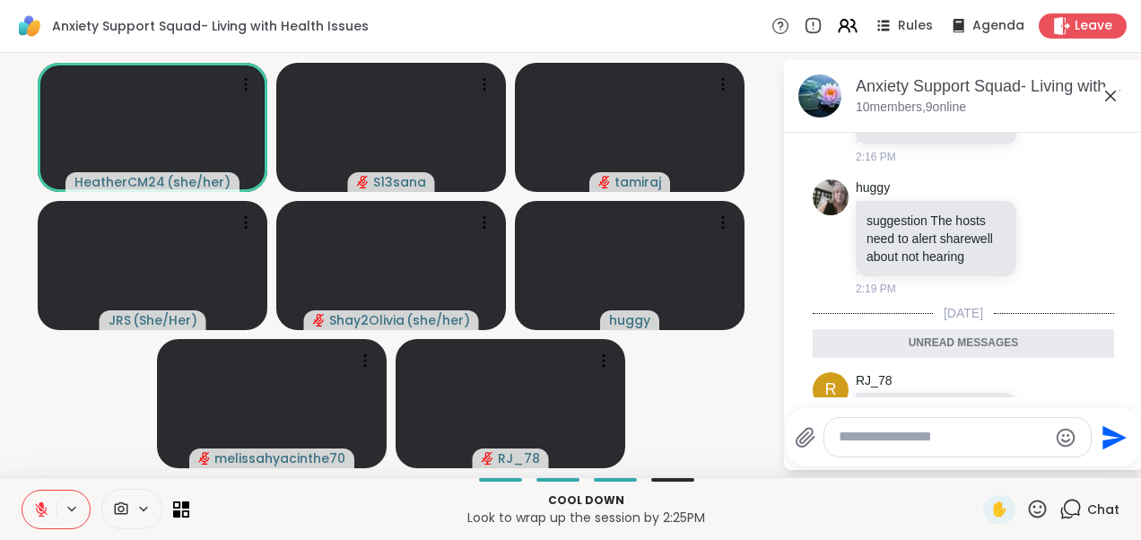
scroll to position [4529, 0]
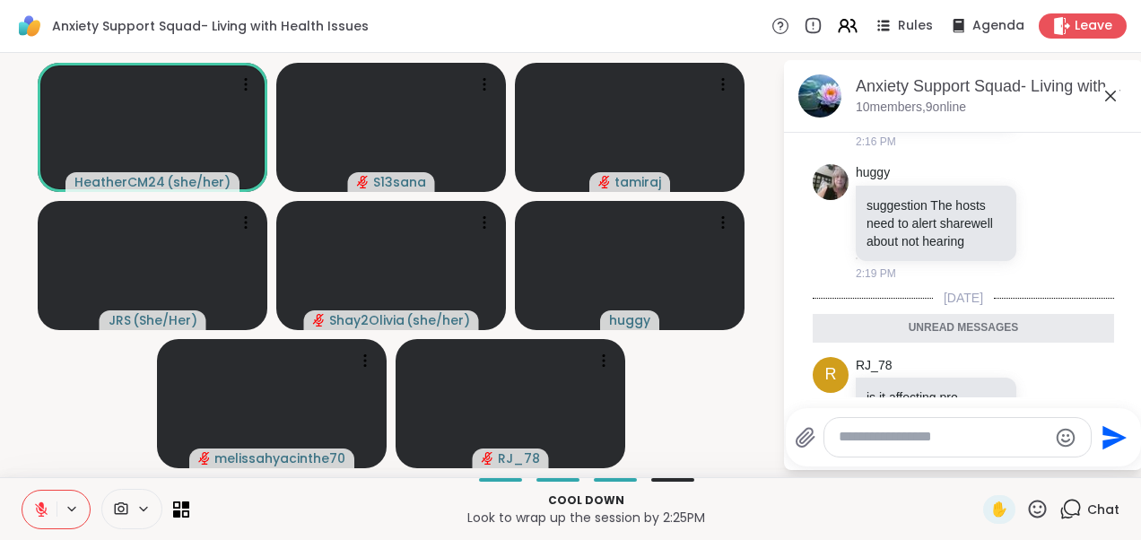
click at [1107, 96] on icon at bounding box center [1111, 96] width 22 height 22
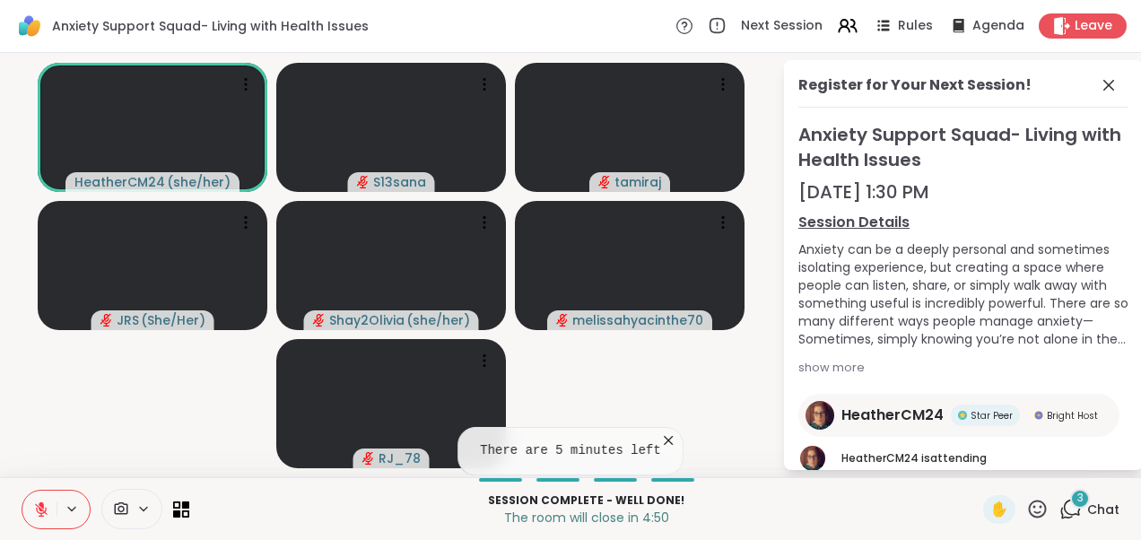
click at [1077, 503] on span "3" at bounding box center [1080, 498] width 6 height 15
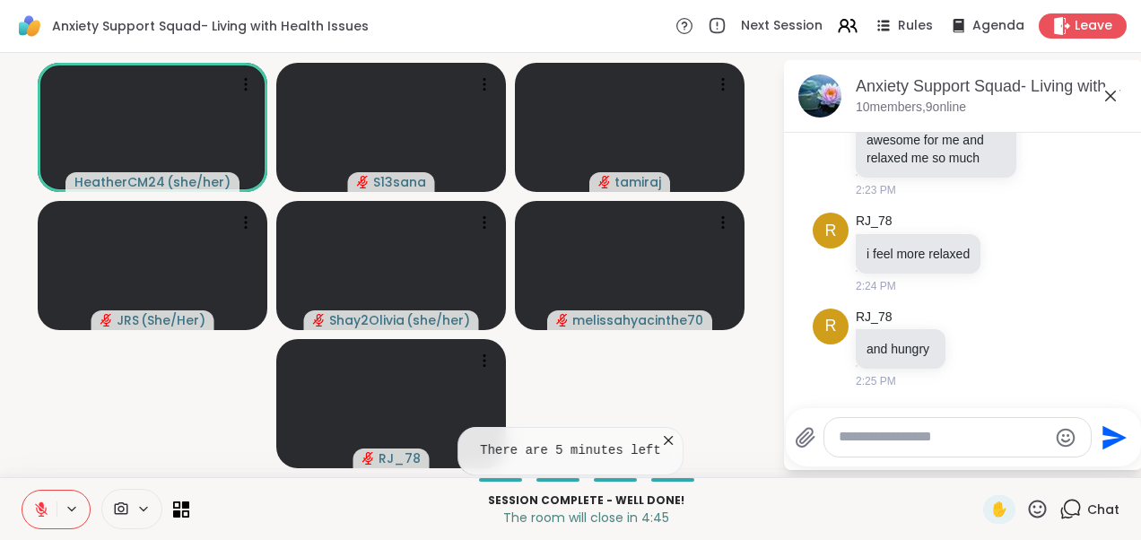
scroll to position [5787, 0]
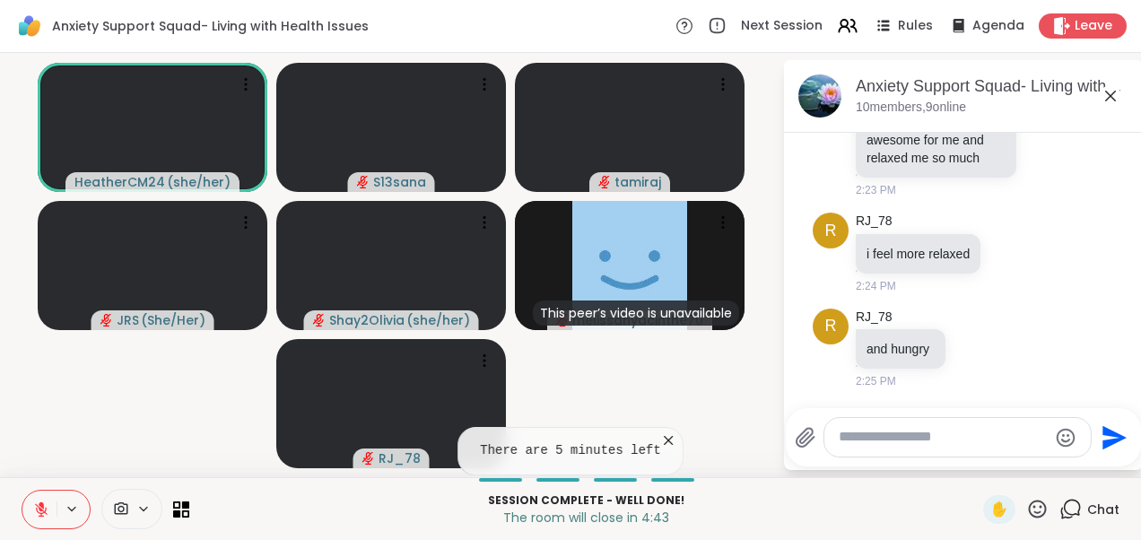
click at [1114, 89] on icon at bounding box center [1111, 96] width 22 height 22
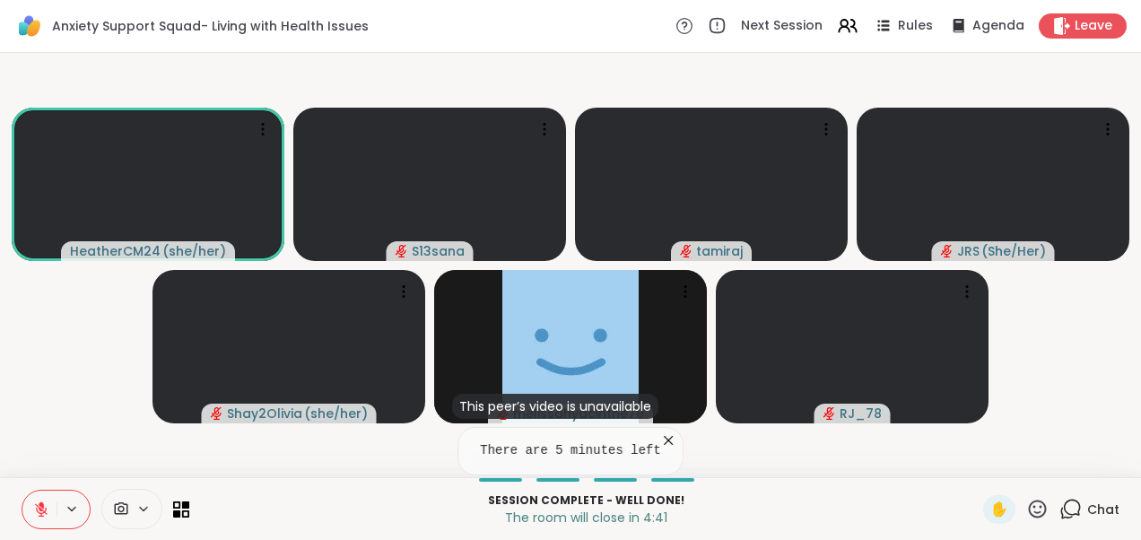
click at [664, 440] on icon at bounding box center [668, 440] width 9 height 9
click at [96, 360] on video-player-container "HeatherCM24 ( she/her ) S13sana [PERSON_NAME] ( She/Her ) Shay2Olivia ( she/her…" at bounding box center [570, 265] width 1119 height 410
click at [1033, 413] on video-player-container "HeatherCM24 ( she/her ) S13sana [PERSON_NAME] ( She/Her ) Shay2Olivia ( she/her…" at bounding box center [570, 265] width 1119 height 410
click at [66, 361] on video-player-container "HeatherCM24 ( she/her ) S13sana [PERSON_NAME] ( She/Her ) Shay2Olivia ( she/her…" at bounding box center [570, 265] width 1119 height 410
click at [1072, 509] on div "1 Chat" at bounding box center [1089, 509] width 60 height 29
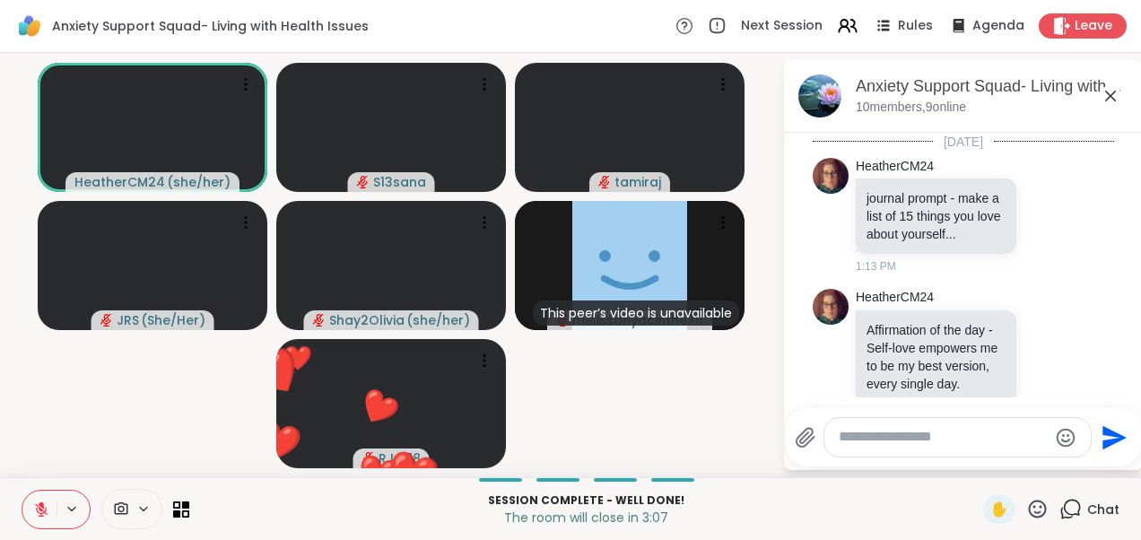
scroll to position [5882, 0]
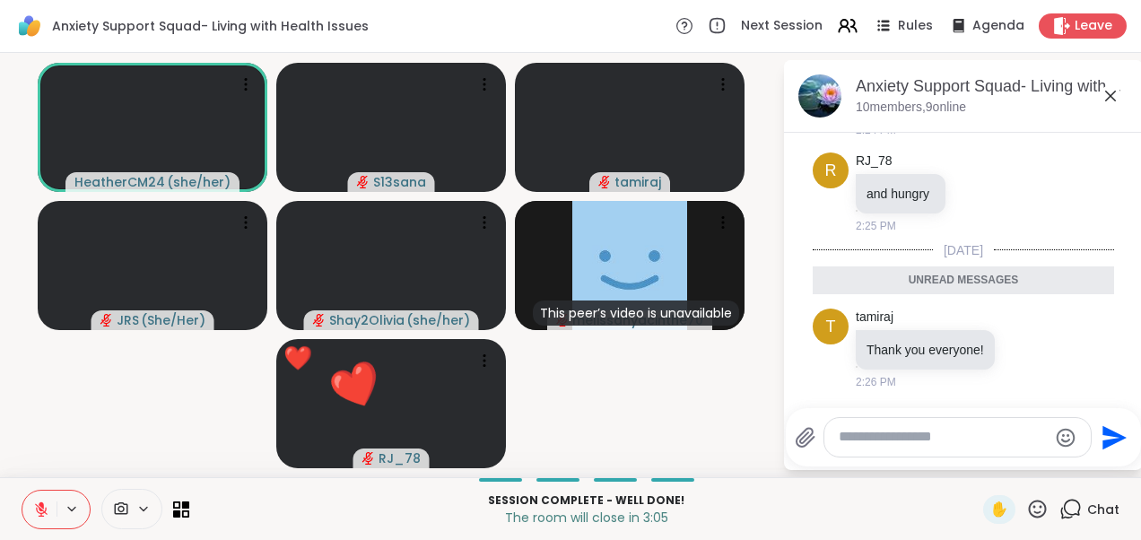
click at [1110, 95] on icon at bounding box center [1110, 96] width 11 height 11
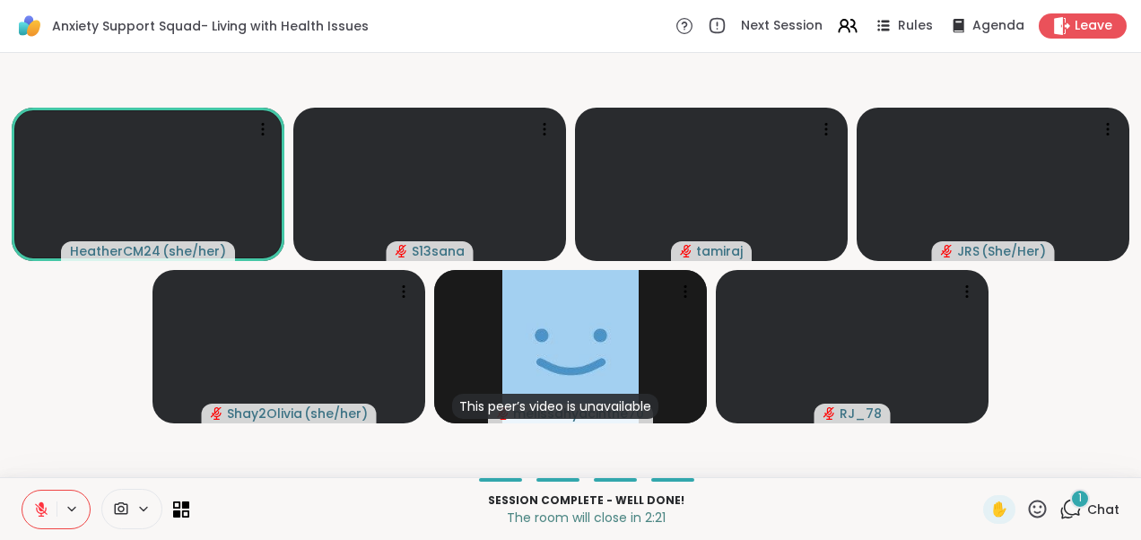
click at [1070, 507] on div "1" at bounding box center [1080, 499] width 20 height 20
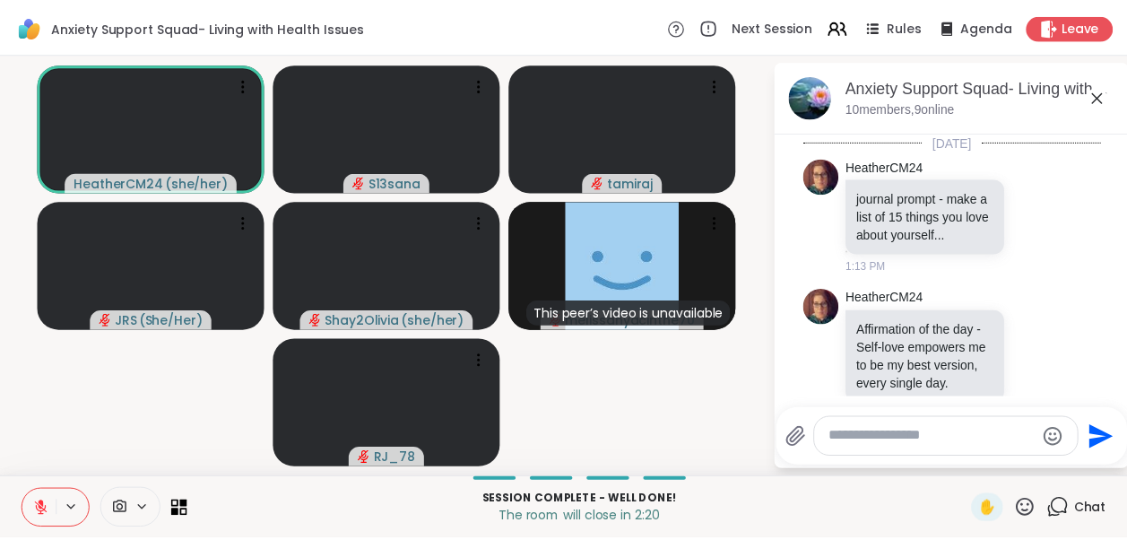
scroll to position [5977, 0]
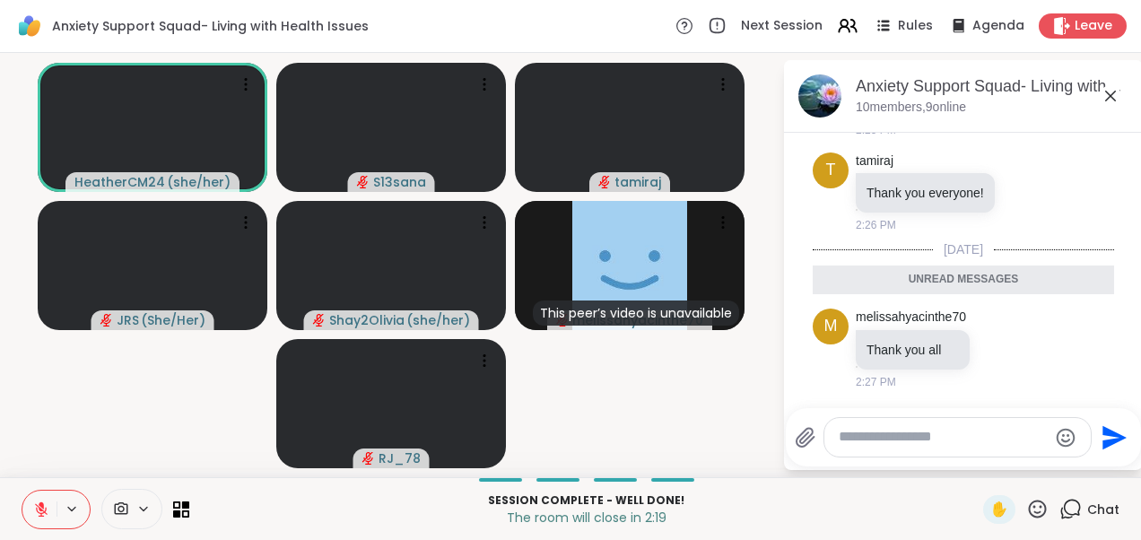
click at [1109, 98] on icon at bounding box center [1111, 96] width 22 height 22
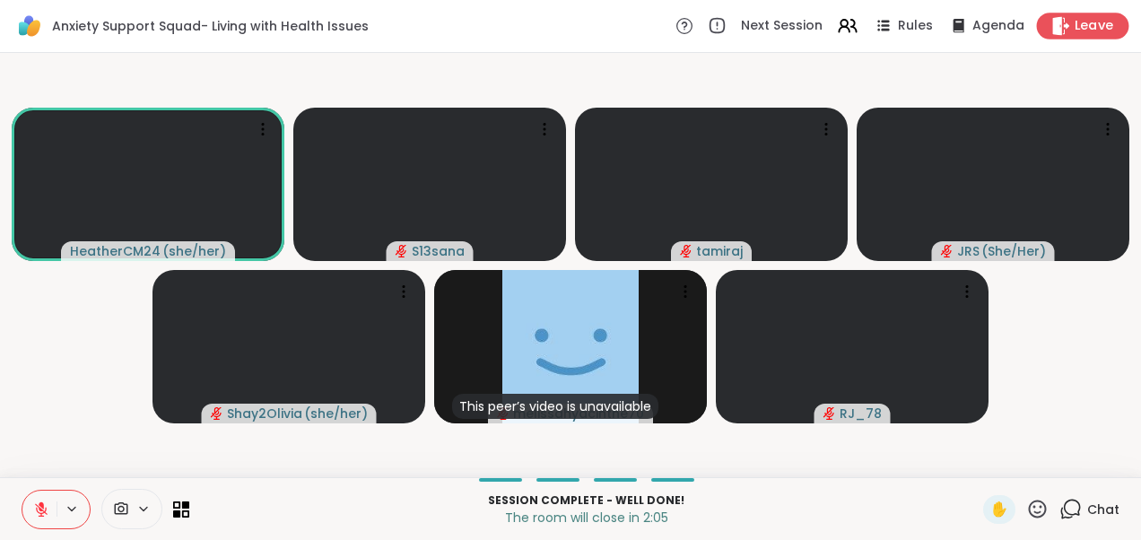
click at [1075, 28] on span "Leave" at bounding box center [1094, 26] width 39 height 19
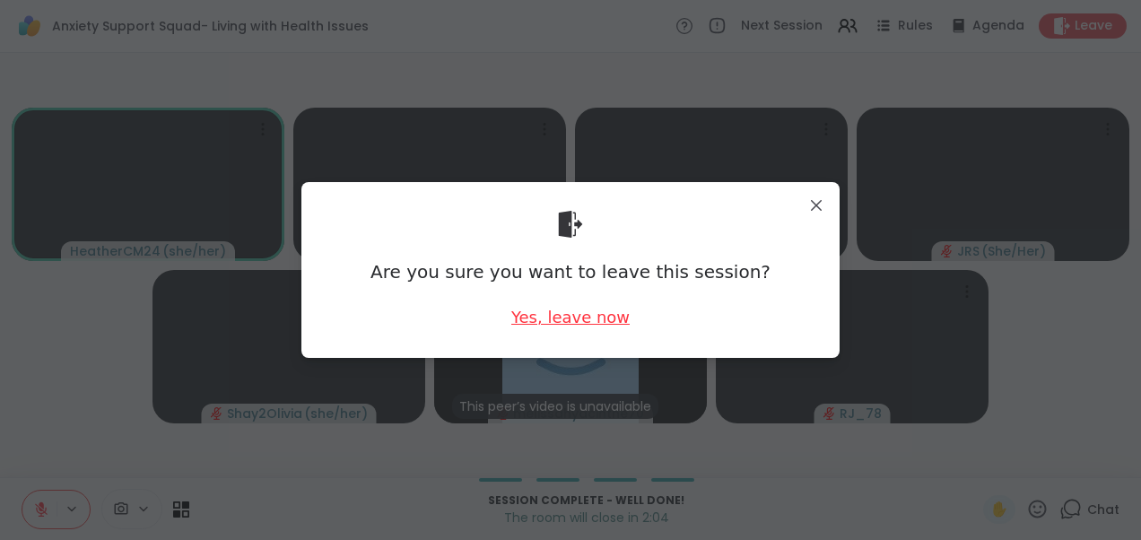
click at [594, 319] on div "Yes, leave now" at bounding box center [570, 317] width 118 height 22
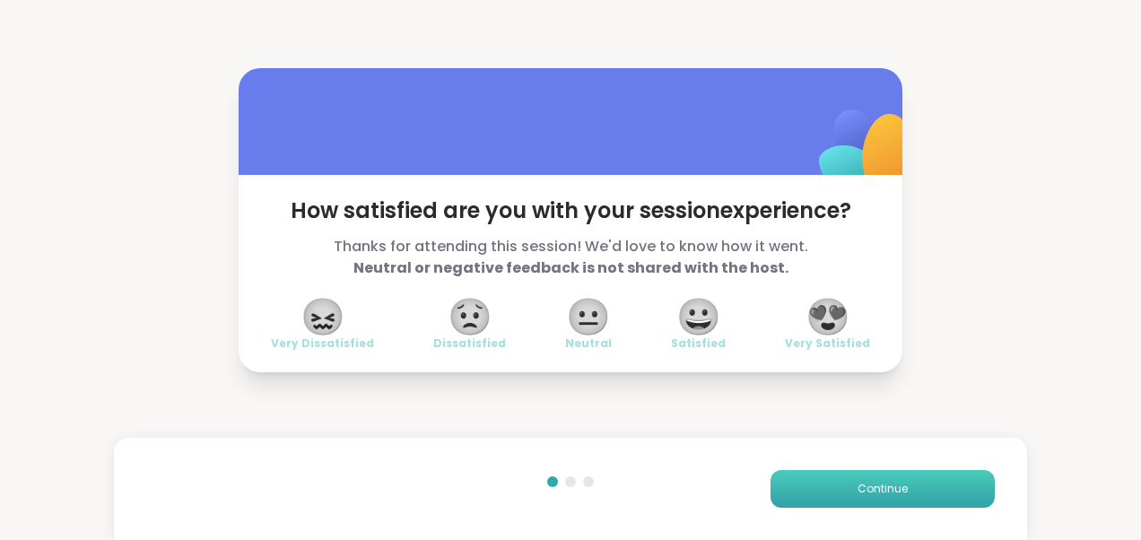
click at [818, 477] on button "Continue" at bounding box center [882, 489] width 224 height 38
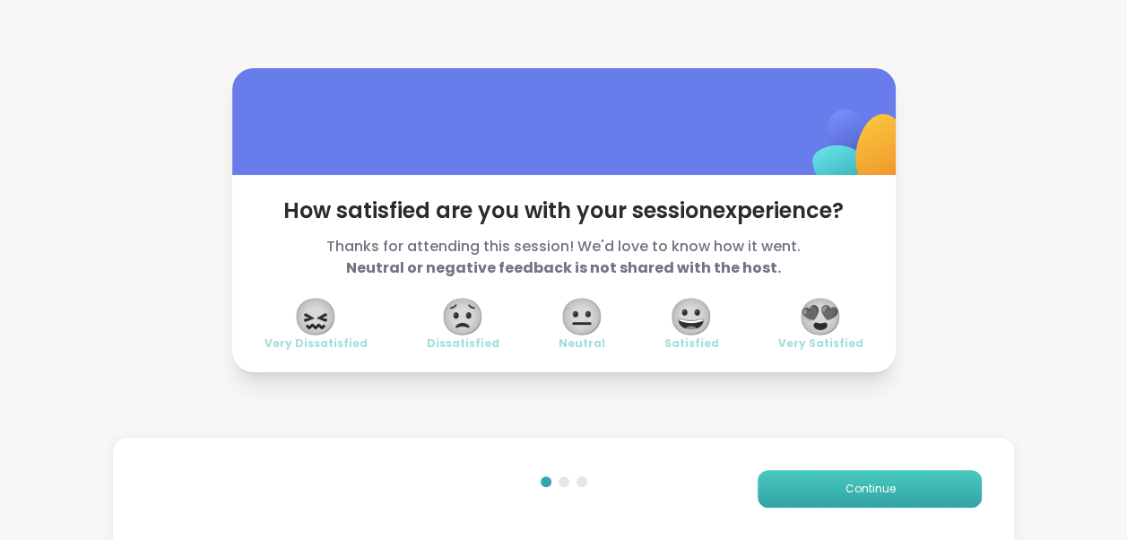
click at [818, 477] on button "Continue" at bounding box center [870, 489] width 224 height 38
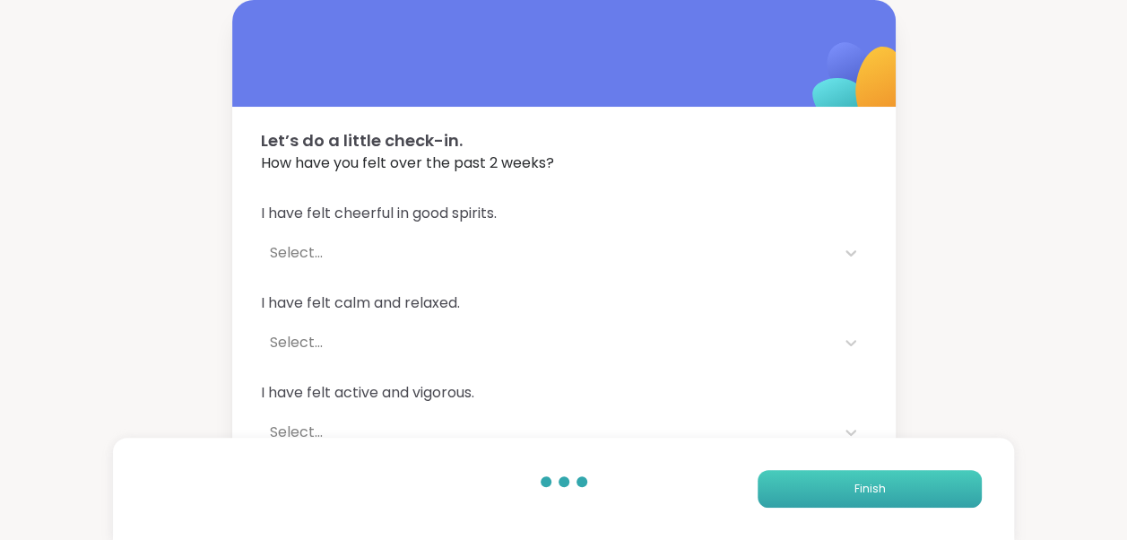
click at [818, 477] on button "Finish" at bounding box center [870, 489] width 224 height 38
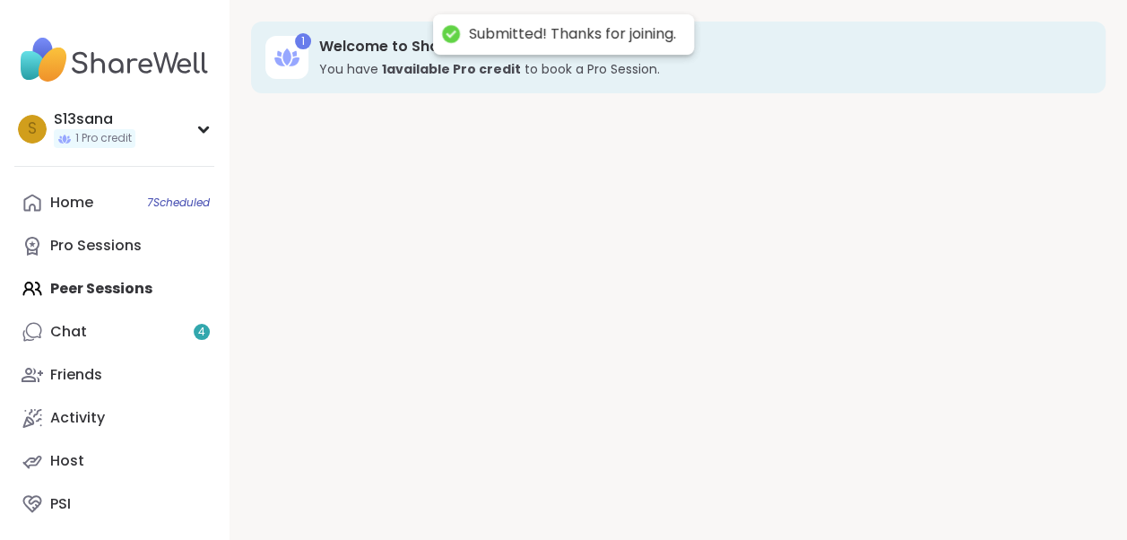
click at [818, 477] on div "1 Welcome to ShareWell You have 1 available Pro credit to book a Pro Session." at bounding box center [679, 270] width 898 height 540
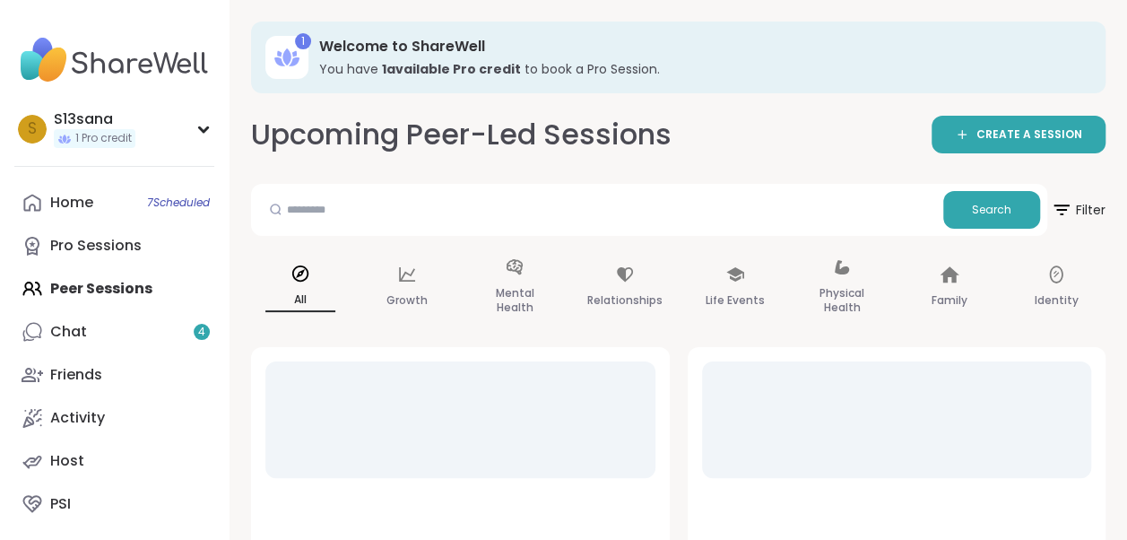
click at [761, 140] on div "Upcoming Peer-Led Sessions CREATE A SESSION" at bounding box center [678, 135] width 855 height 40
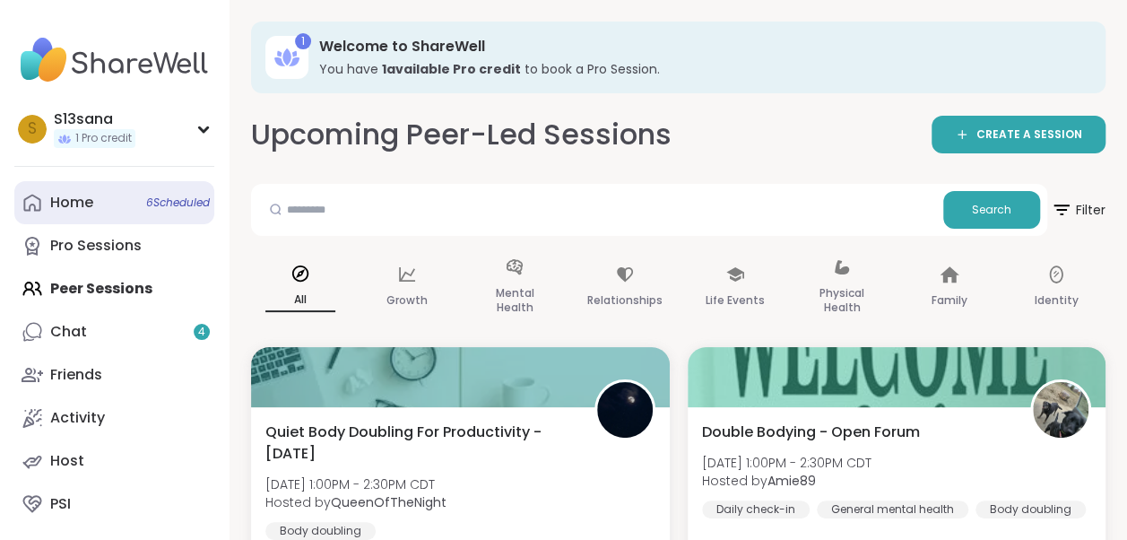
click at [155, 192] on link "Home 6 Scheduled" at bounding box center [114, 202] width 200 height 43
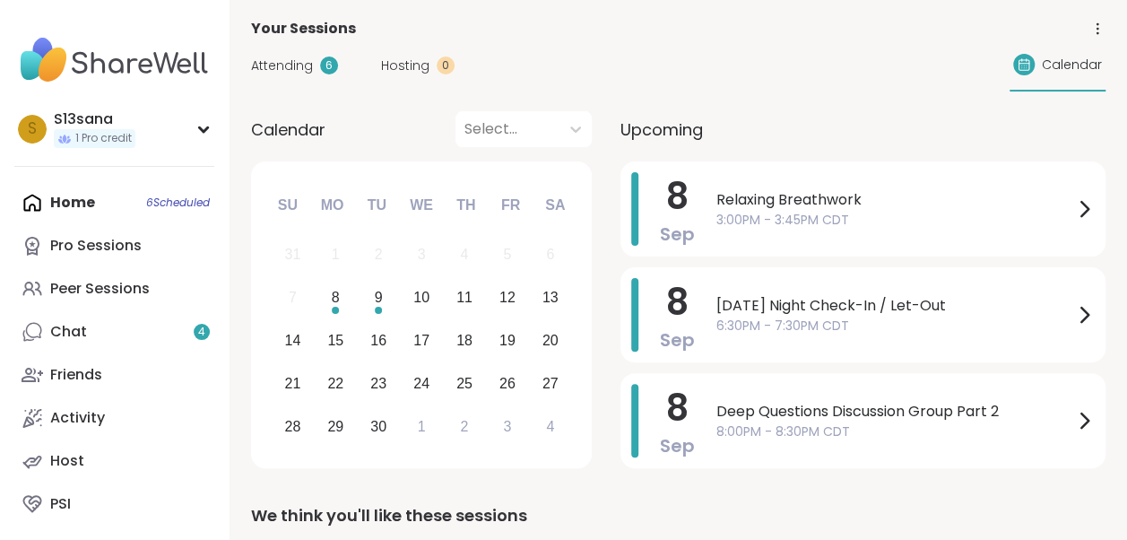
scroll to position [105, 0]
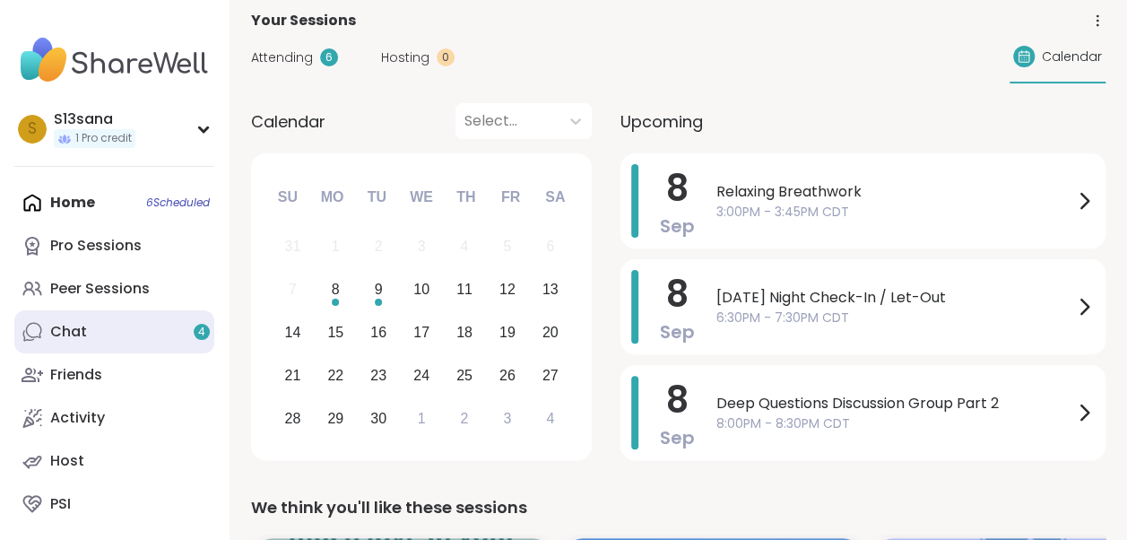
click at [72, 334] on div "Chat 4" at bounding box center [68, 332] width 37 height 20
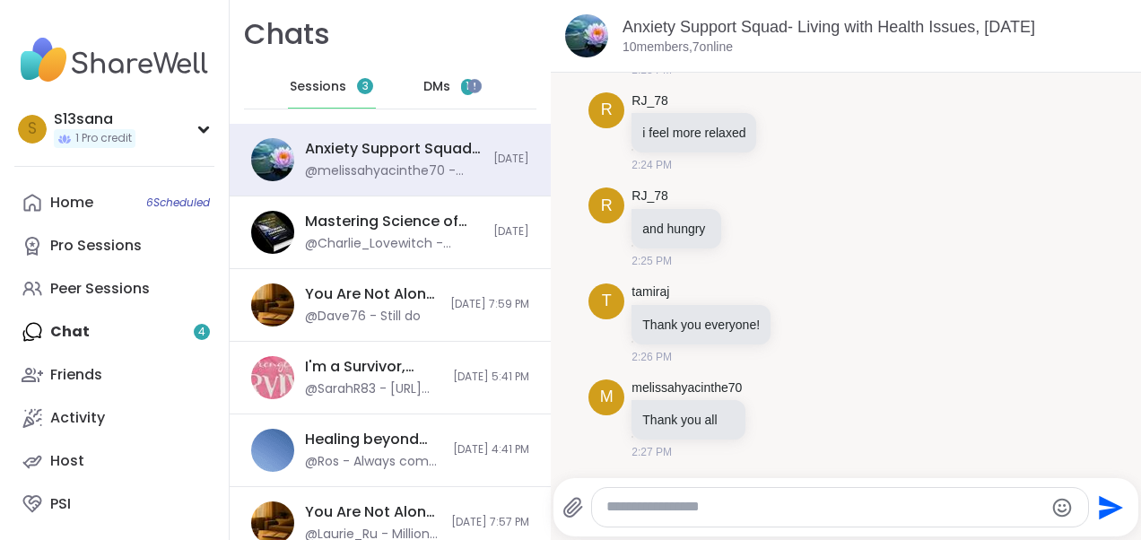
click at [423, 83] on span "DMs" at bounding box center [436, 87] width 27 height 18
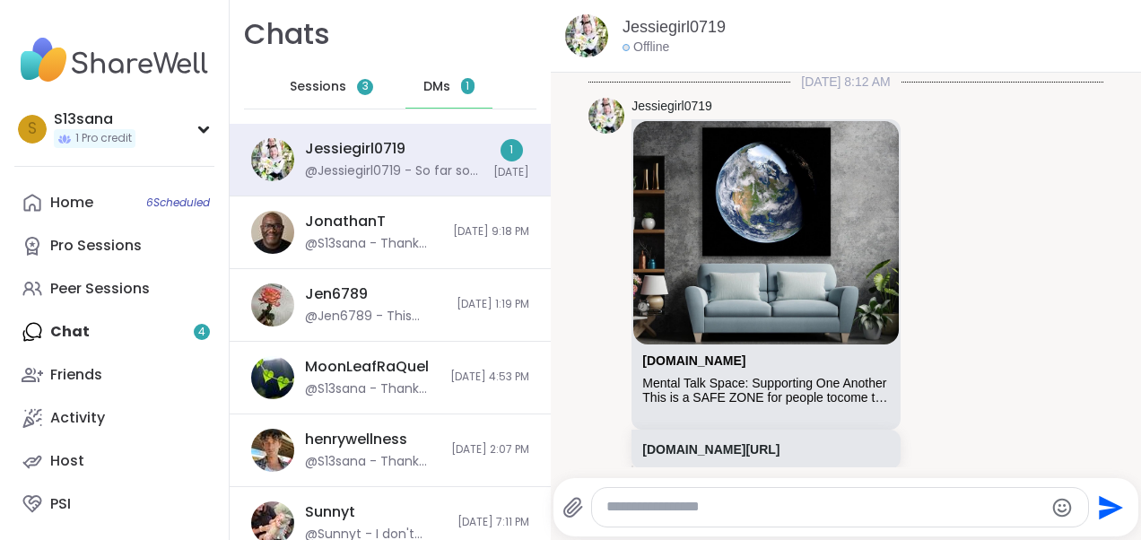
scroll to position [5597, 0]
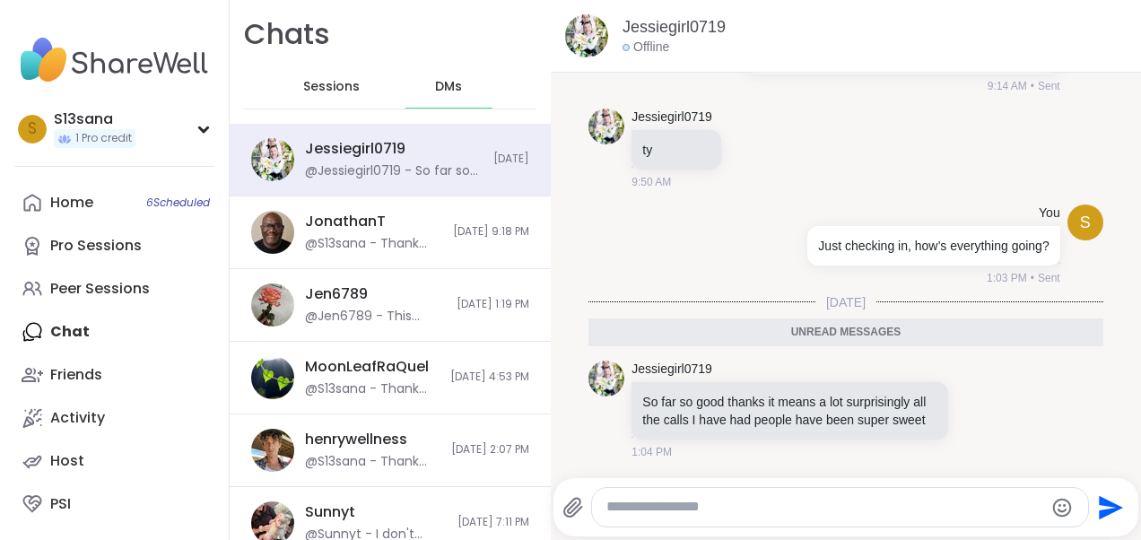
click at [759, 503] on textarea "Type your message" at bounding box center [824, 507] width 437 height 19
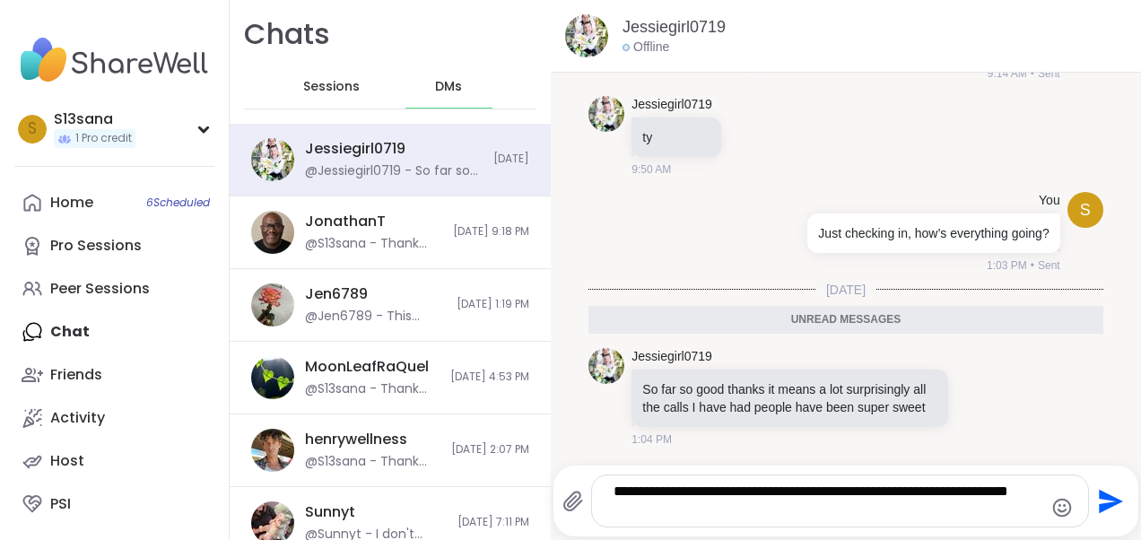
type textarea "**********"
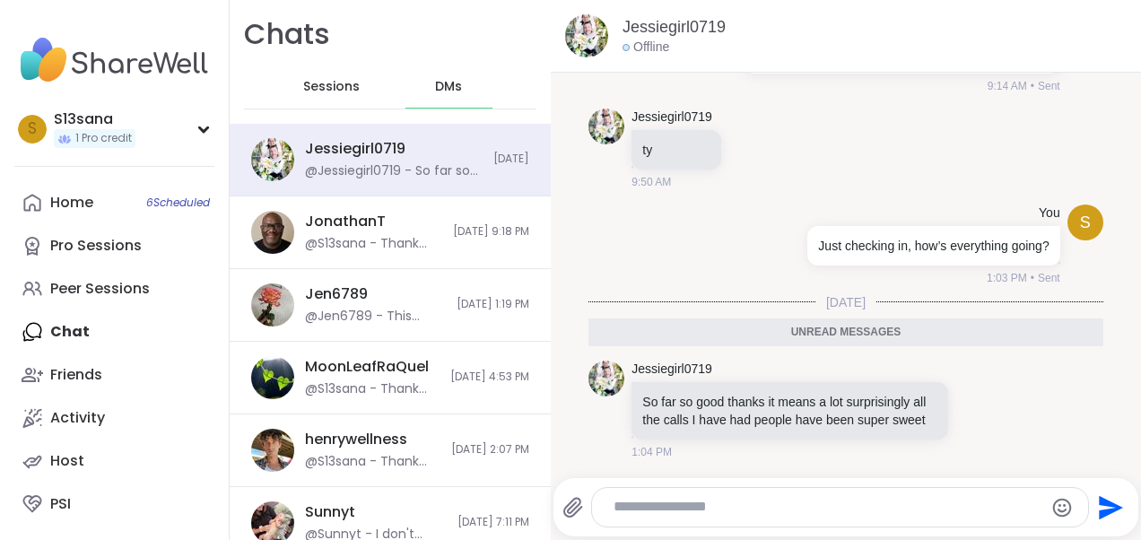
scroll to position [5667, 0]
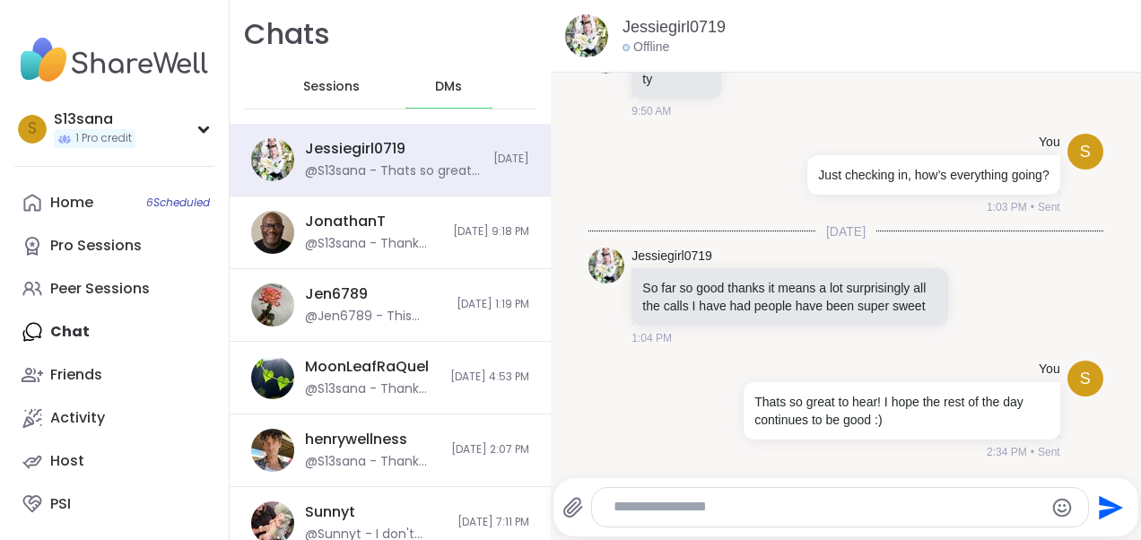
click at [344, 87] on span "Sessions" at bounding box center [331, 87] width 57 height 18
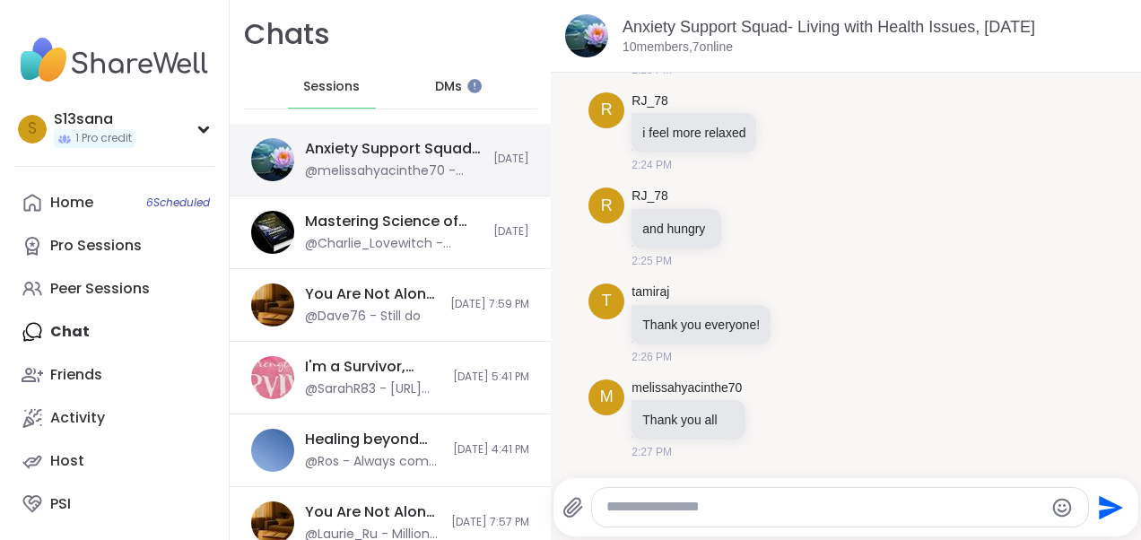
click at [344, 142] on div "Anxiety Support Squad- Living with Health Issues, [DATE]" at bounding box center [394, 149] width 178 height 20
click at [440, 90] on span "DMs" at bounding box center [448, 87] width 27 height 18
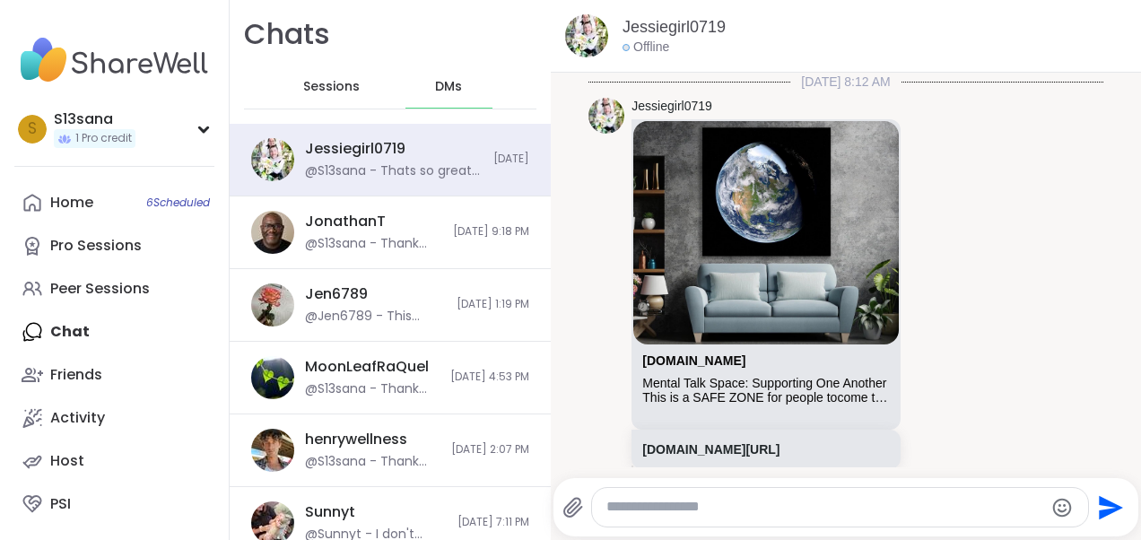
scroll to position [5649, 0]
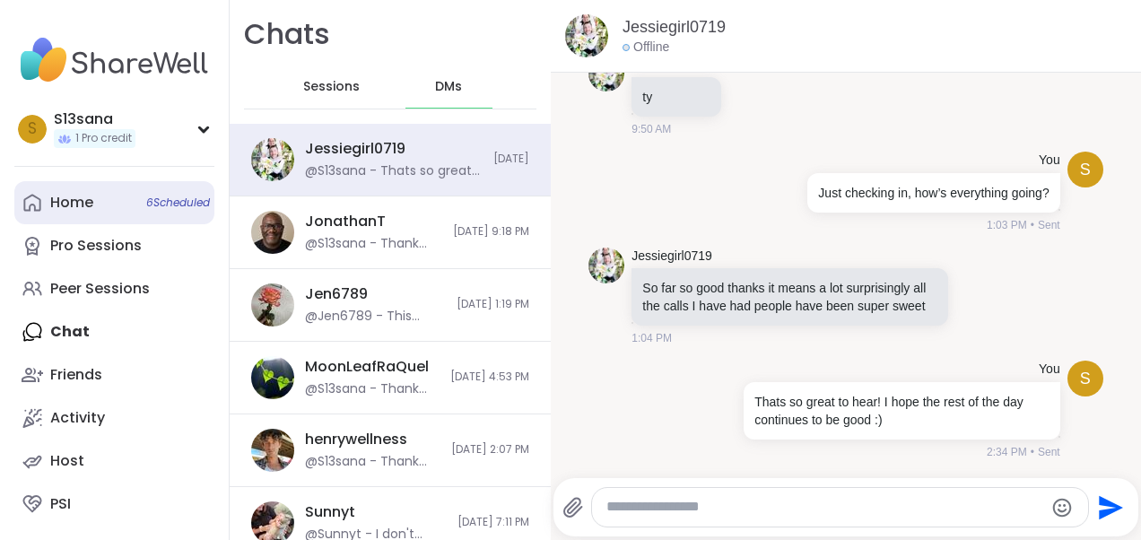
click at [92, 196] on div "Home 6 Scheduled" at bounding box center [71, 203] width 43 height 20
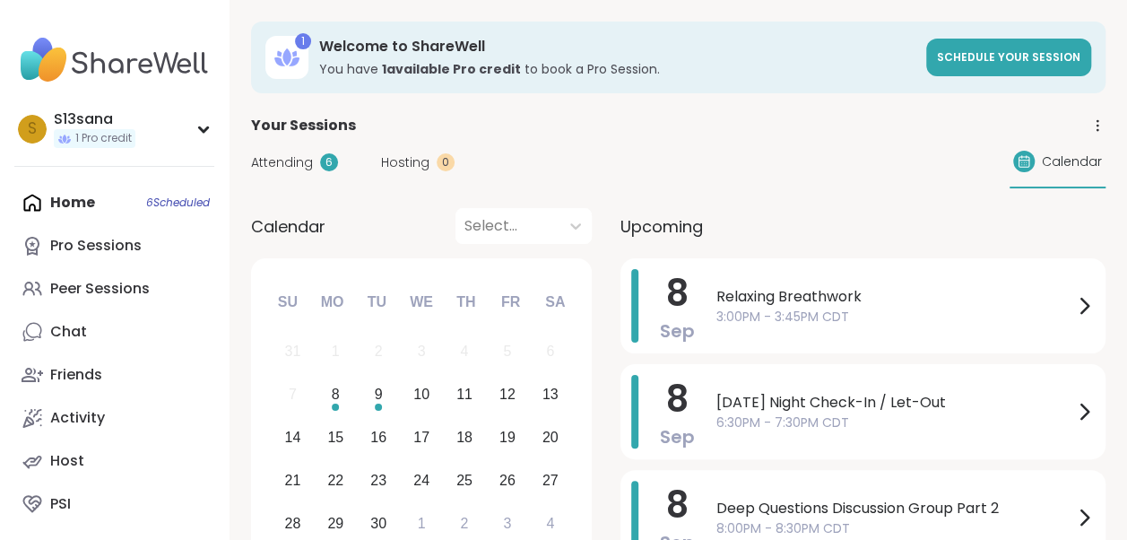
click at [731, 286] on span "Relaxing Breathwork" at bounding box center [895, 297] width 357 height 22
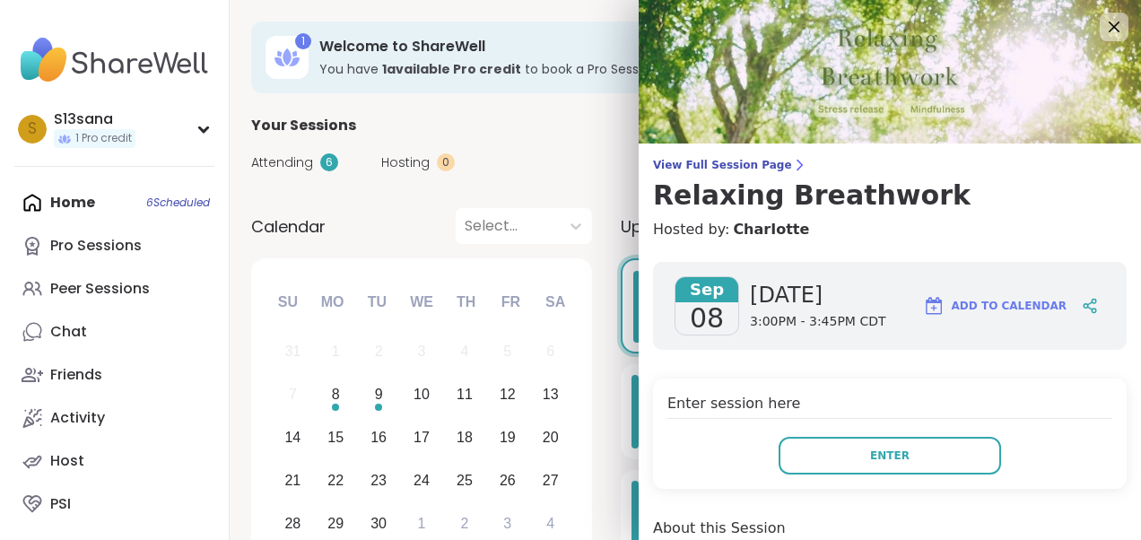
click at [840, 434] on div "Enter session here Enter" at bounding box center [890, 434] width 474 height 110
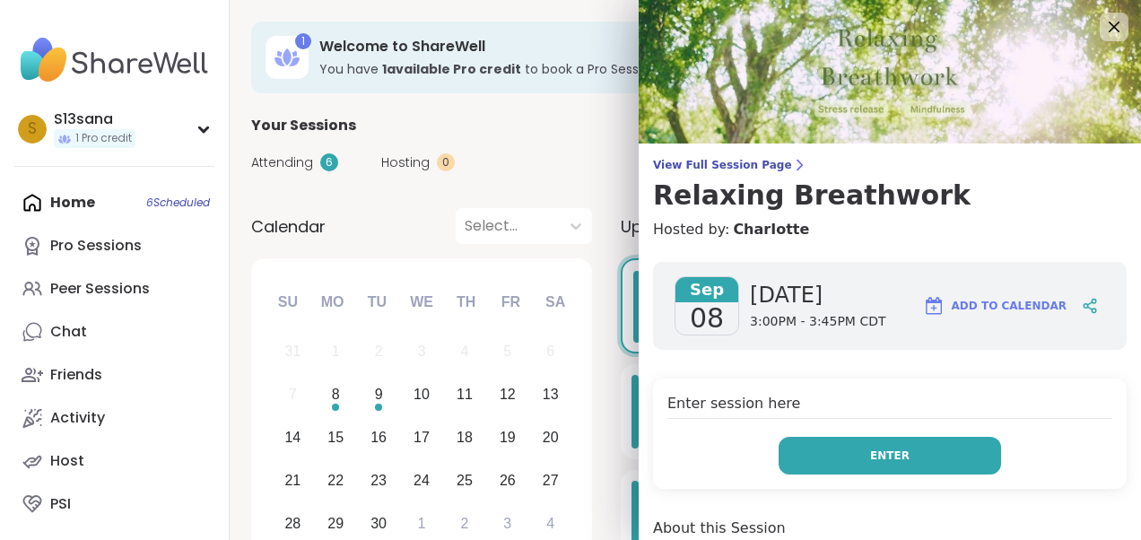
click at [845, 441] on button "Enter" at bounding box center [890, 456] width 222 height 38
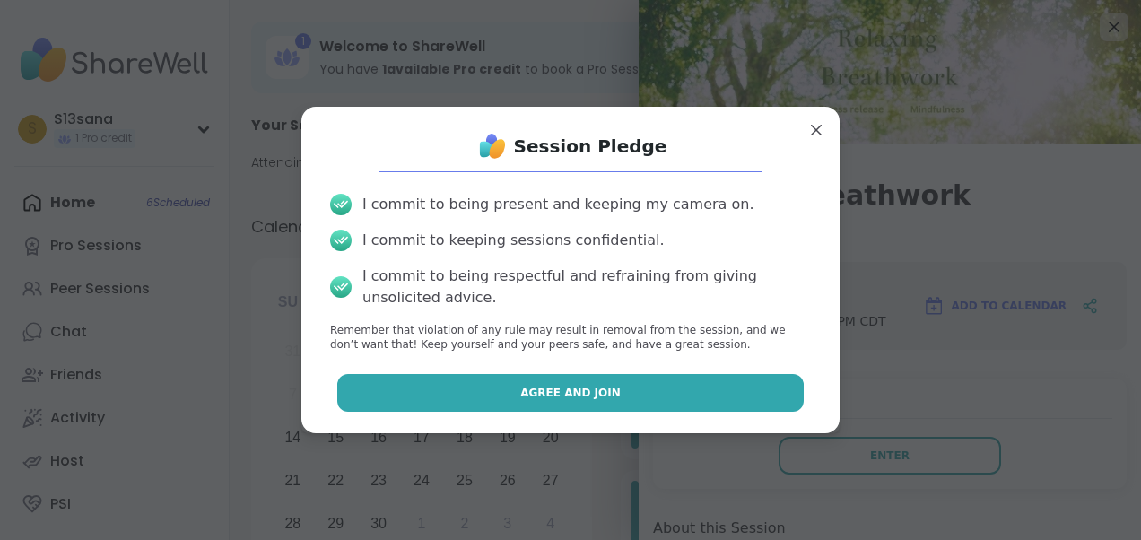
click at [671, 402] on button "Agree and Join" at bounding box center [570, 393] width 467 height 38
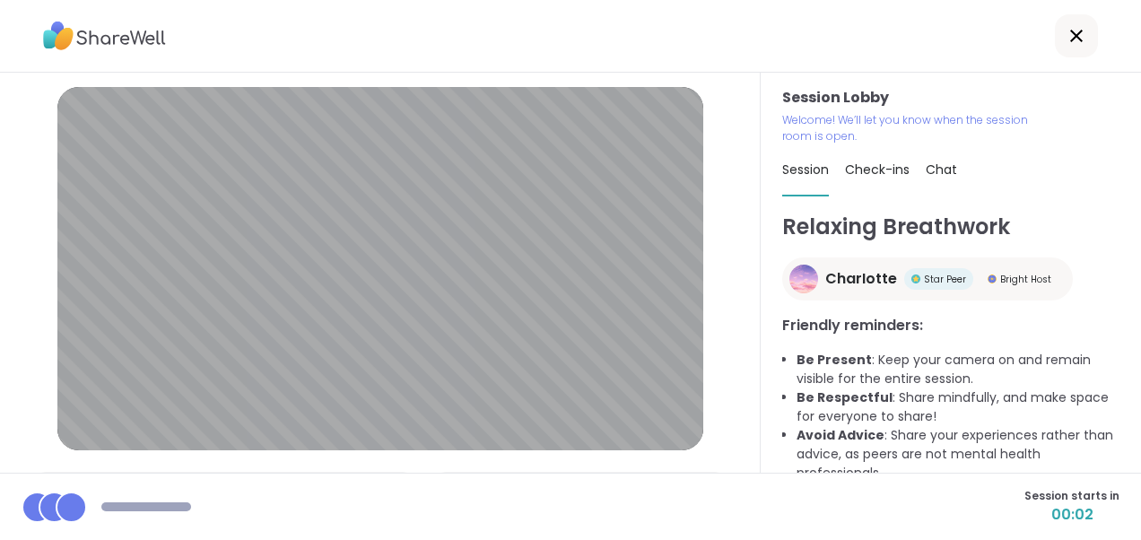
scroll to position [102, 0]
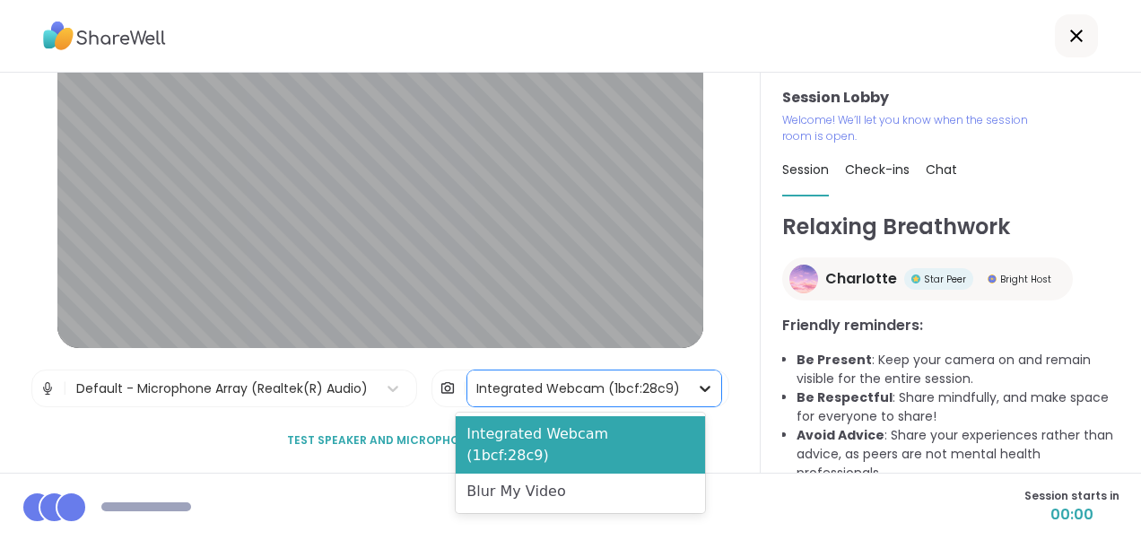
click at [696, 387] on icon at bounding box center [705, 388] width 18 height 18
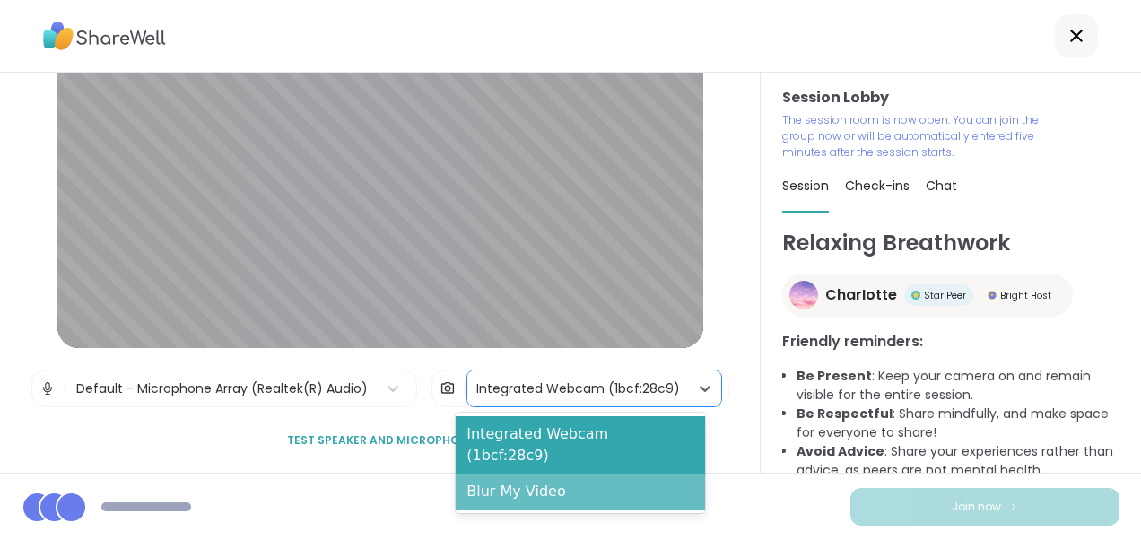
click at [564, 475] on div "Blur My Video" at bounding box center [580, 492] width 249 height 36
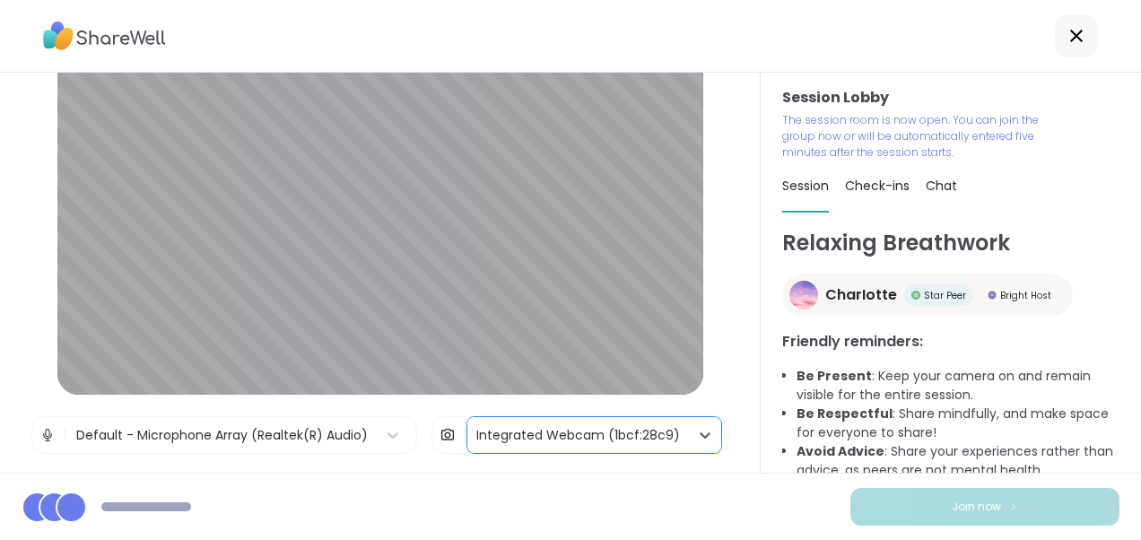
scroll to position [57, 0]
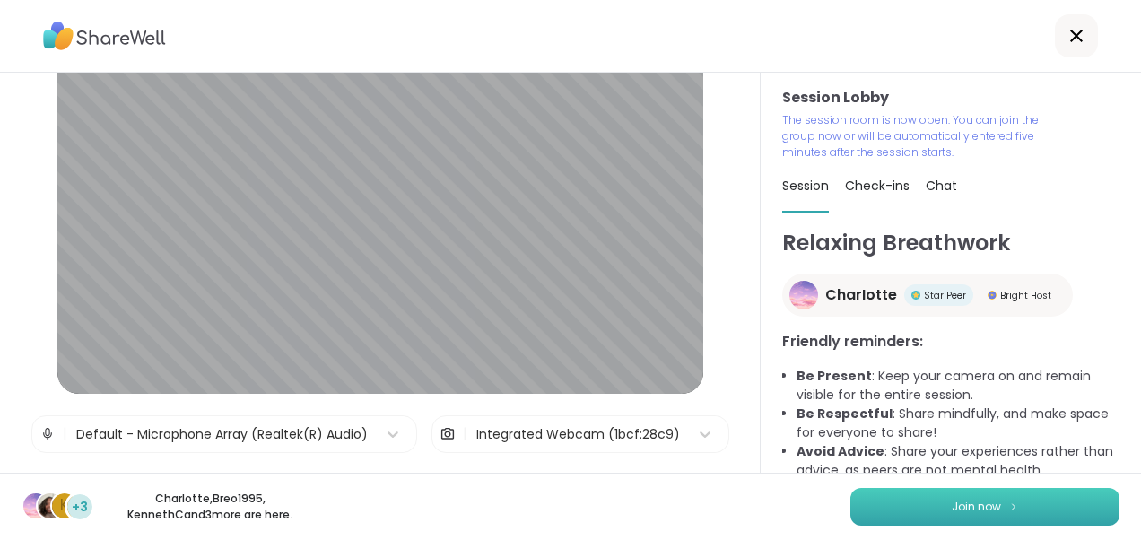
click at [877, 498] on button "Join now" at bounding box center [984, 507] width 269 height 38
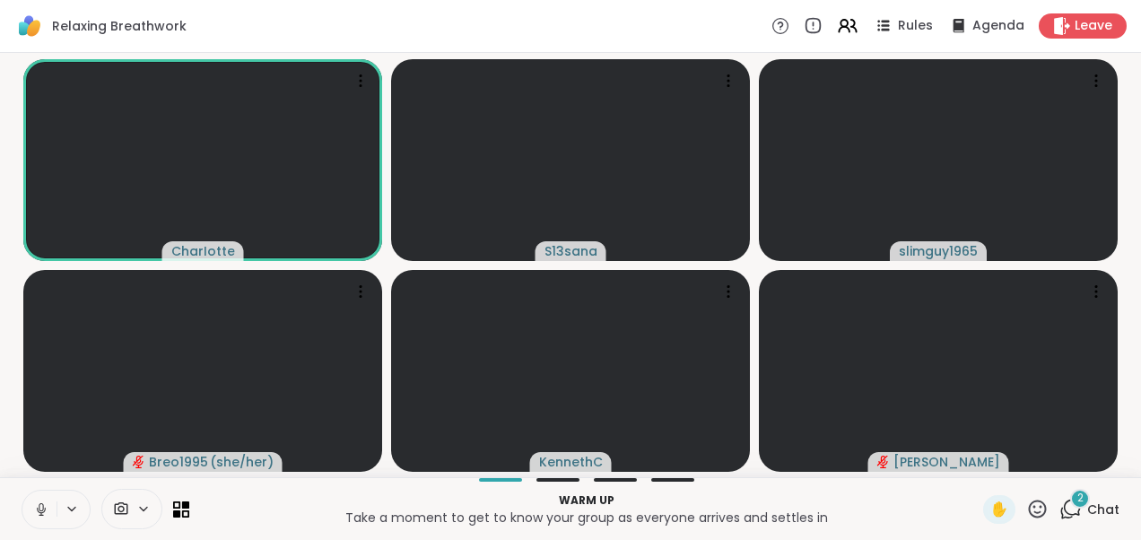
click at [42, 508] on icon at bounding box center [41, 507] width 4 height 8
click at [1064, 514] on icon at bounding box center [1072, 508] width 17 height 16
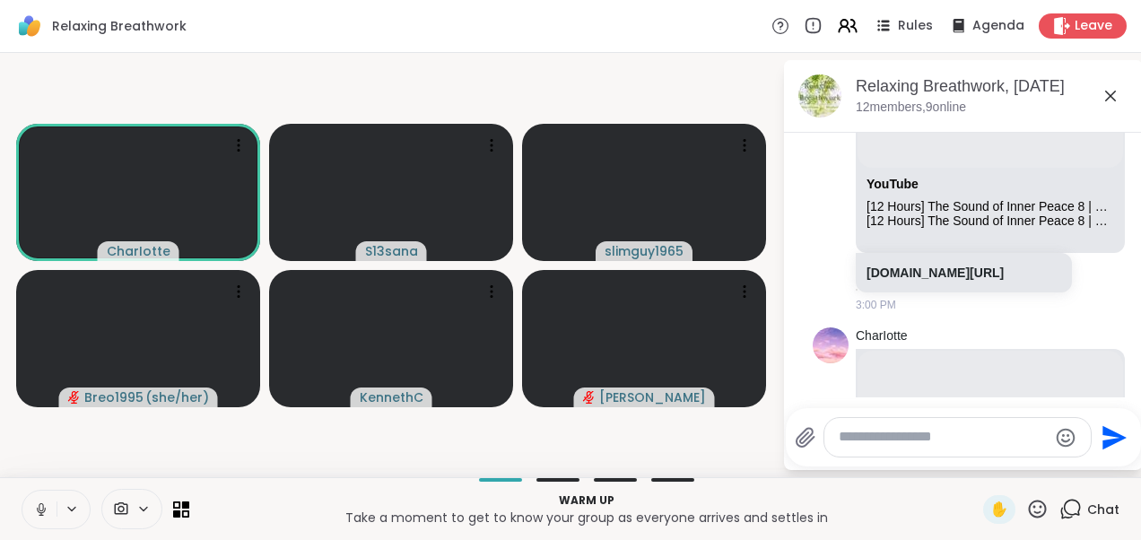
scroll to position [675, 0]
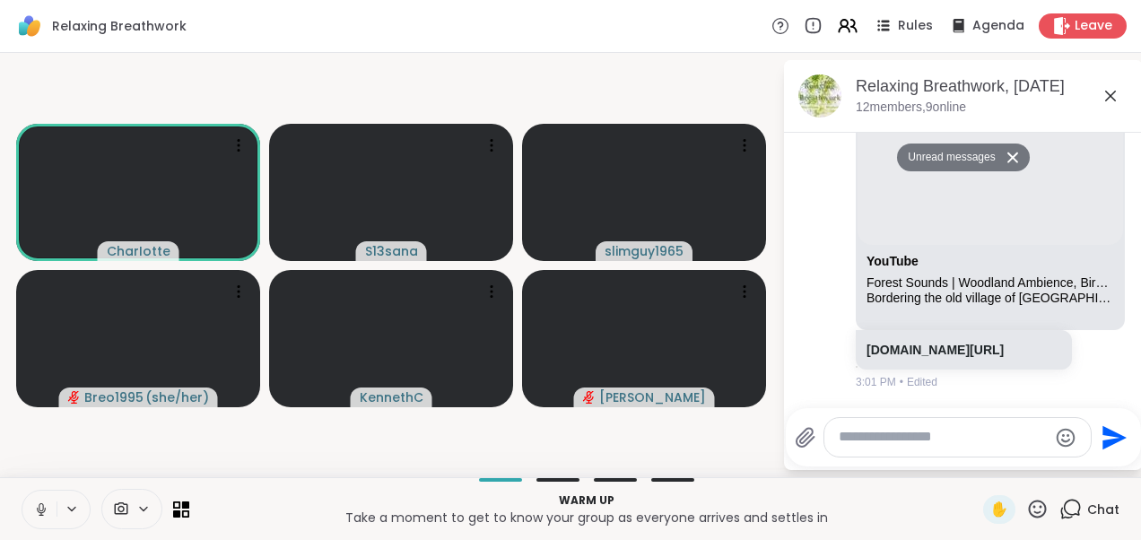
click at [1110, 94] on icon at bounding box center [1110, 96] width 11 height 11
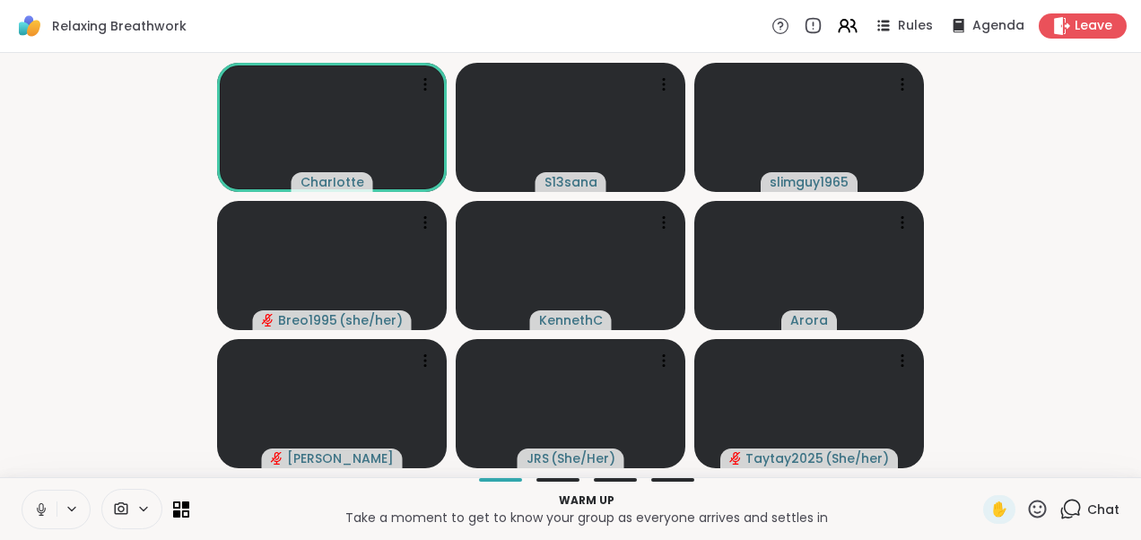
click at [41, 506] on icon at bounding box center [41, 509] width 16 height 16
click at [1071, 498] on div "1" at bounding box center [1080, 499] width 20 height 20
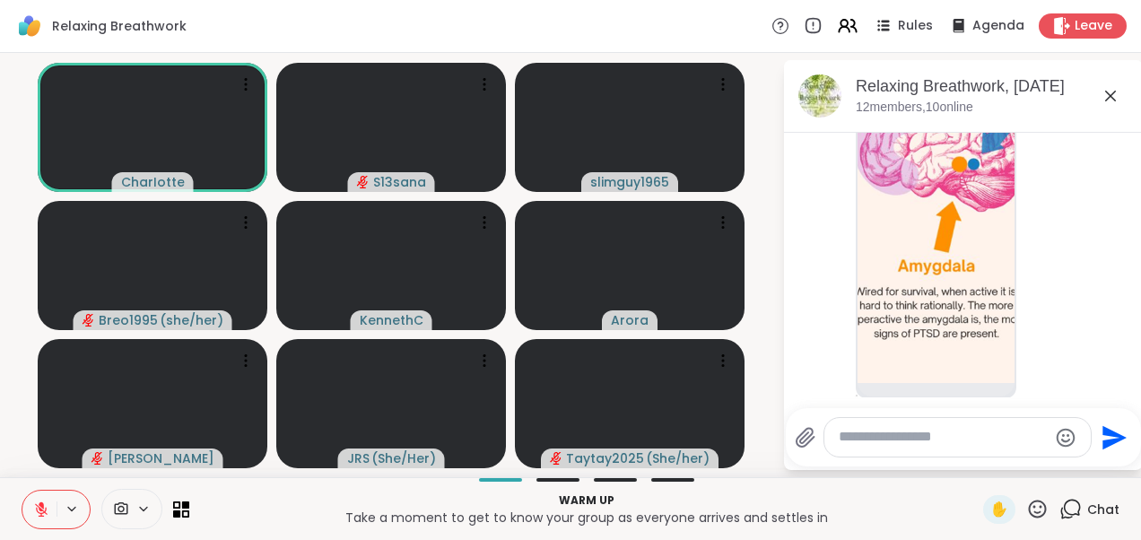
scroll to position [1164, 0]
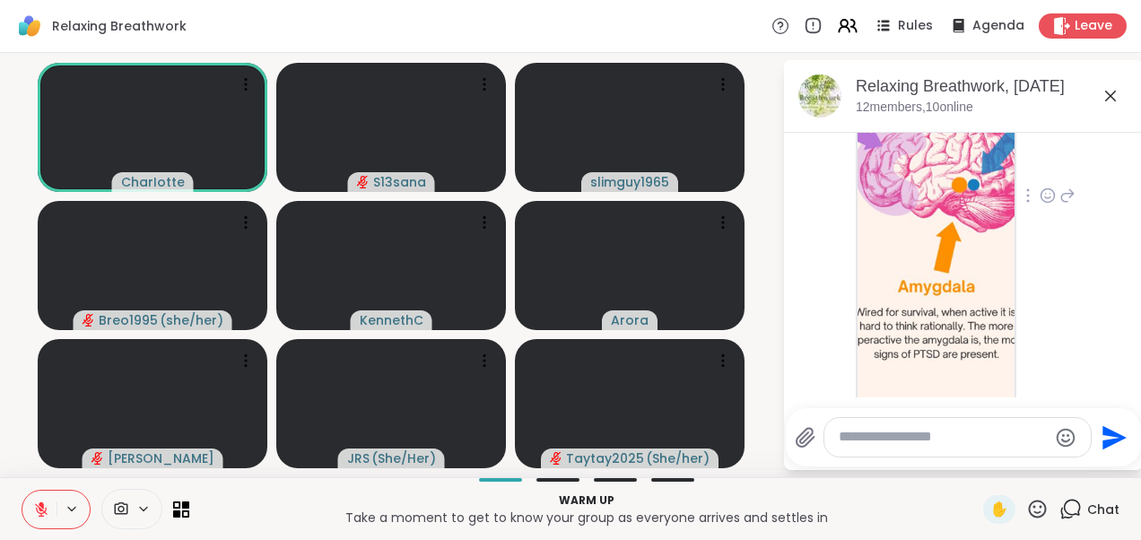
click at [962, 319] on img at bounding box center [935, 190] width 157 height 427
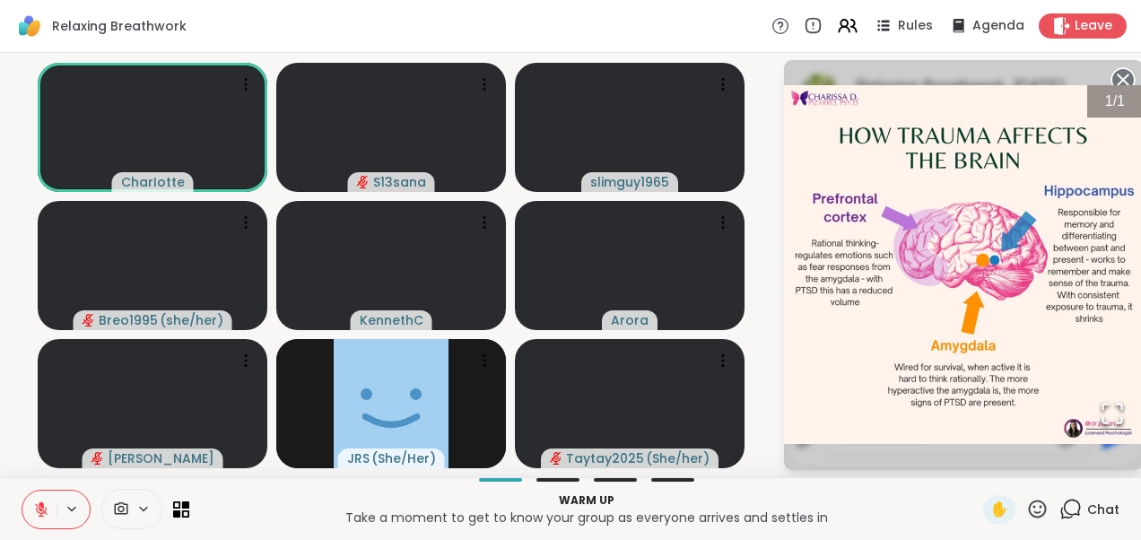
click at [1121, 77] on icon at bounding box center [1122, 79] width 25 height 25
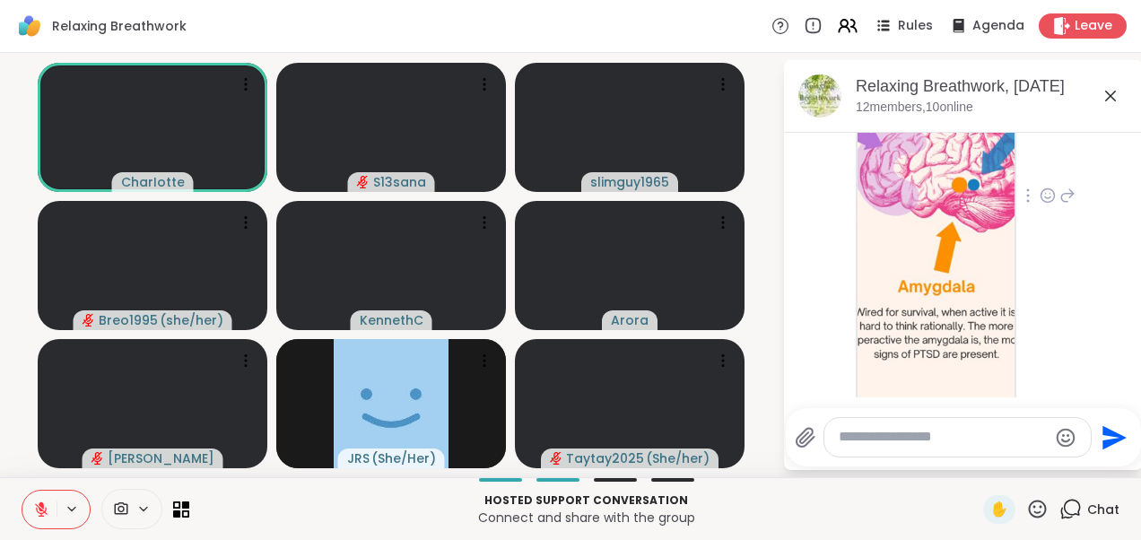
click at [1105, 96] on icon at bounding box center [1111, 96] width 22 height 22
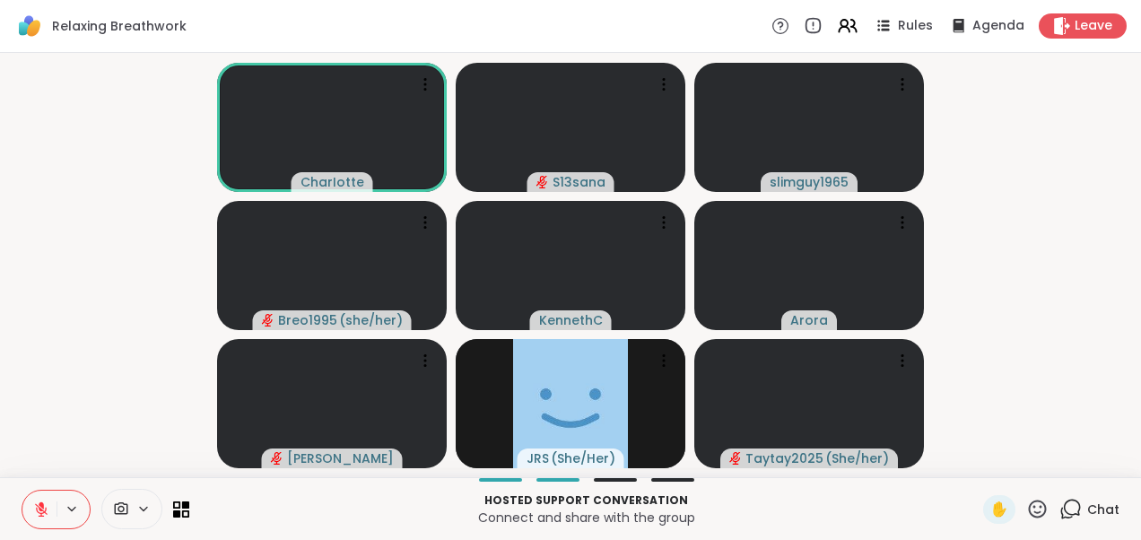
click at [124, 512] on icon at bounding box center [121, 508] width 16 height 17
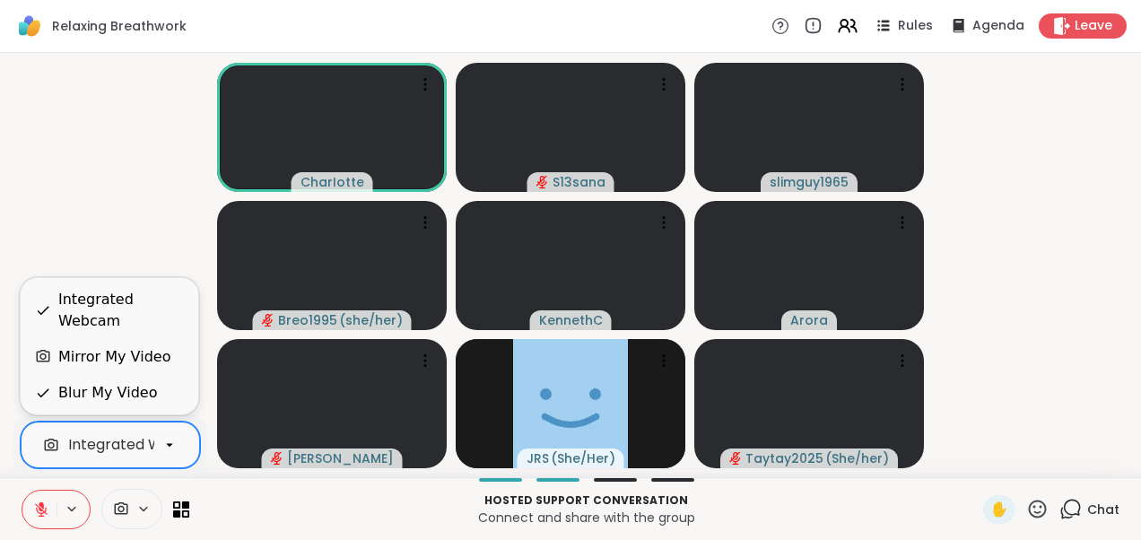
click at [169, 448] on icon at bounding box center [169, 445] width 16 height 16
click at [141, 282] on video-player-container "CharIotte S13sana slimguy1965 Breo1995 ( she/her ) [PERSON_NAME] ( She/Her ) Ta…" at bounding box center [570, 265] width 1119 height 410
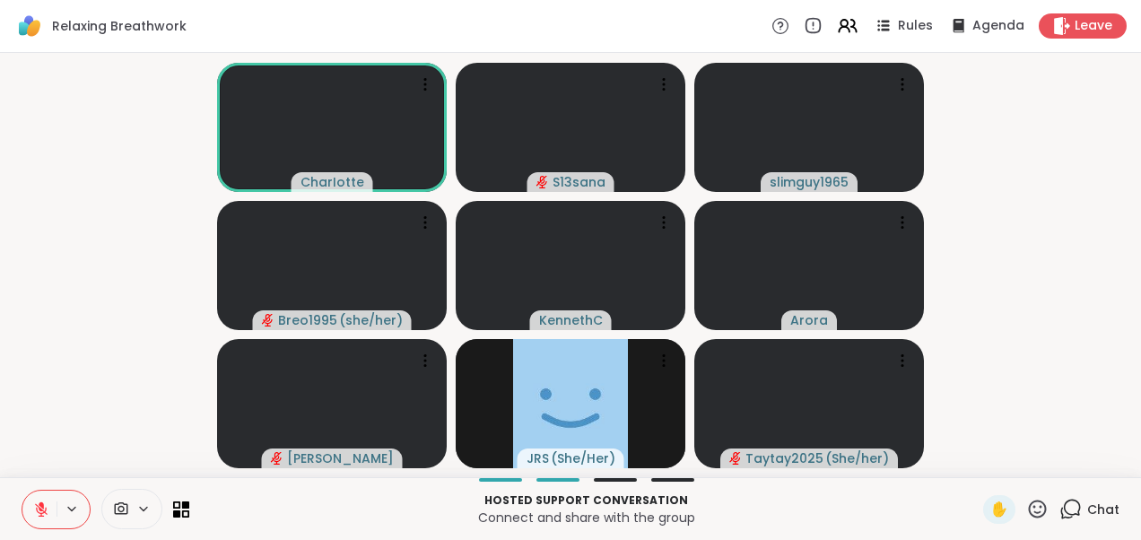
click at [115, 509] on icon at bounding box center [121, 508] width 16 height 17
click at [115, 230] on video-player-container "CharIotte S13sana slimguy1965 Breo1995 ( she/her ) [PERSON_NAME] ( She/Her ) Ta…" at bounding box center [570, 265] width 1119 height 410
click at [1066, 503] on icon at bounding box center [1072, 508] width 17 height 16
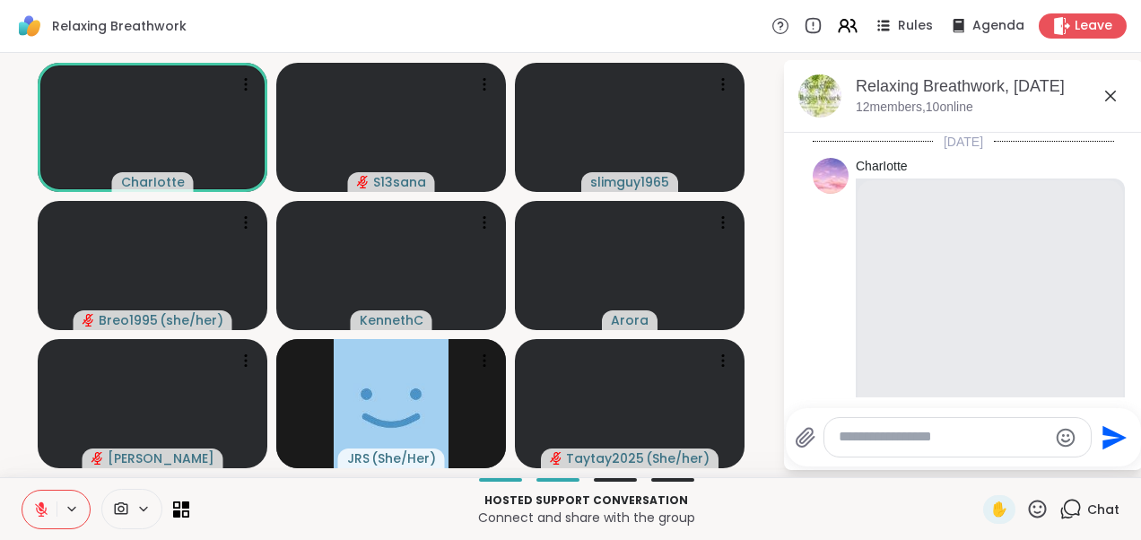
scroll to position [1252, 0]
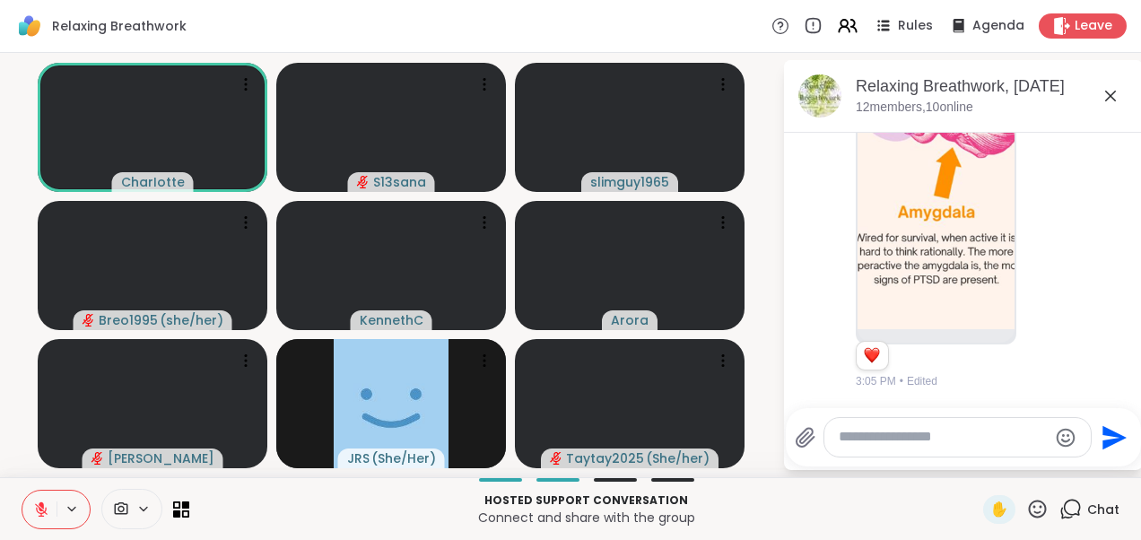
click at [877, 431] on textarea "Type your message" at bounding box center [943, 437] width 209 height 19
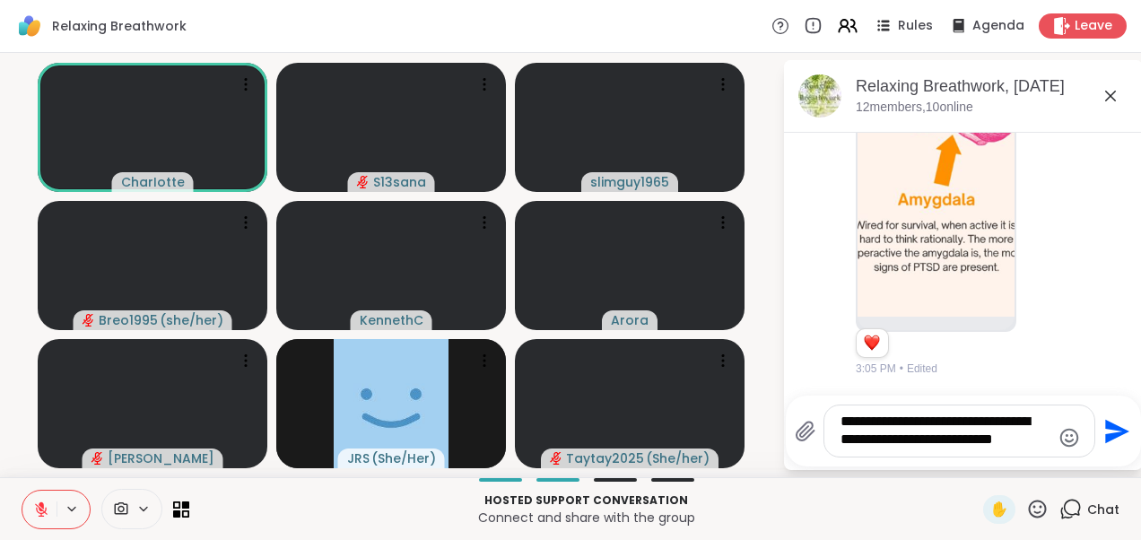
type textarea "**********"
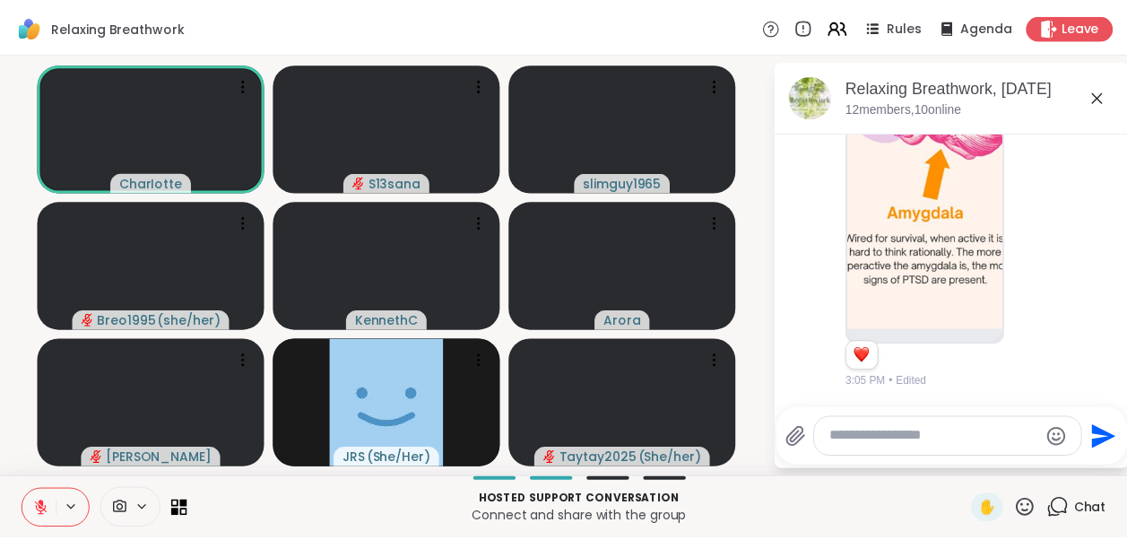
scroll to position [1401, 0]
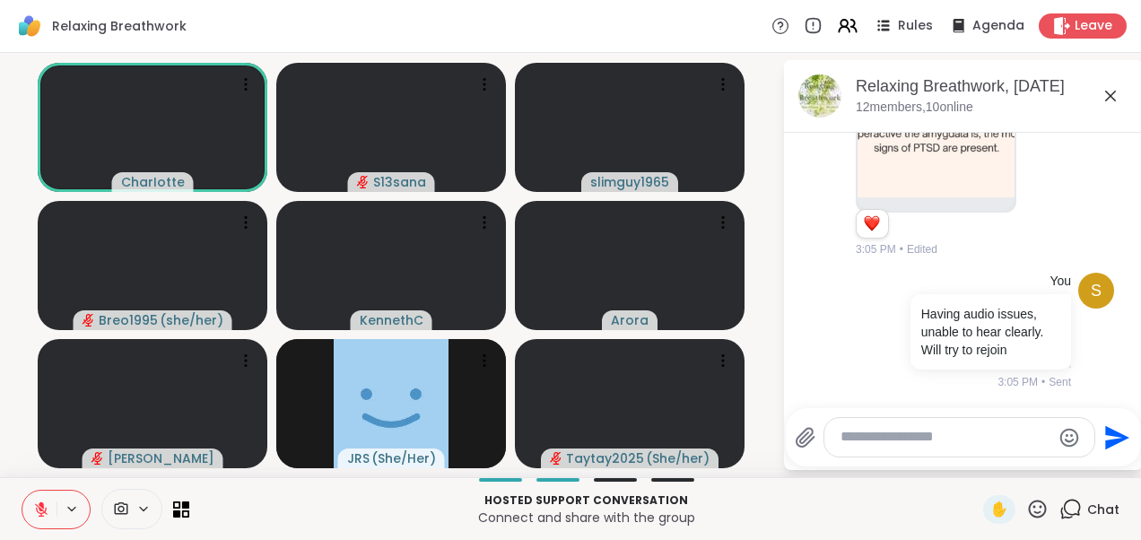
click at [1110, 98] on icon at bounding box center [1111, 96] width 22 height 22
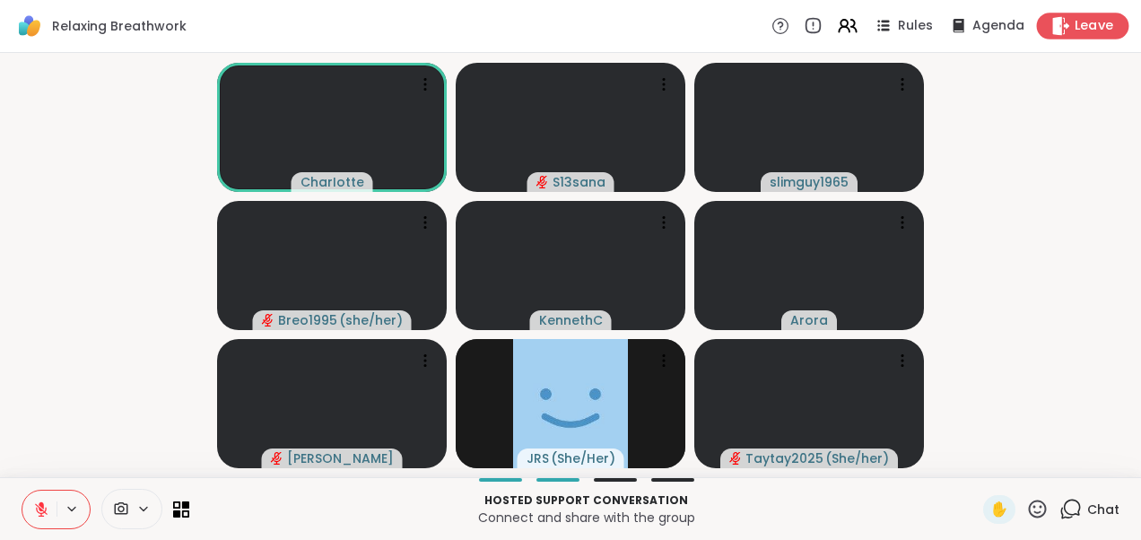
click at [1075, 25] on span "Leave" at bounding box center [1094, 26] width 39 height 19
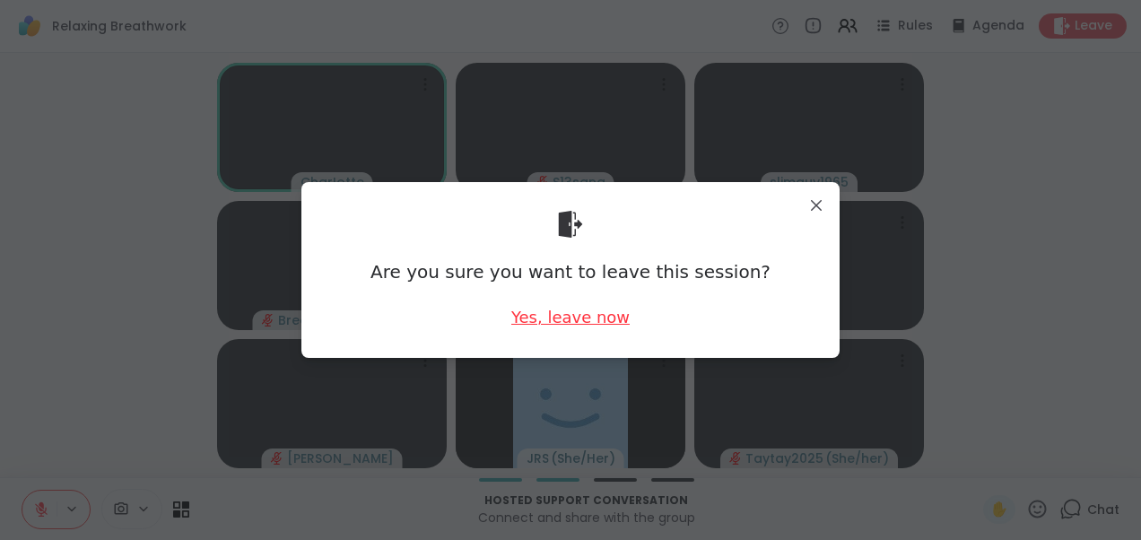
click at [560, 316] on div "Yes, leave now" at bounding box center [570, 317] width 118 height 22
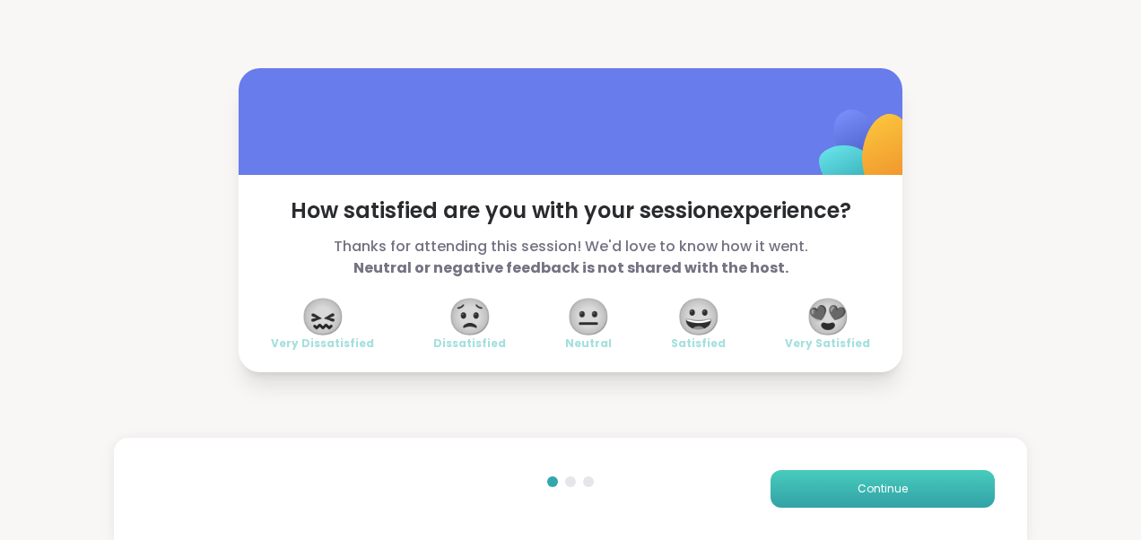
click at [857, 486] on span "Continue" at bounding box center [882, 489] width 50 height 16
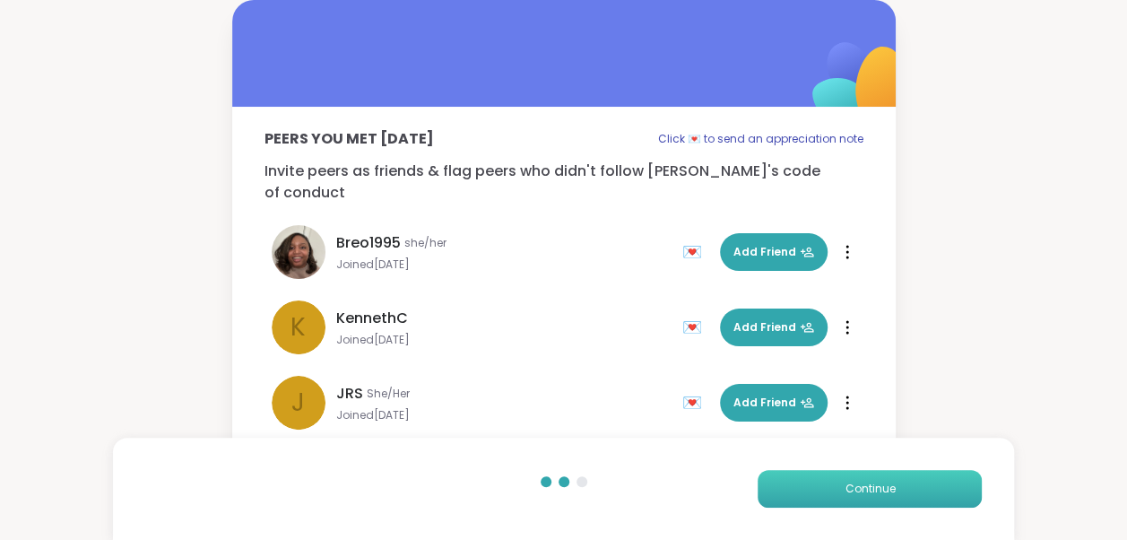
click at [850, 486] on span "Continue" at bounding box center [870, 489] width 50 height 16
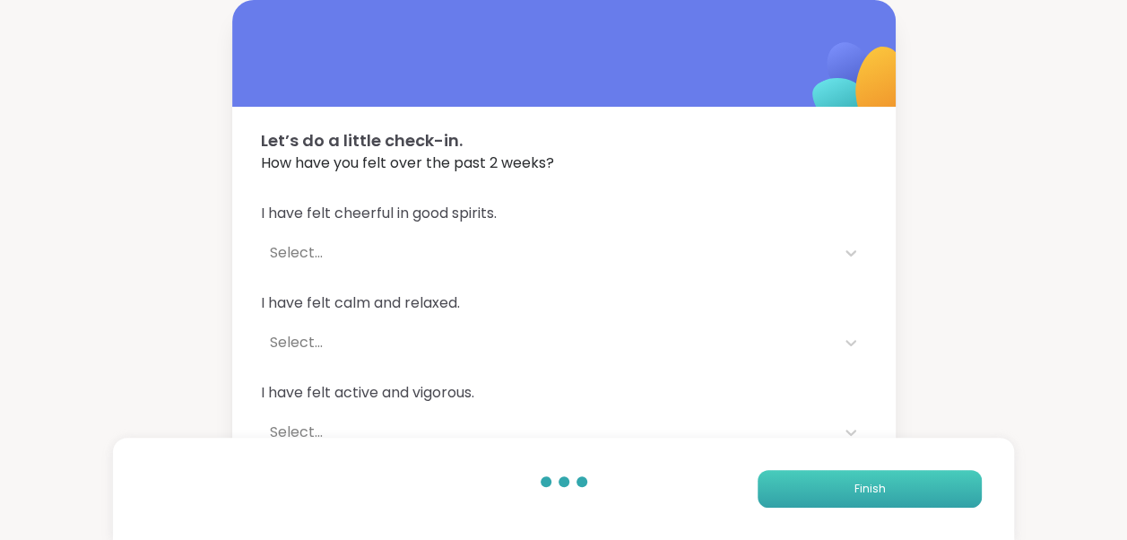
click at [850, 486] on button "Finish" at bounding box center [870, 489] width 224 height 38
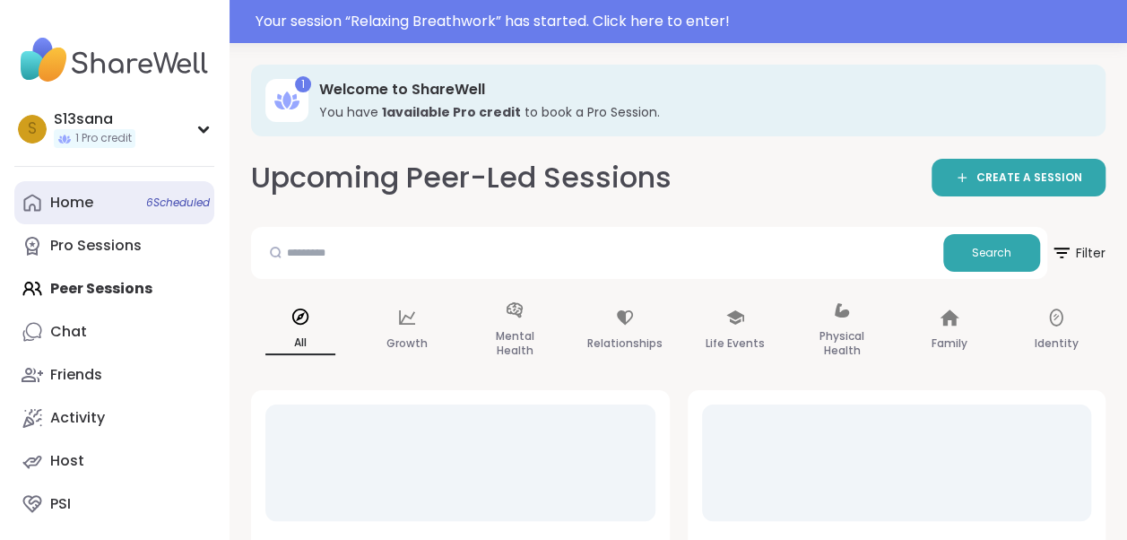
click at [91, 205] on div "Home 6 Scheduled" at bounding box center [71, 203] width 43 height 20
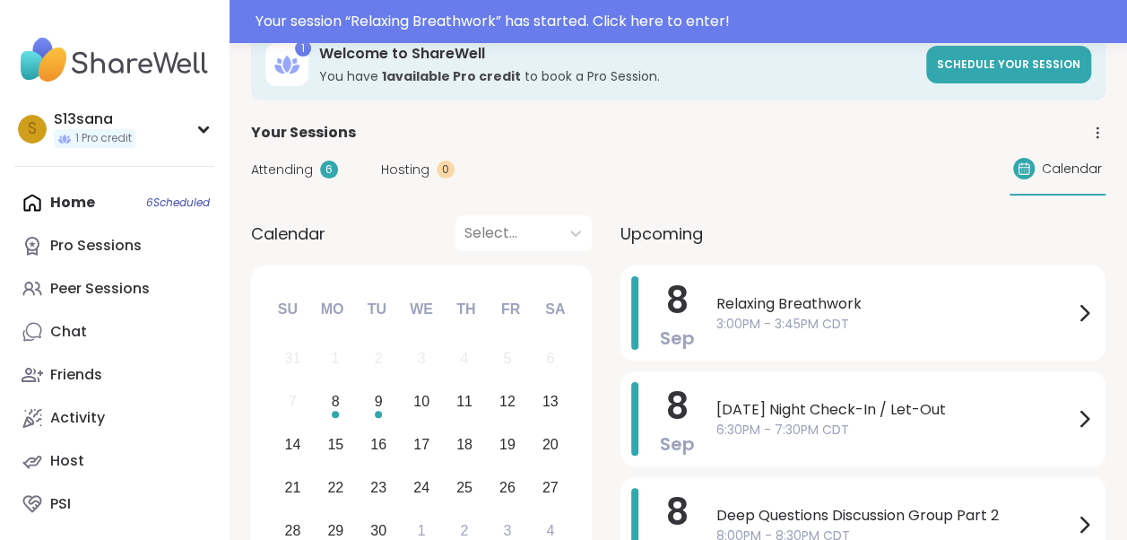
scroll to position [25, 0]
